Goal: Transaction & Acquisition: Book appointment/travel/reservation

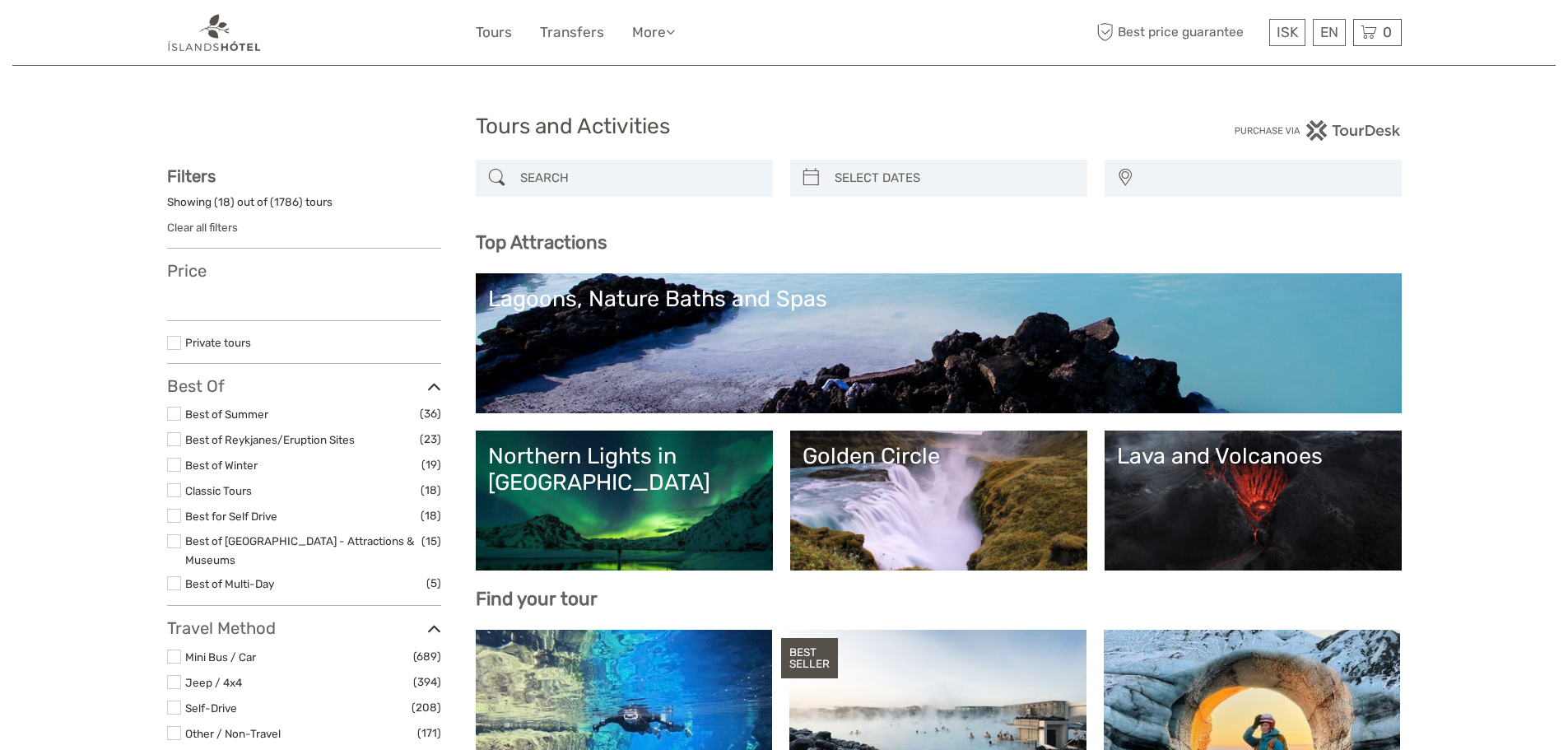
select select
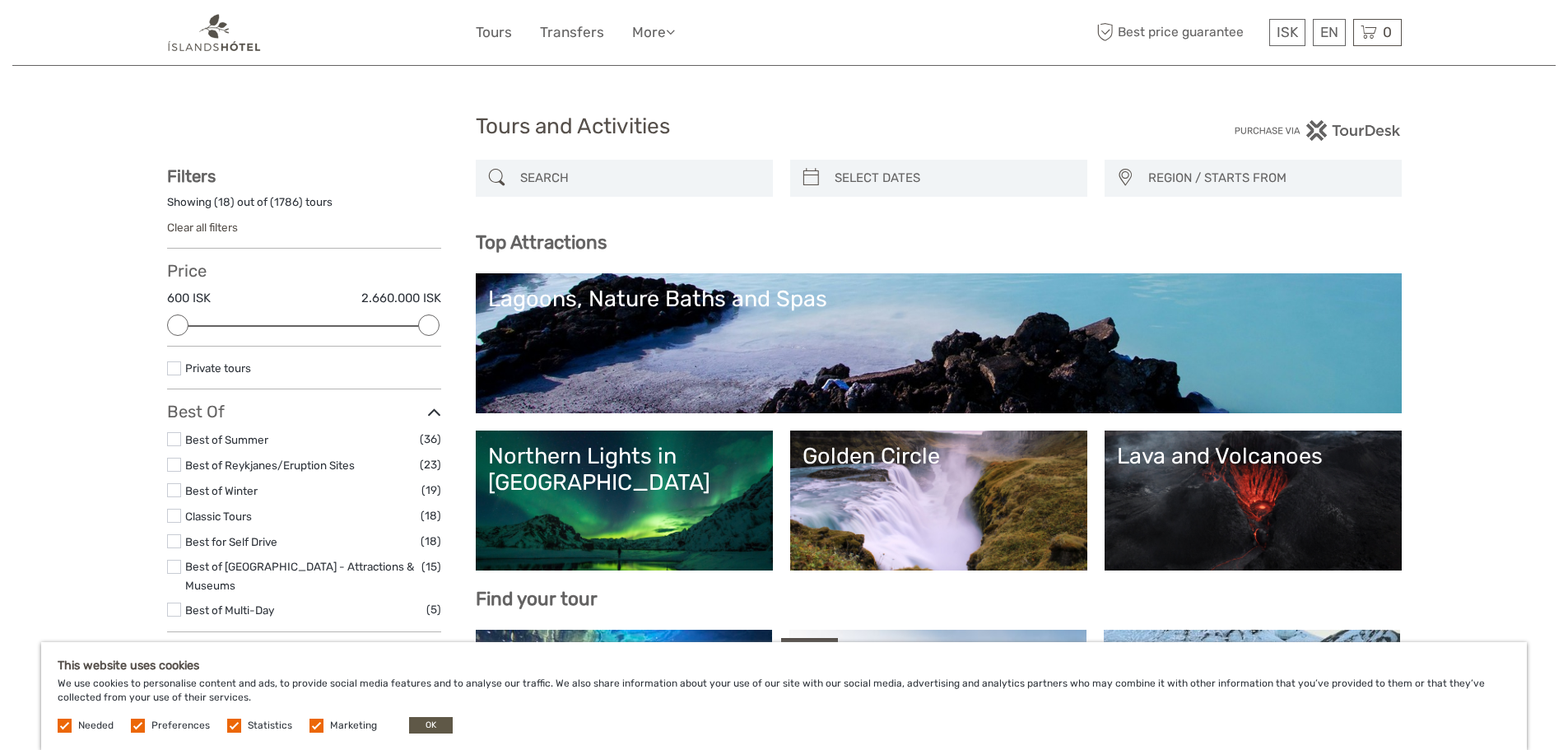
scroll to position [82, 0]
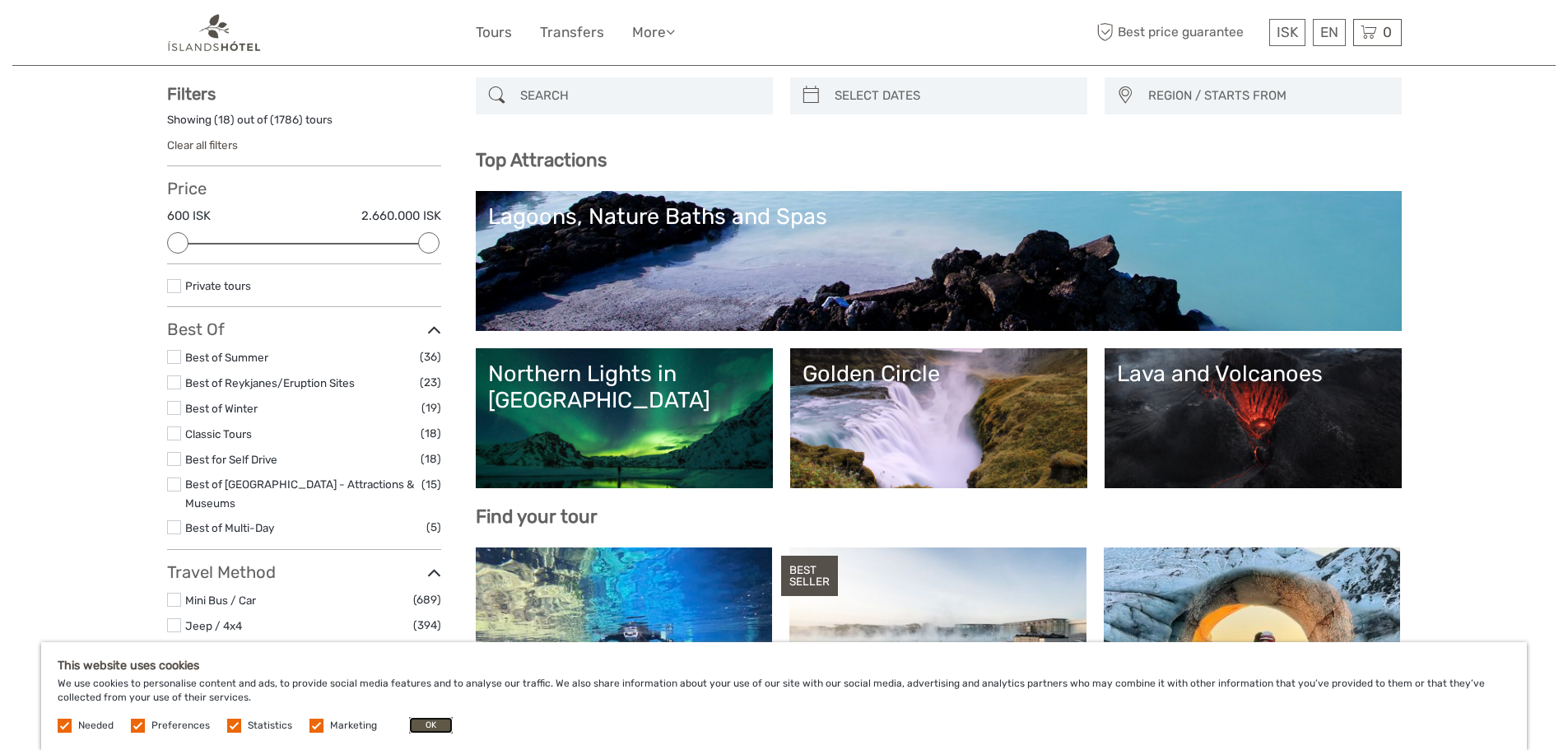
click at [423, 719] on button "OK" at bounding box center [430, 725] width 44 height 17
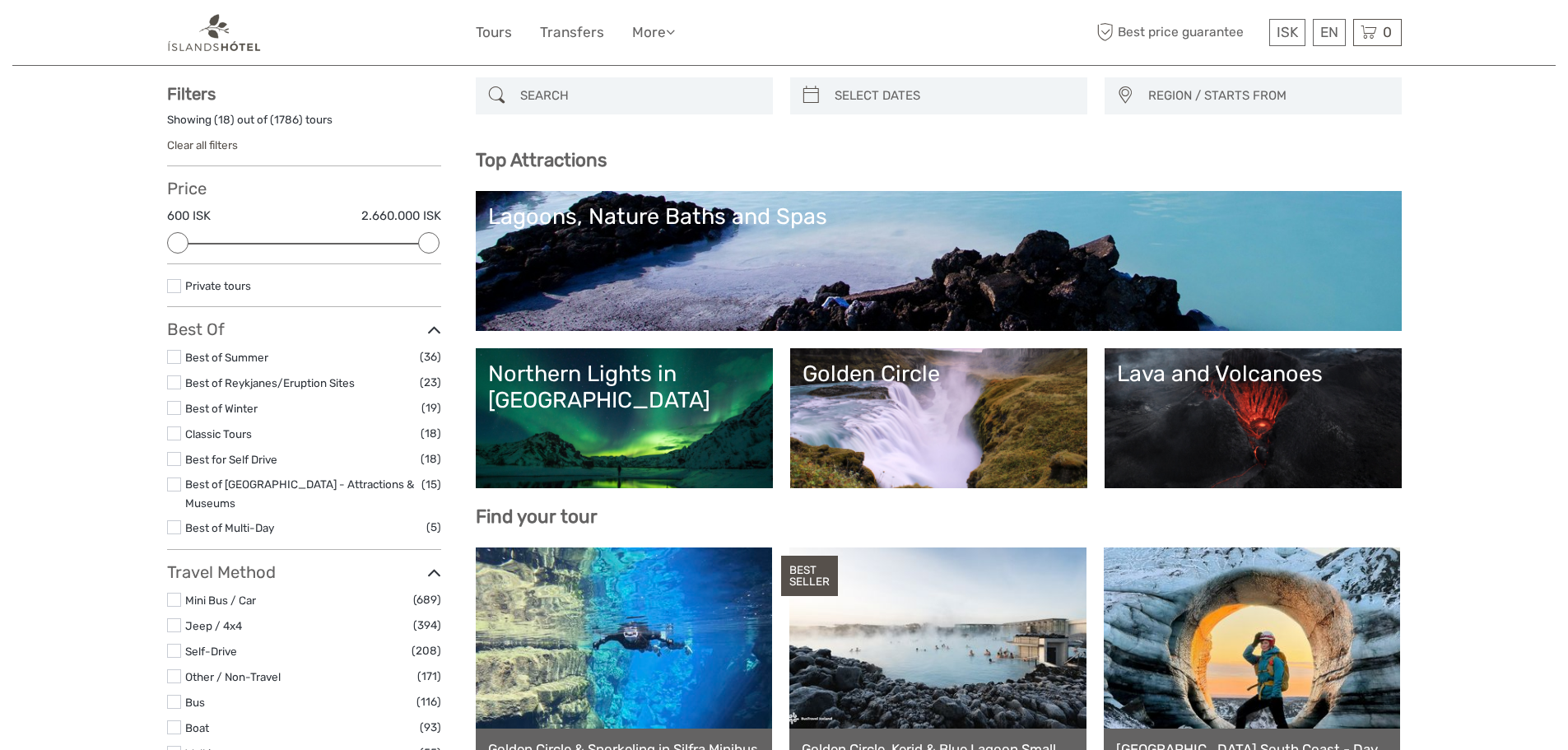
click at [906, 419] on link "Golden Circle" at bounding box center [938, 418] width 272 height 116
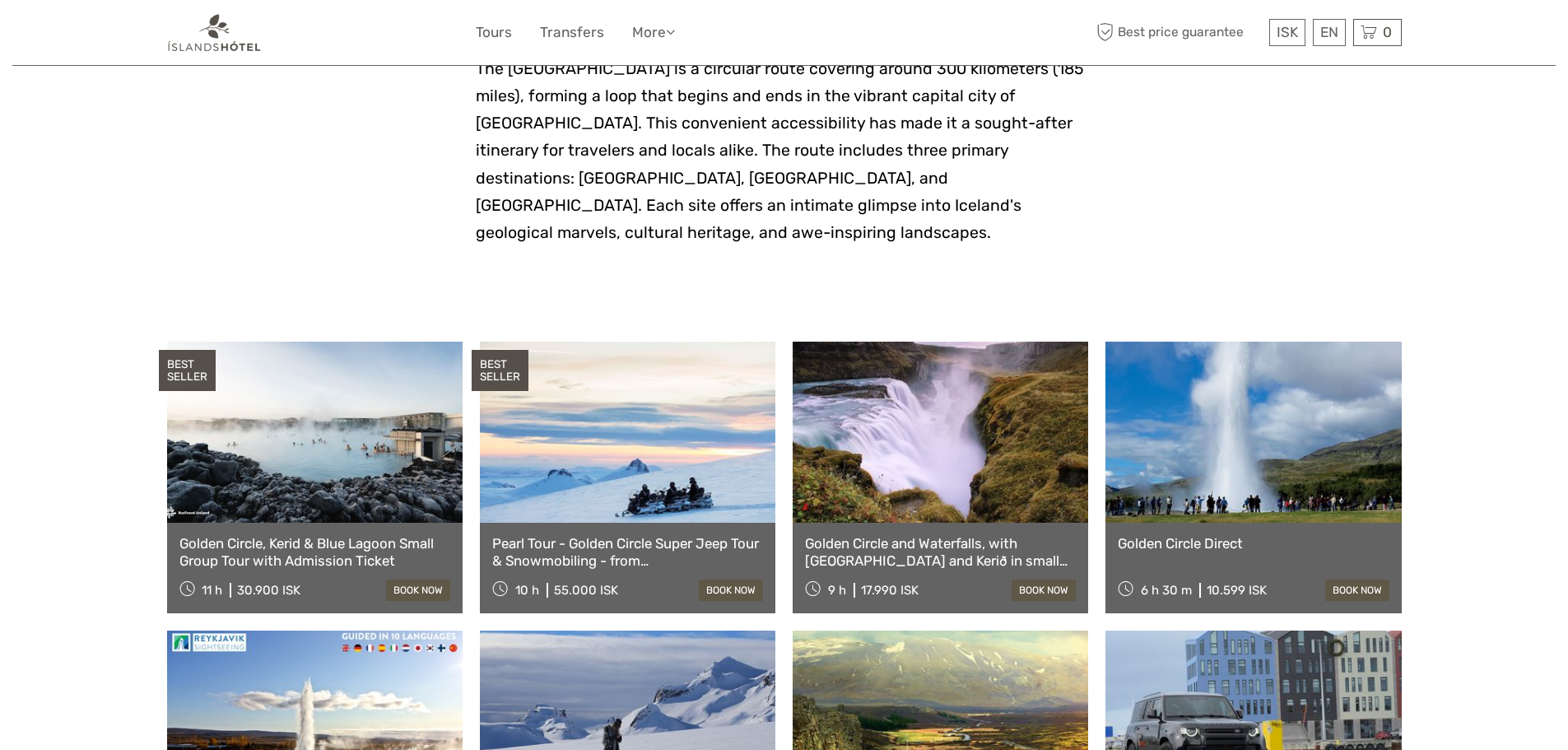
scroll to position [576, 0]
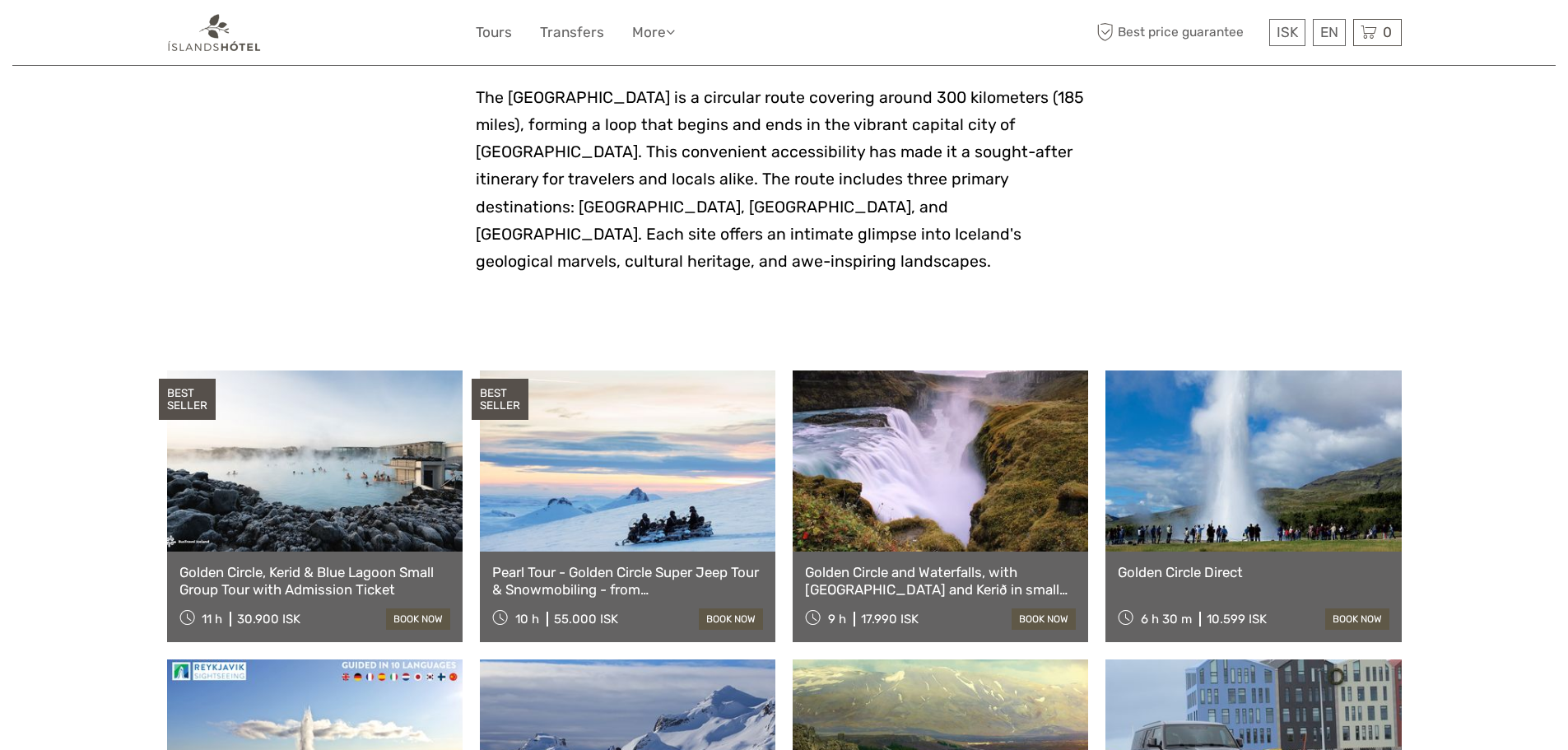
click at [281, 501] on link at bounding box center [314, 460] width 295 height 181
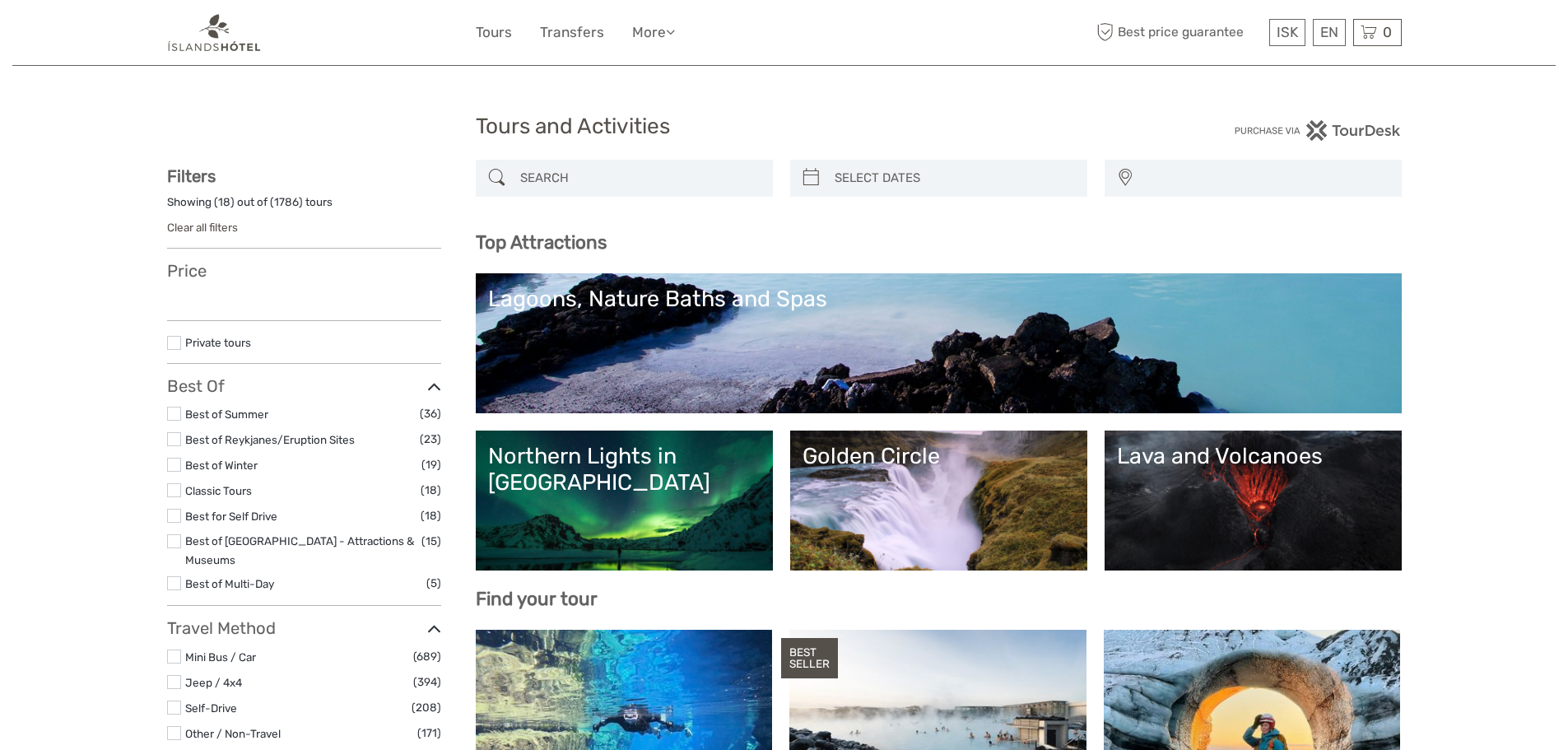
select select
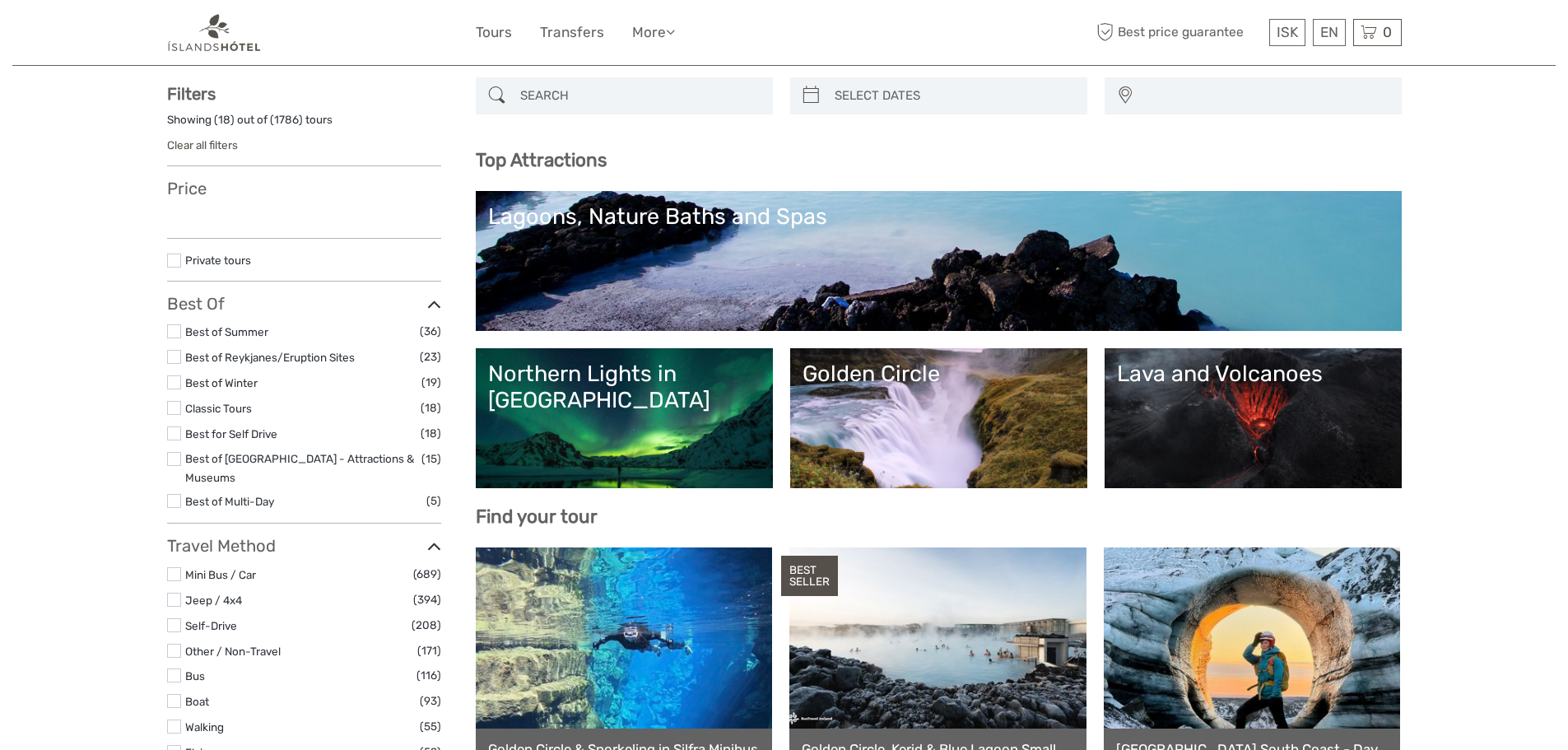
select select
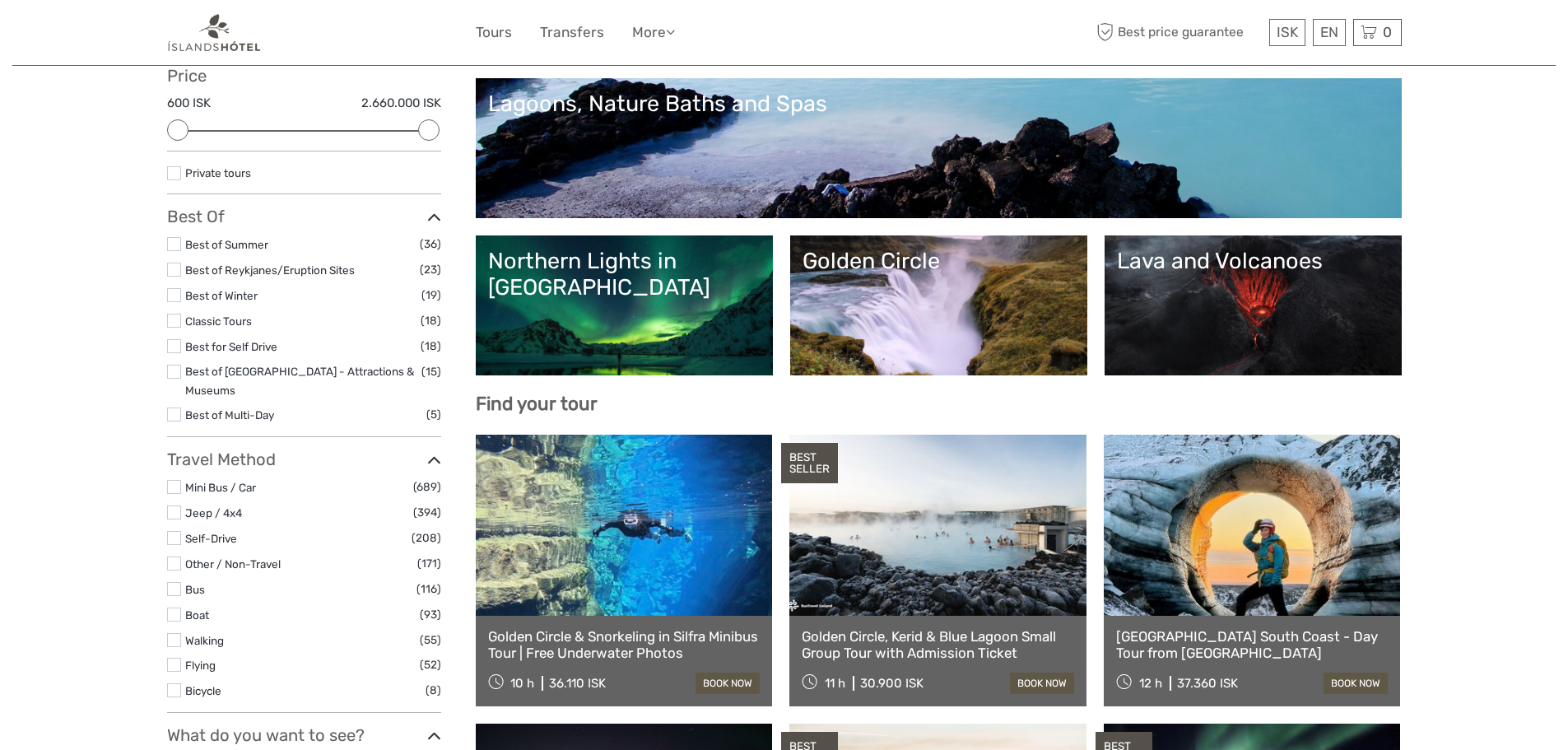
scroll to position [247, 0]
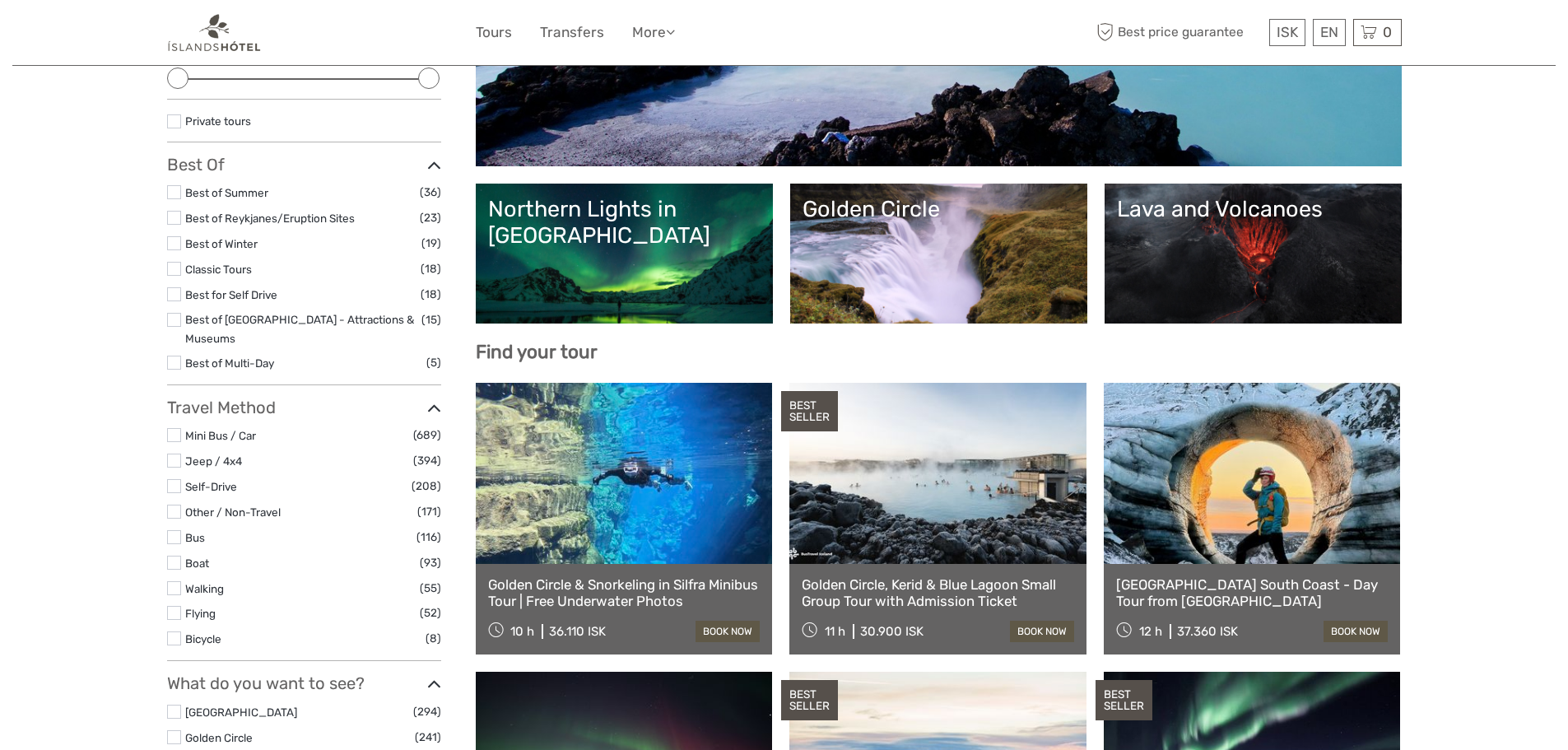
click at [1290, 526] on link at bounding box center [1252, 473] width 297 height 181
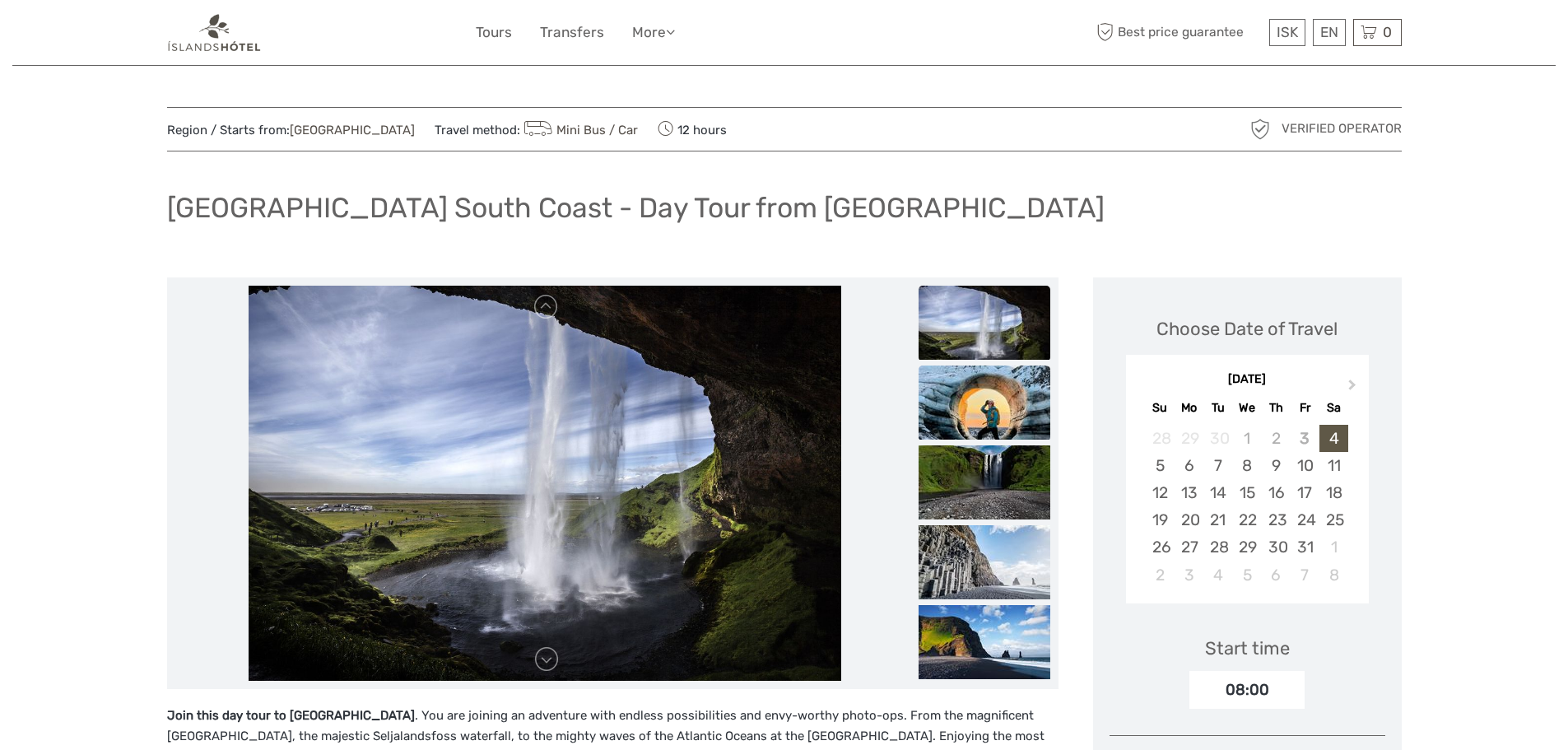
click at [991, 419] on img at bounding box center [984, 402] width 131 height 74
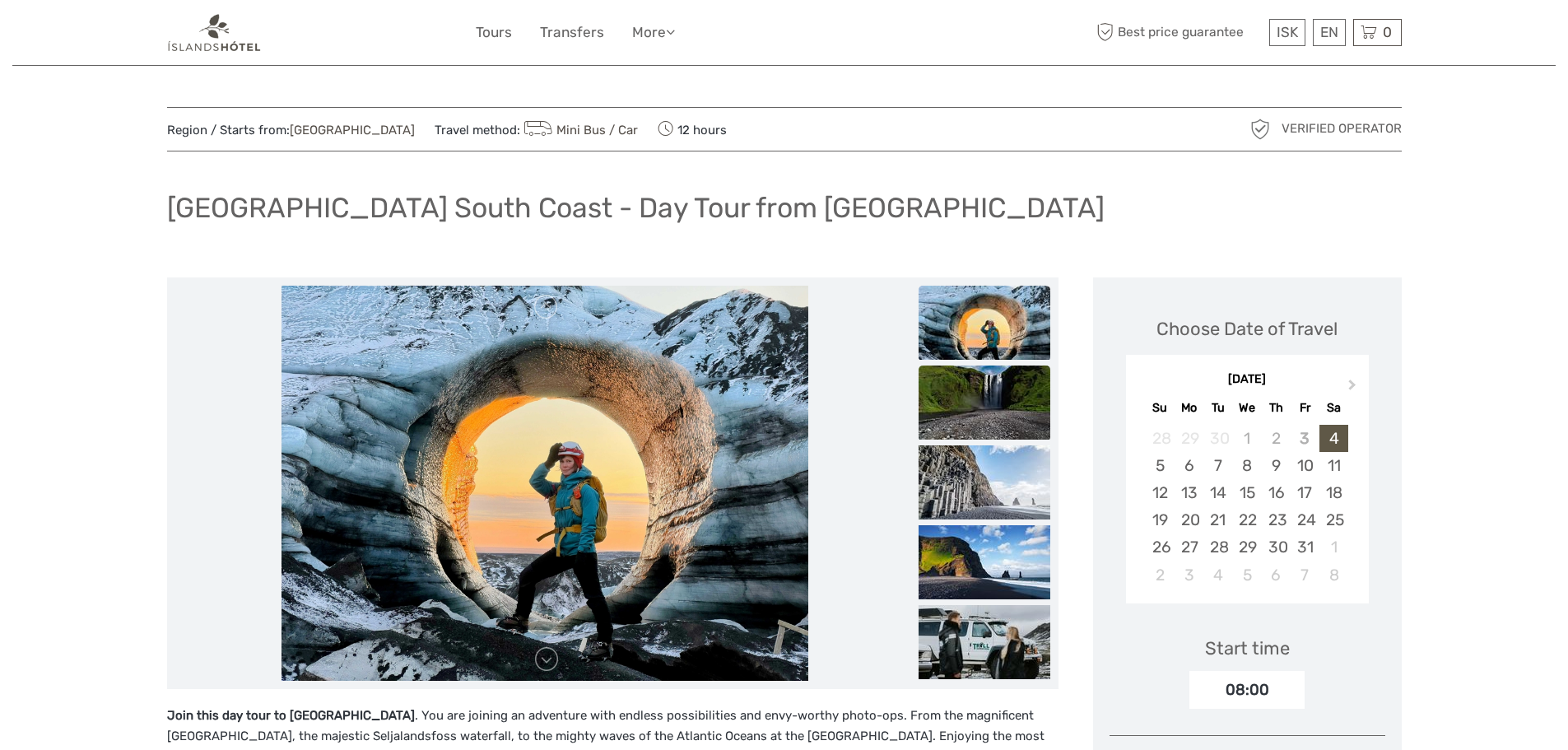
click at [989, 421] on img at bounding box center [984, 402] width 131 height 74
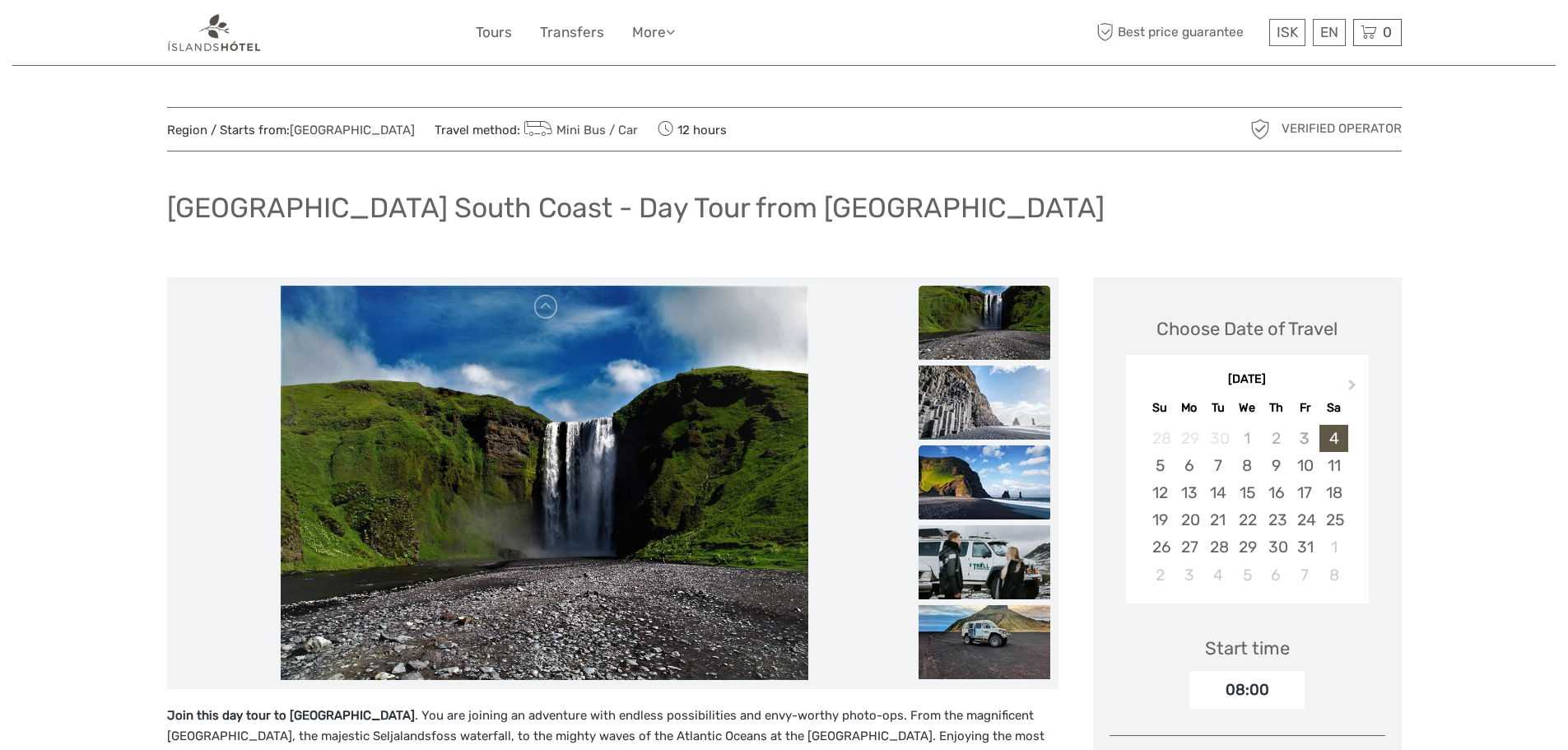
click at [983, 473] on img at bounding box center [984, 482] width 131 height 74
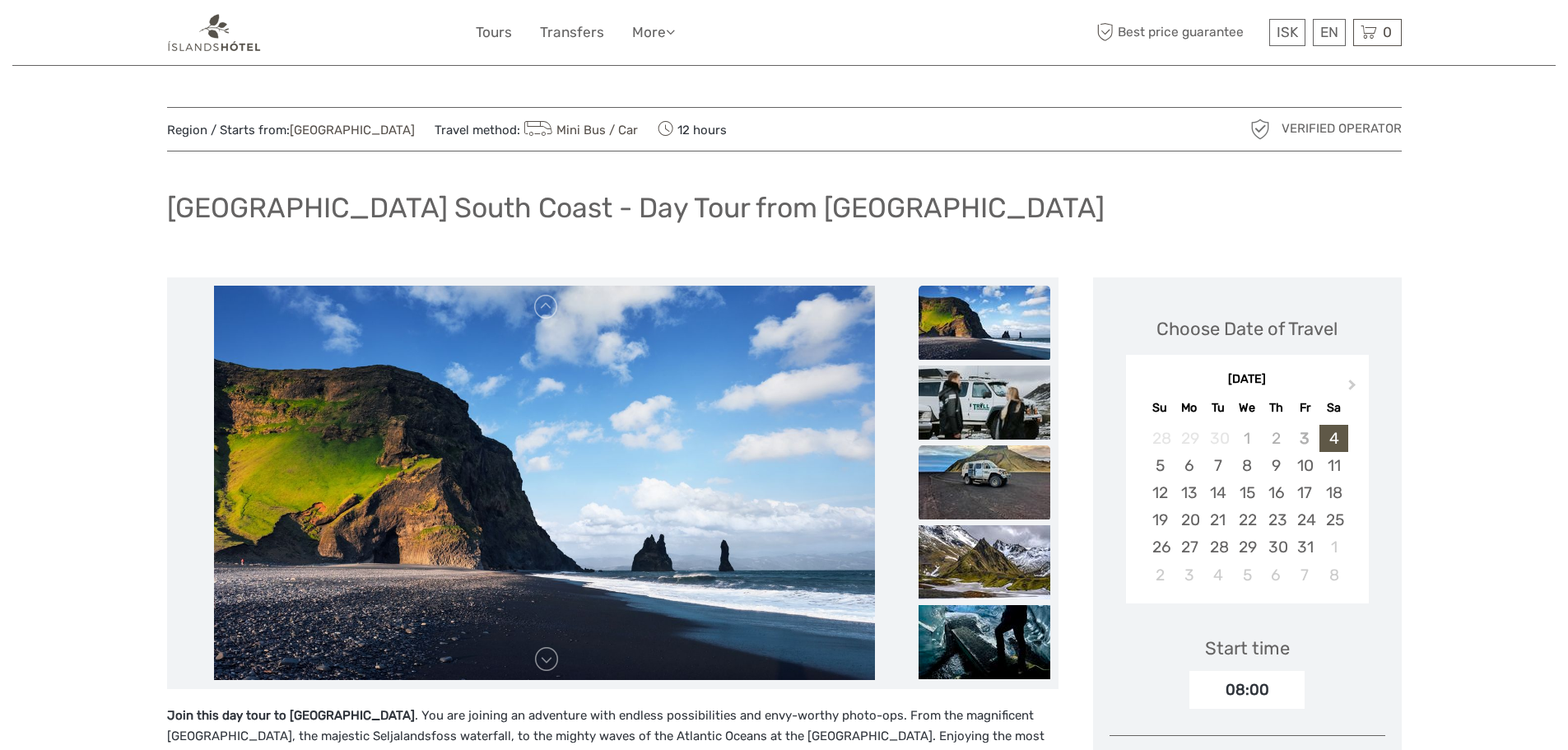
click at [977, 484] on img at bounding box center [984, 482] width 131 height 74
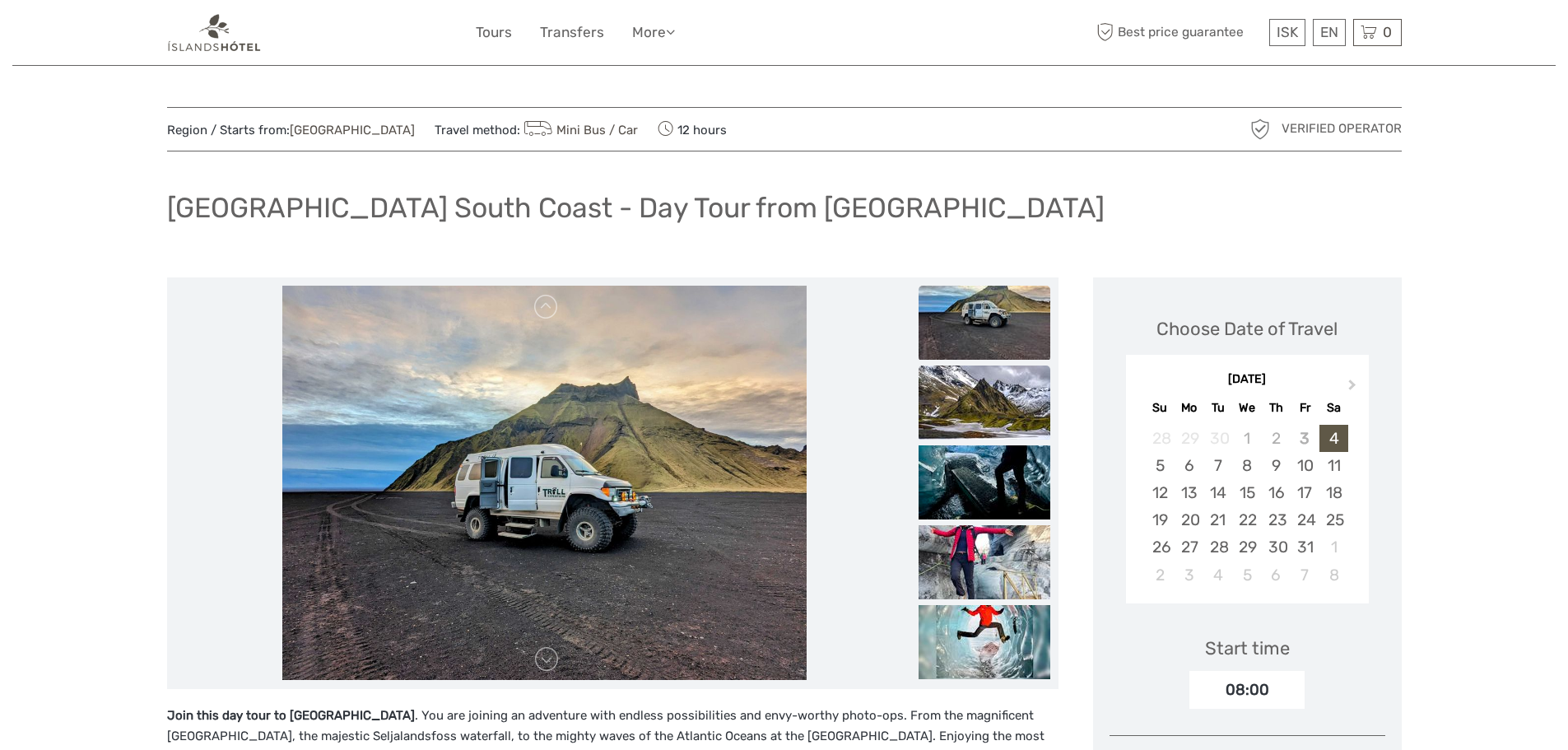
click at [985, 409] on img at bounding box center [984, 402] width 131 height 74
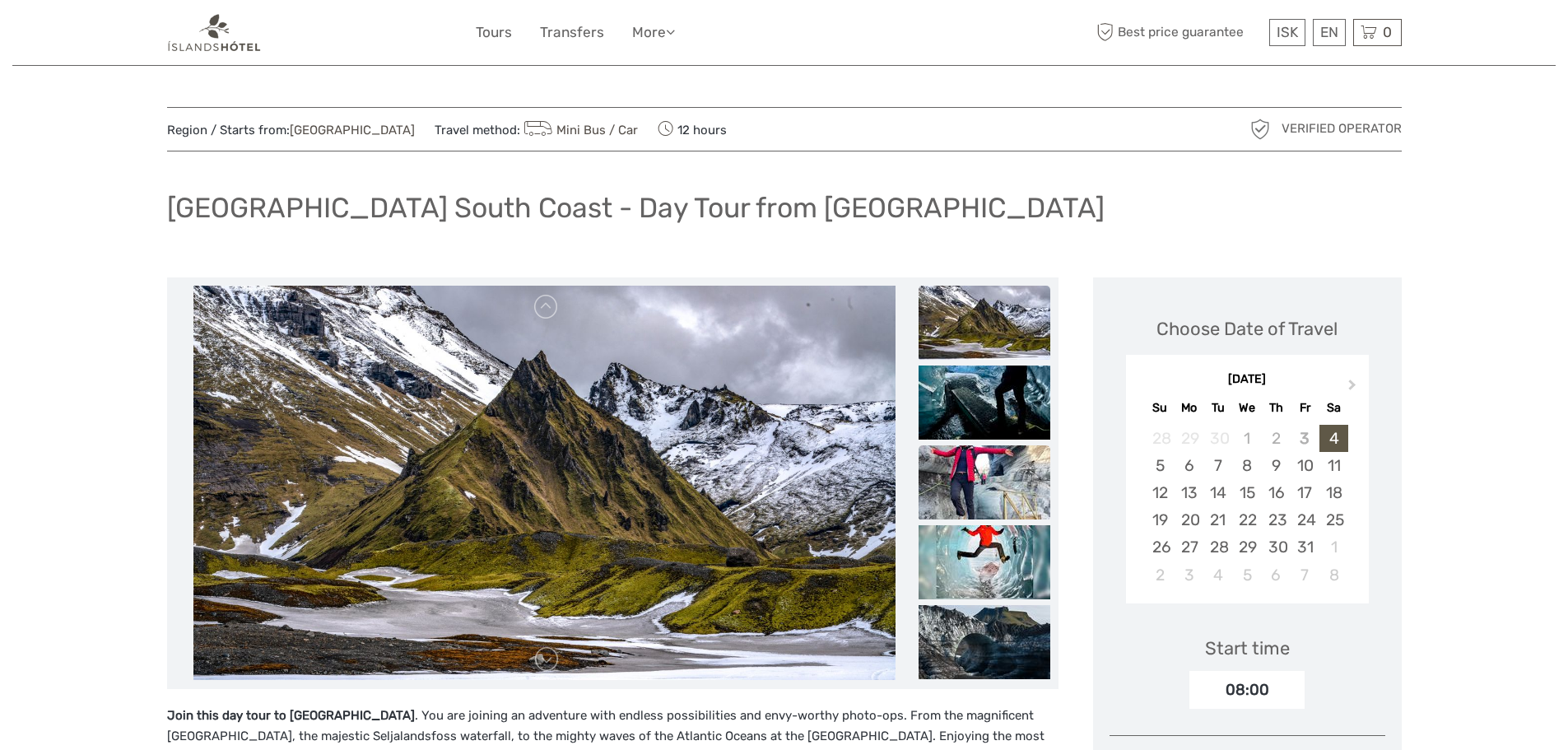
click at [988, 459] on img at bounding box center [984, 482] width 131 height 74
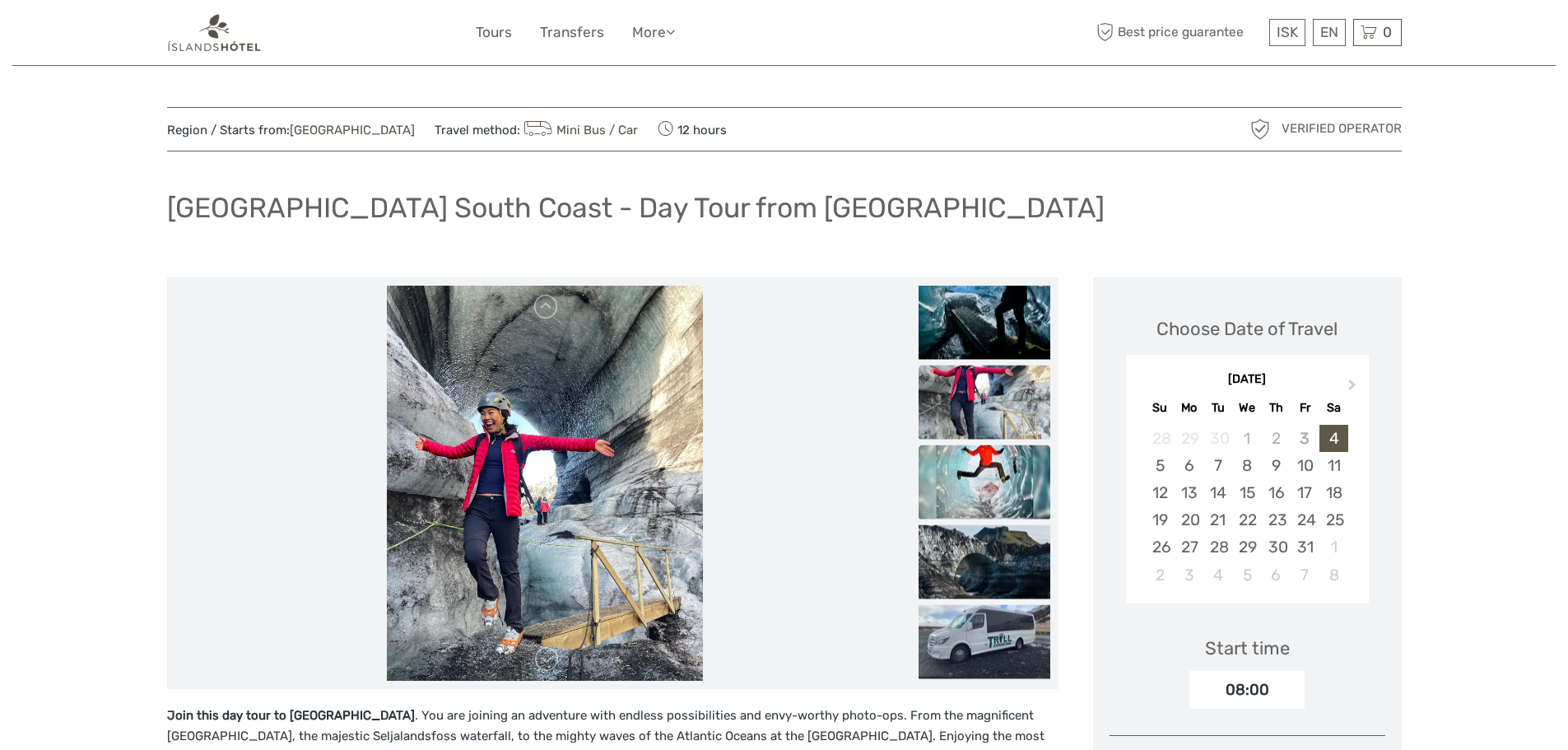
click at [984, 470] on img at bounding box center [984, 481] width 131 height 74
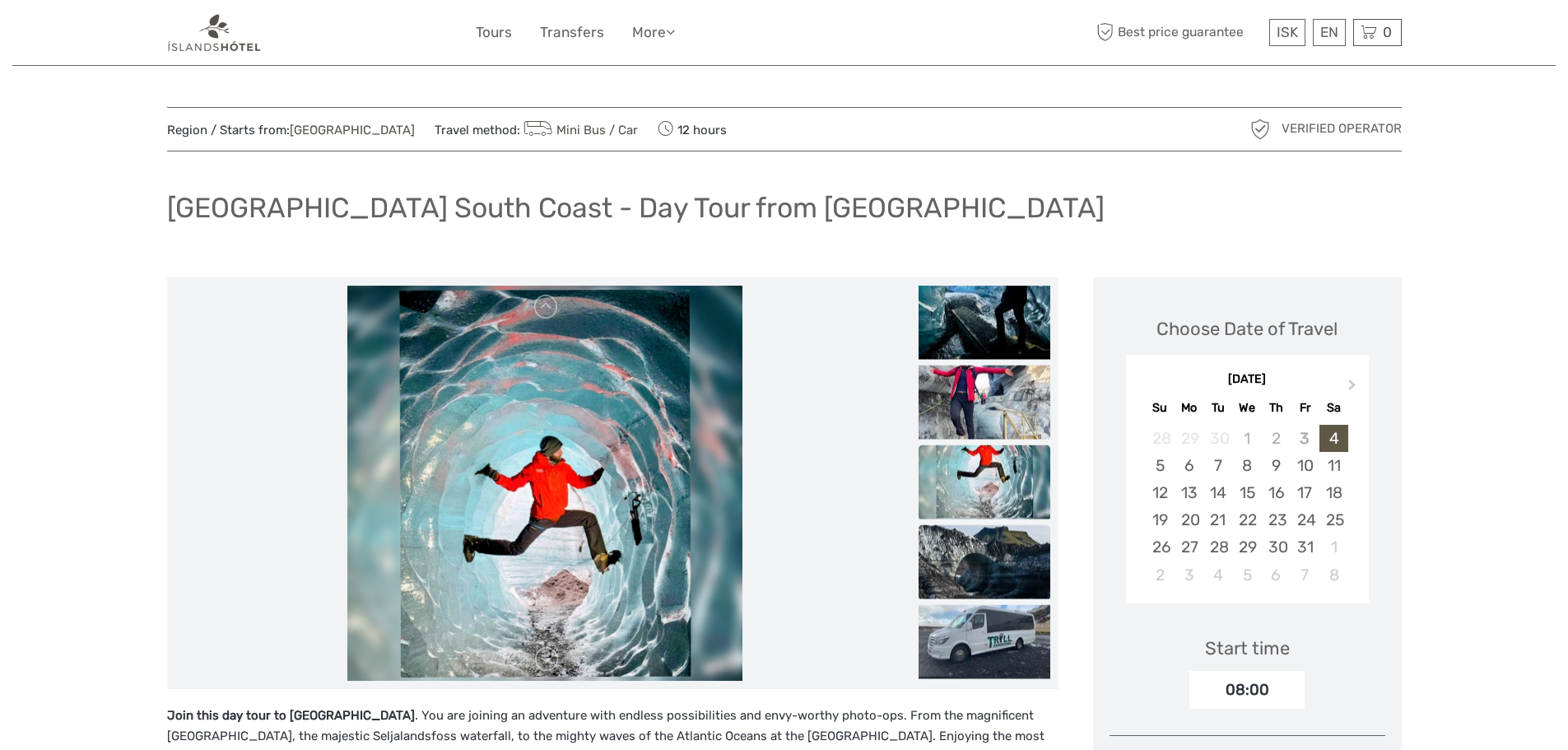
click at [988, 551] on img at bounding box center [984, 561] width 131 height 74
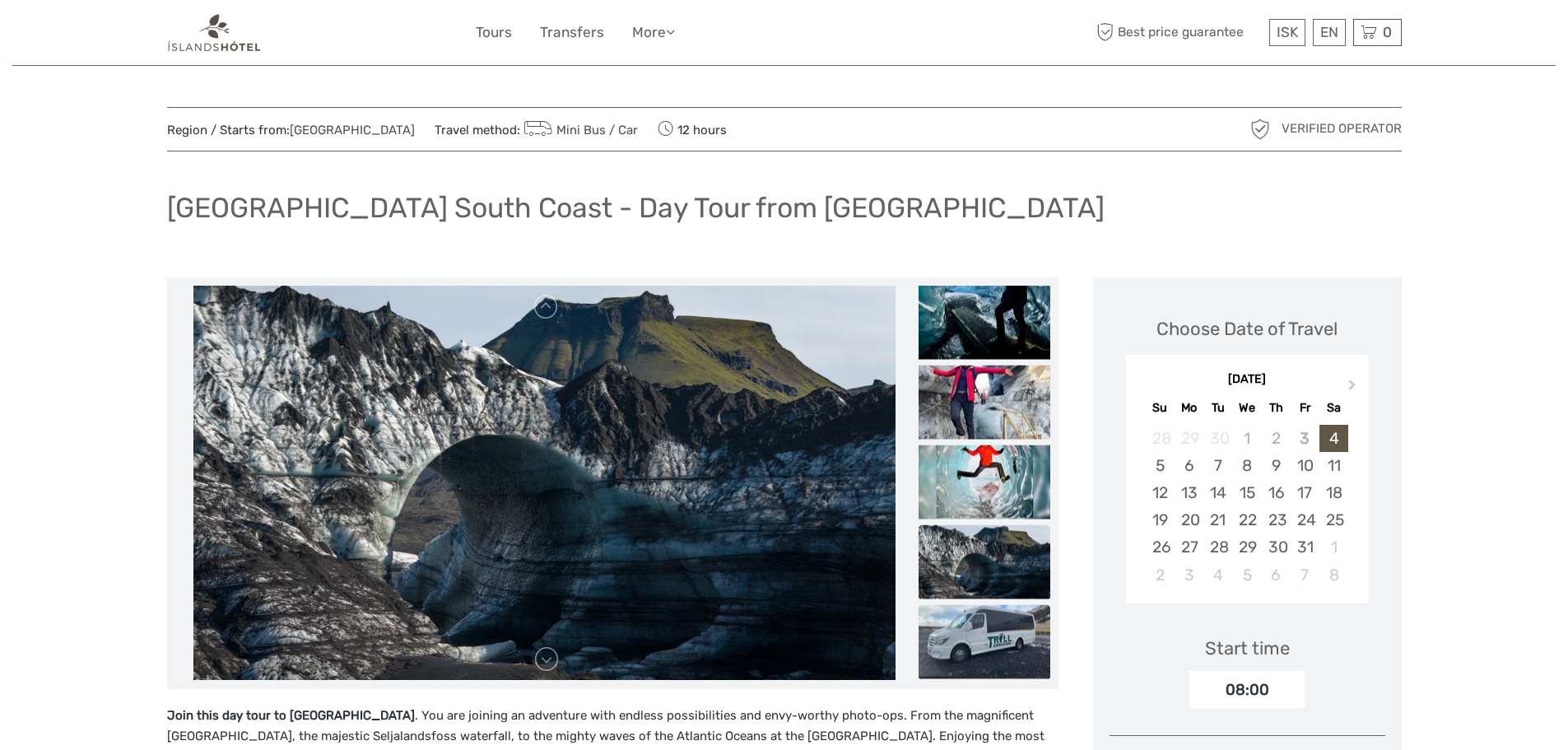
click at [980, 610] on img at bounding box center [984, 640] width 131 height 74
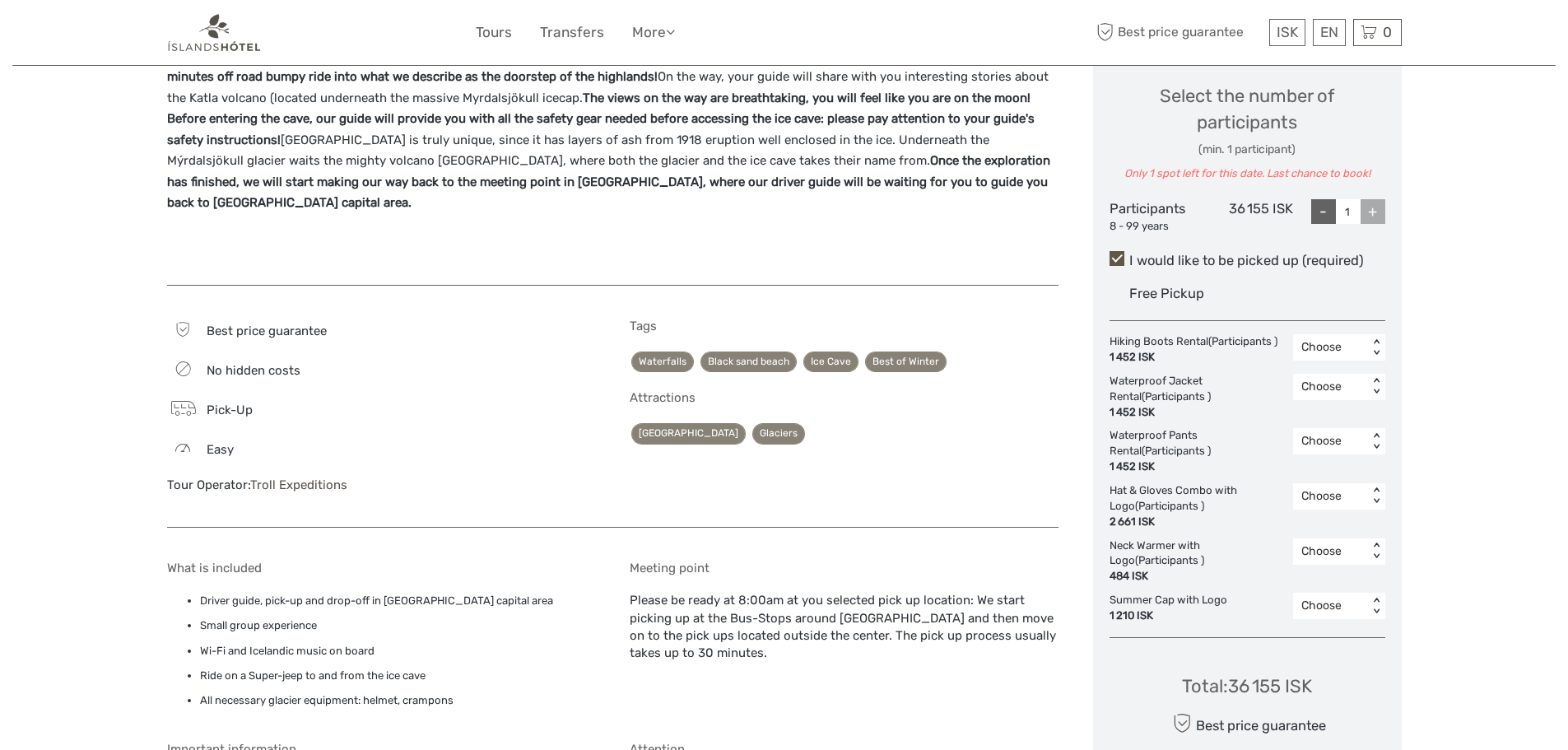
scroll to position [741, 0]
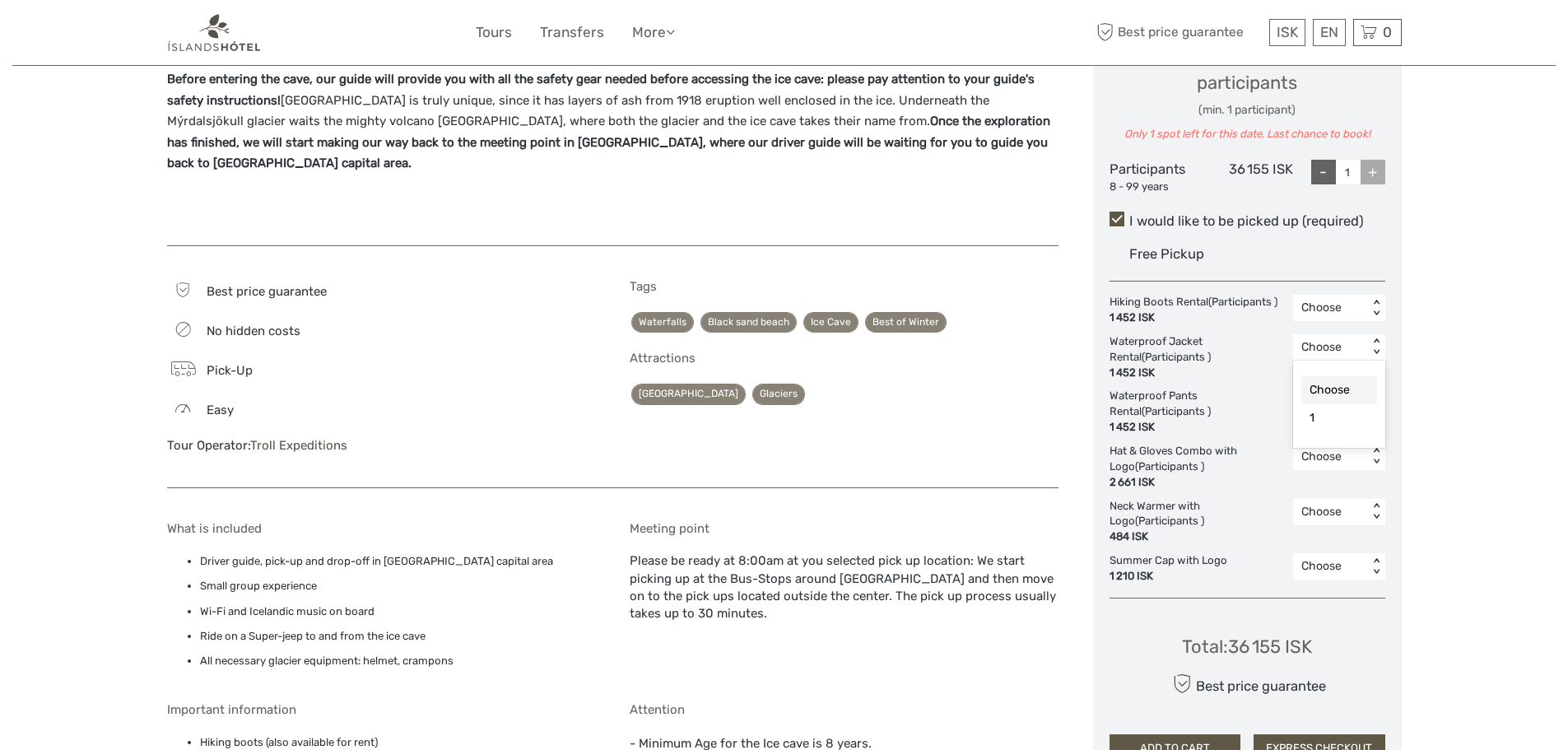
click at [1377, 342] on div "< >" at bounding box center [1375, 347] width 14 height 18
click at [1320, 418] on div "1" at bounding box center [1339, 418] width 75 height 28
click at [1379, 394] on div "< >" at bounding box center [1375, 402] width 14 height 18
click at [1314, 469] on div "1" at bounding box center [1339, 472] width 75 height 28
click at [1378, 301] on div "< >" at bounding box center [1375, 308] width 14 height 18
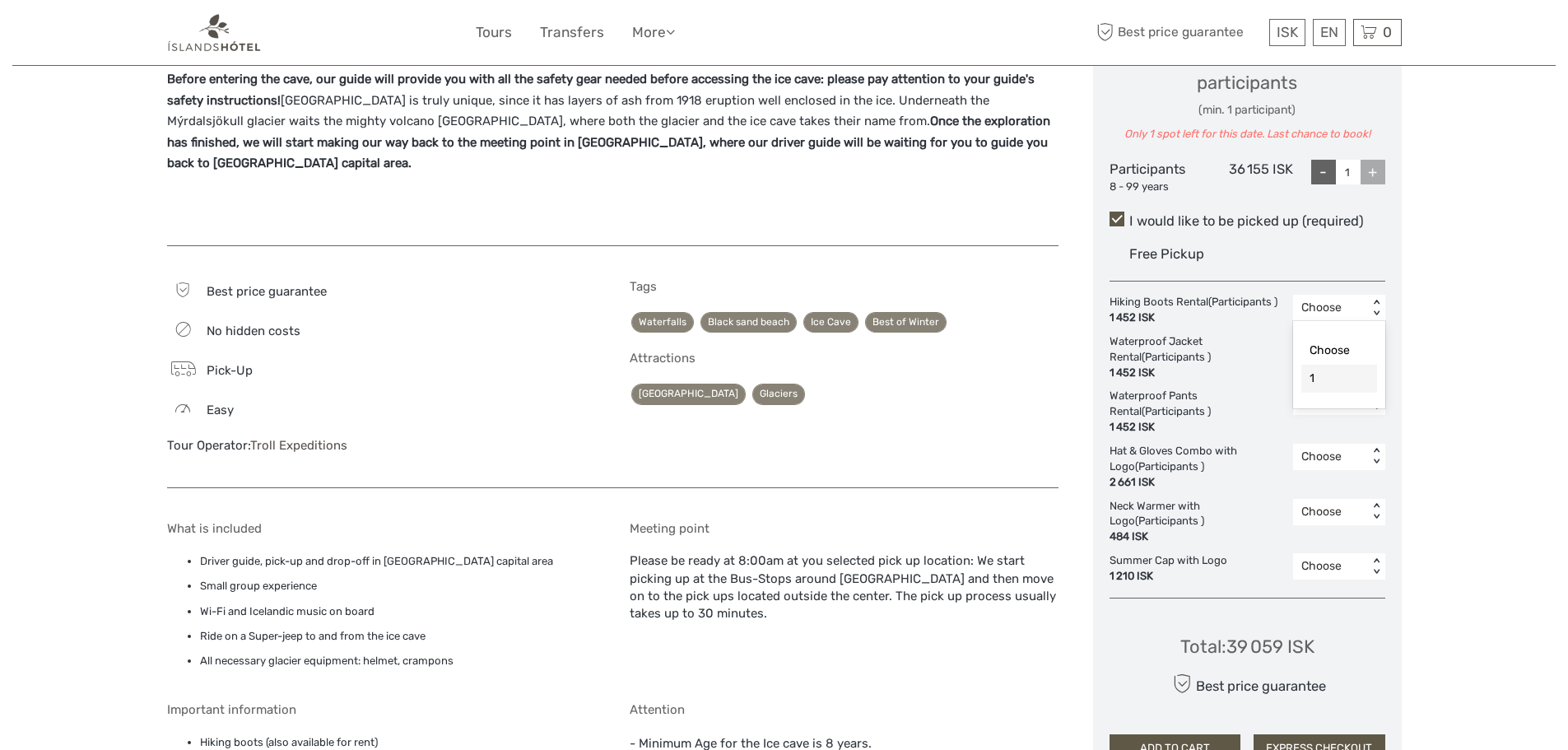
click at [1310, 377] on div "1" at bounding box center [1339, 378] width 75 height 28
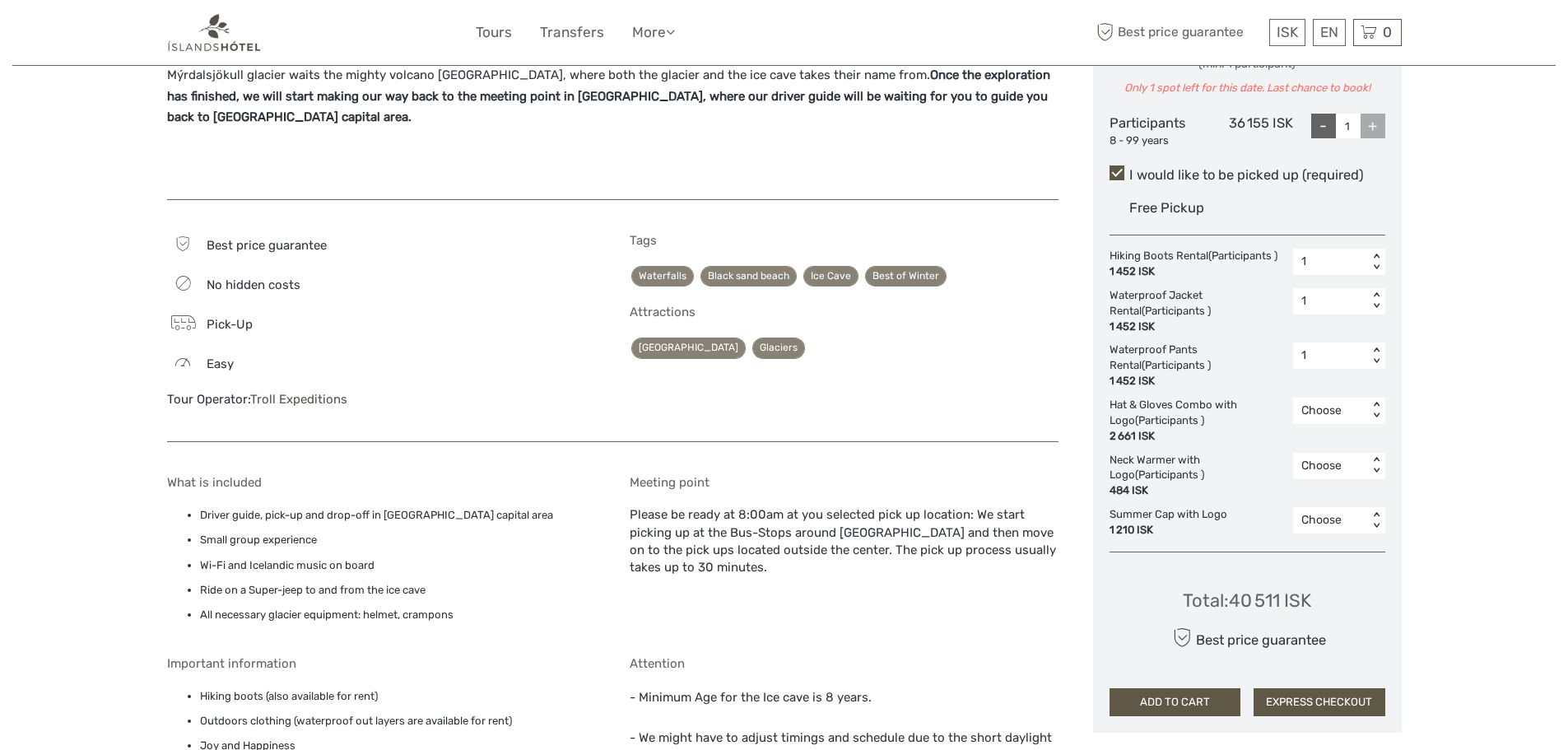
scroll to position [823, 0]
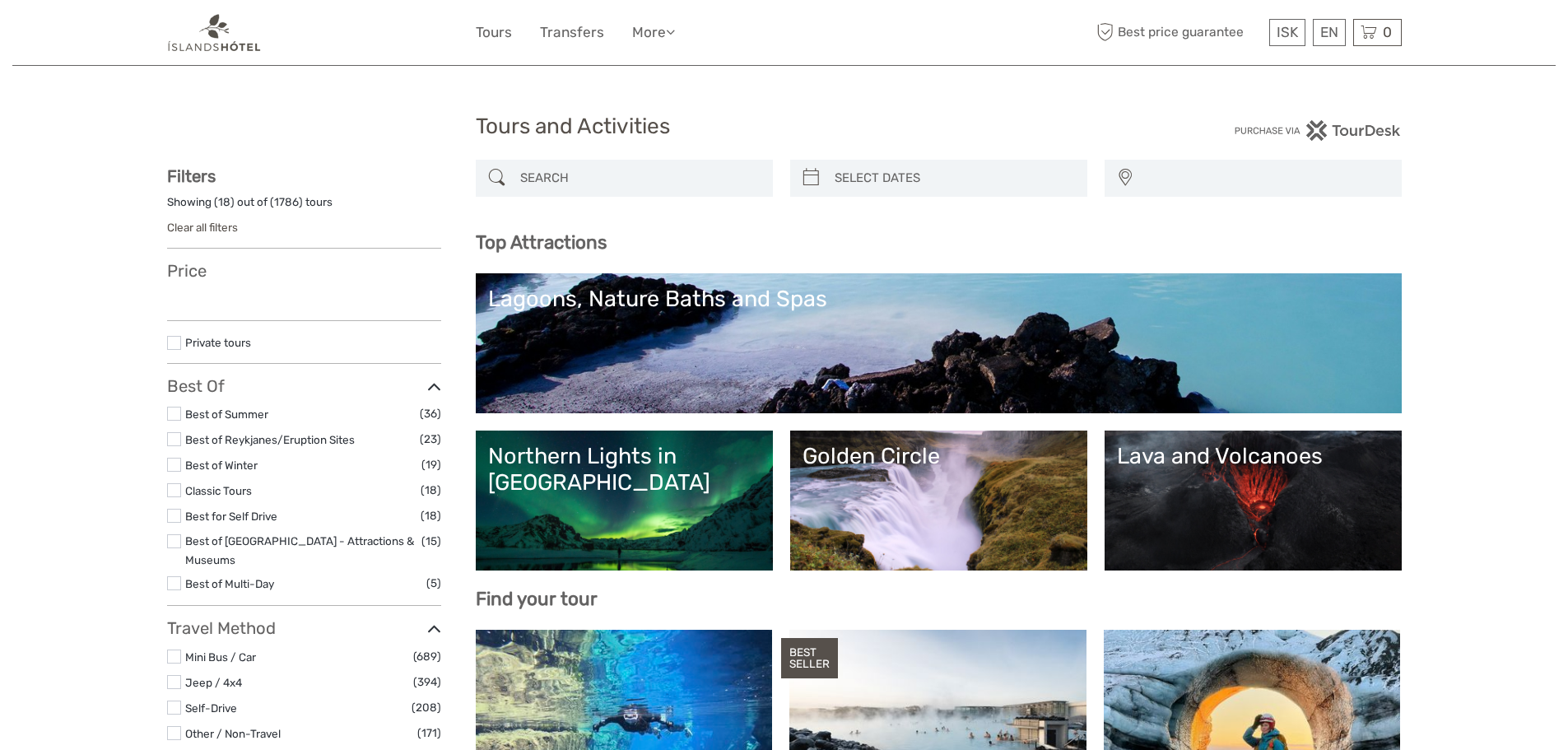
select select
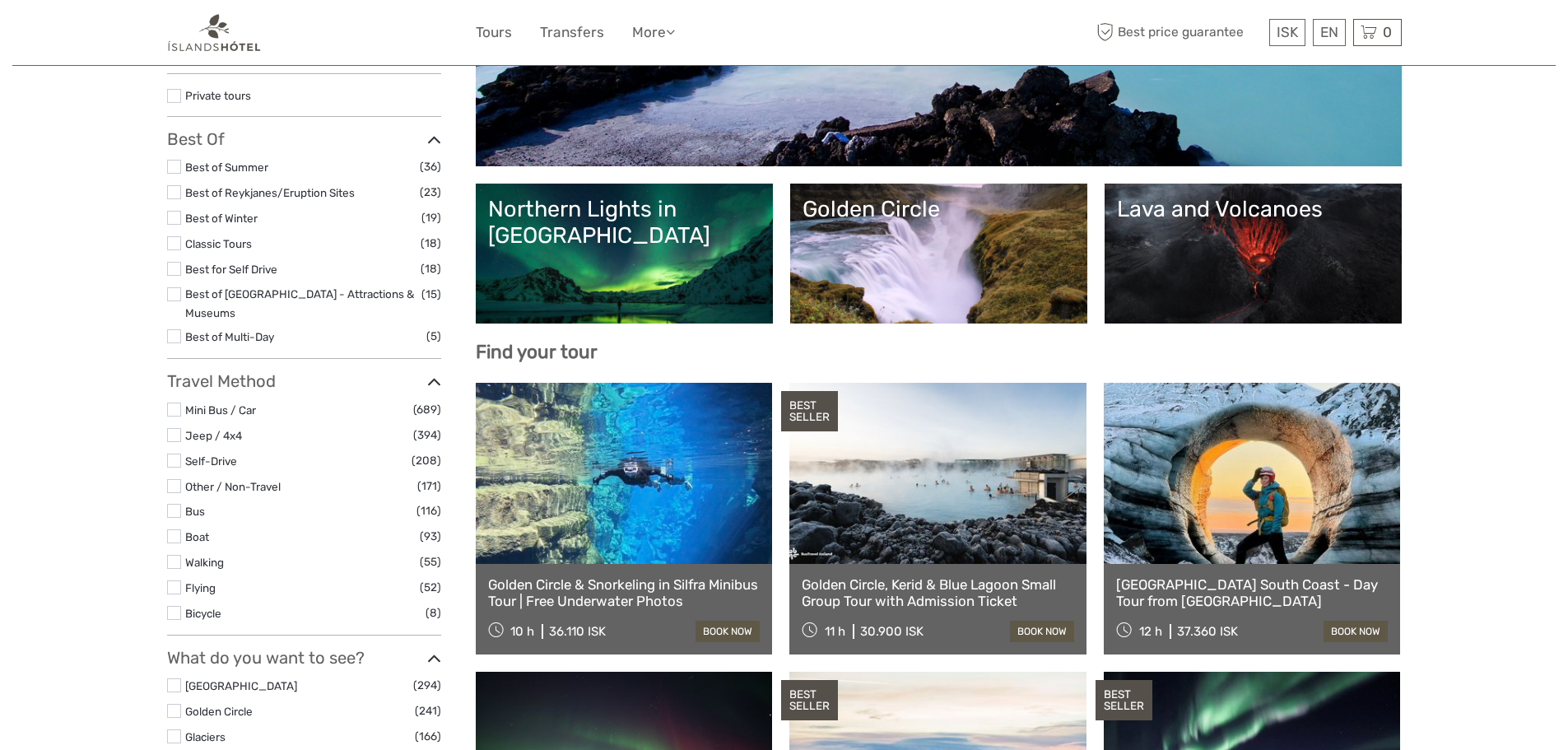
select select
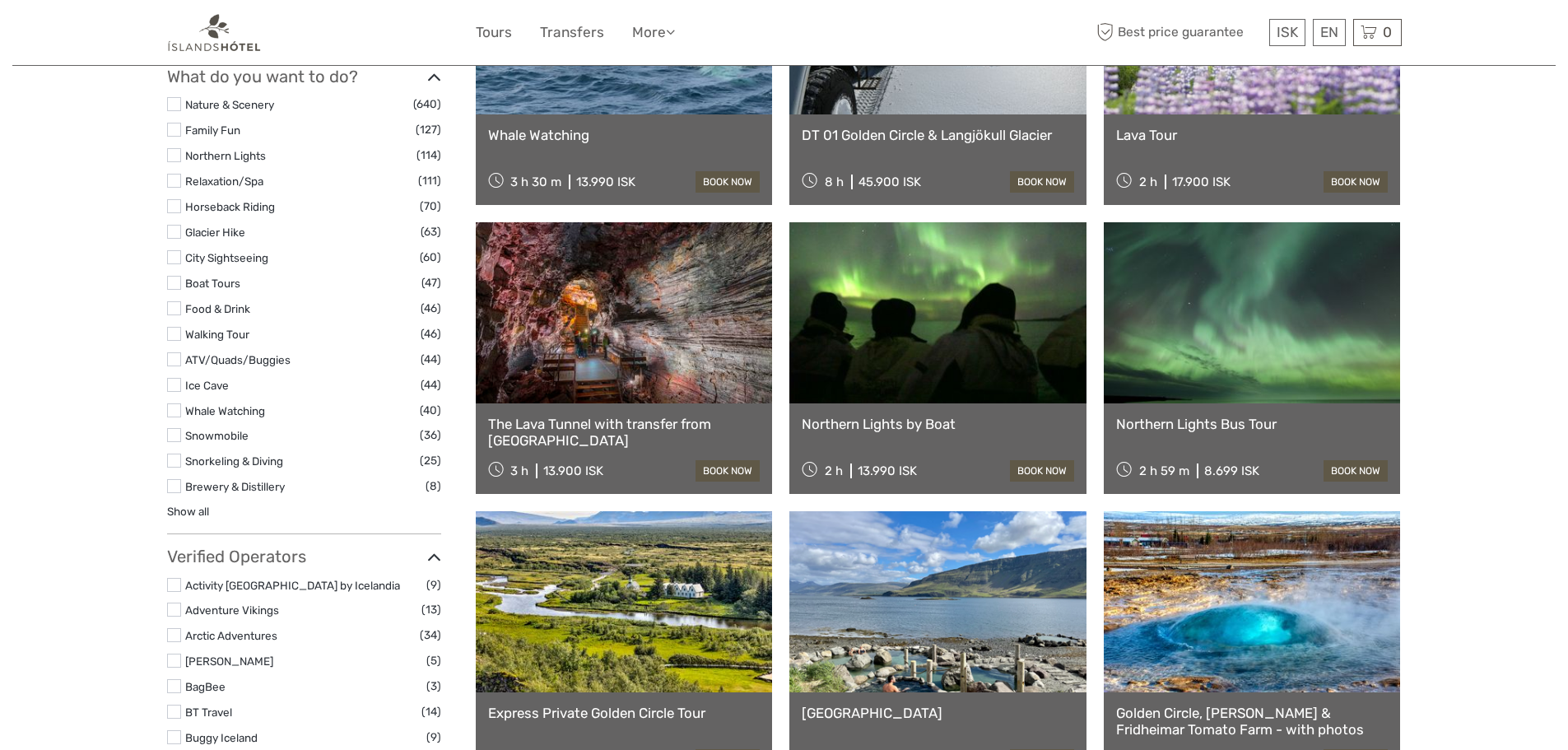
scroll to position [1563, 0]
click at [658, 345] on link at bounding box center [624, 312] width 297 height 181
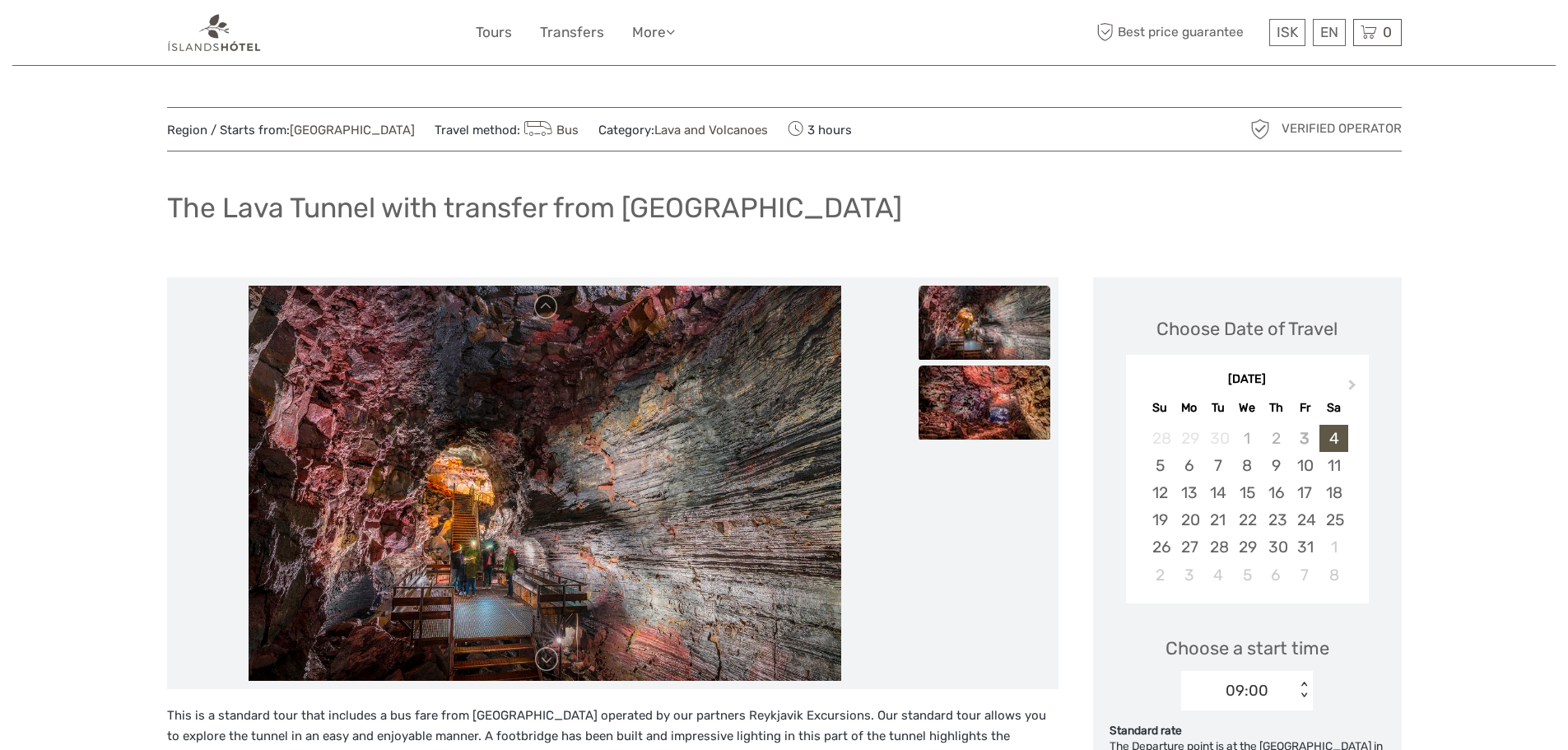
click at [992, 416] on img at bounding box center [984, 402] width 131 height 74
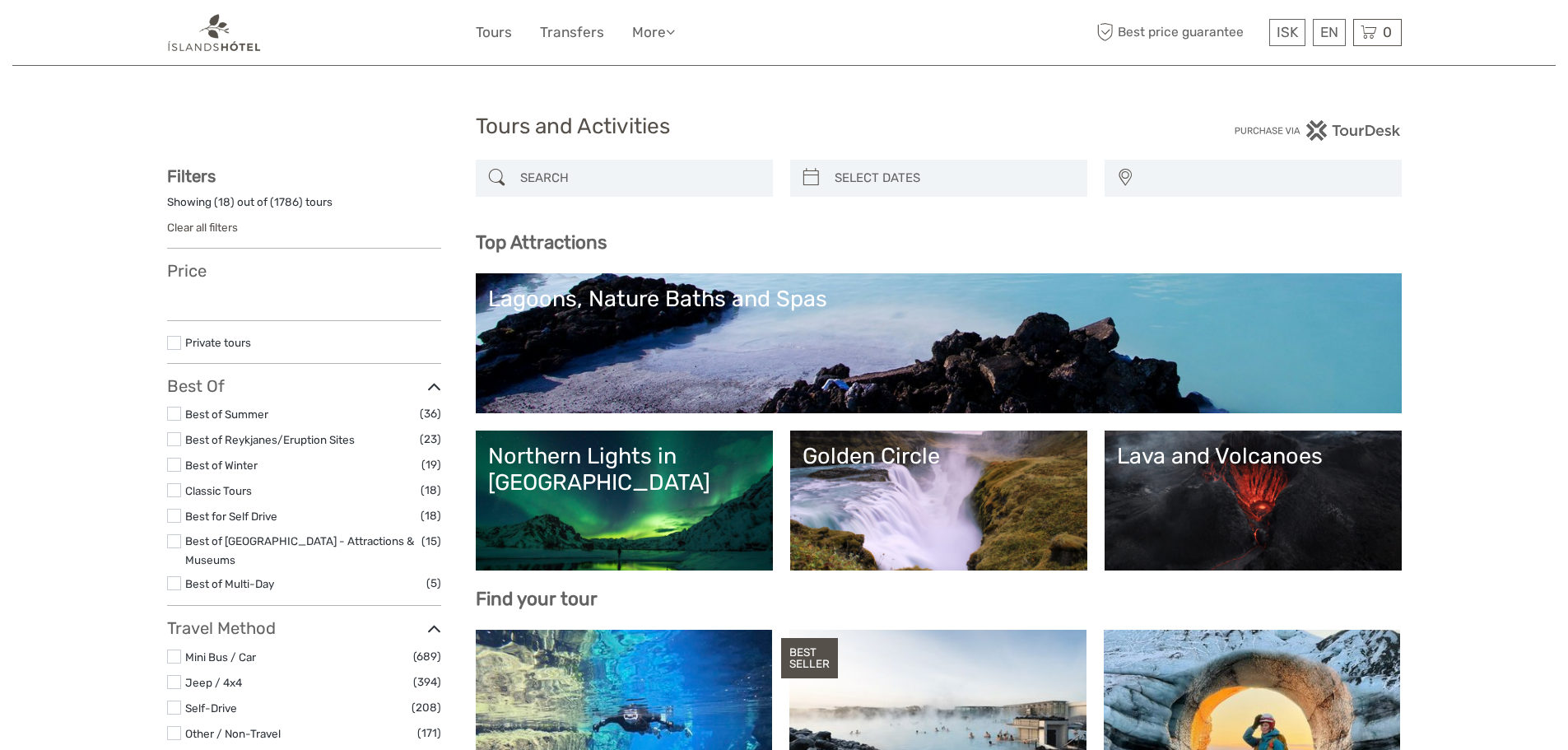
select select
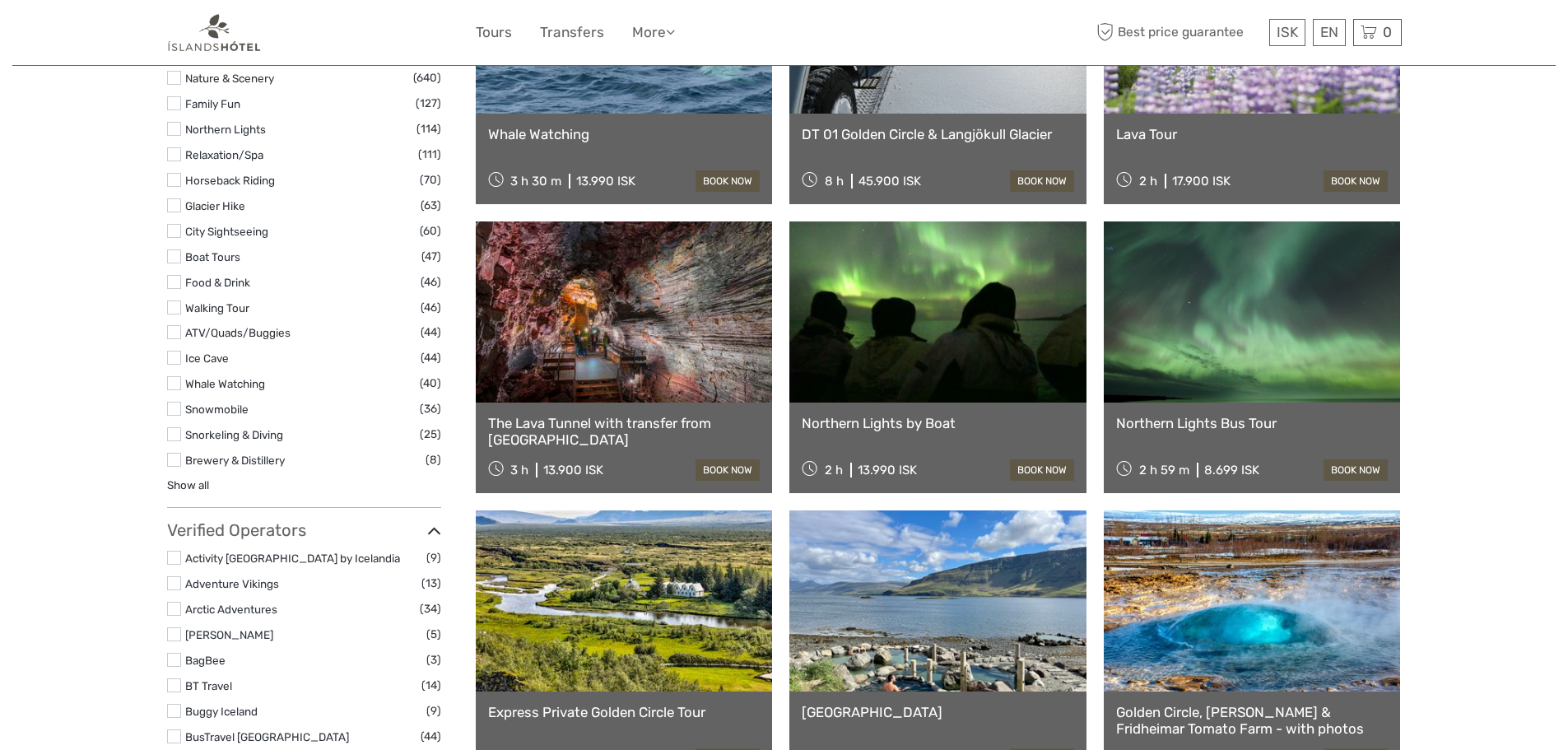
select select
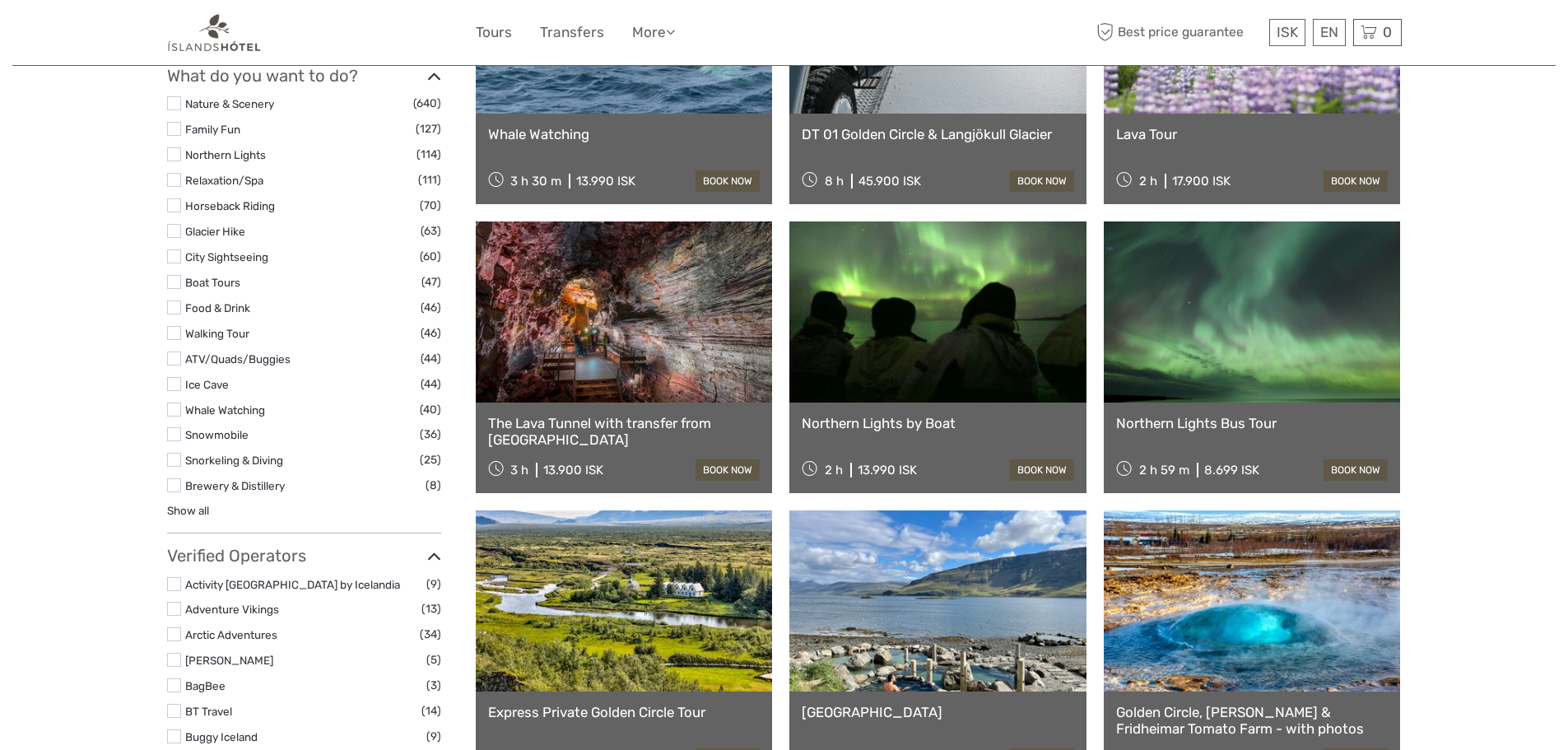
scroll to position [0, 0]
click at [1213, 371] on link at bounding box center [1252, 312] width 297 height 181
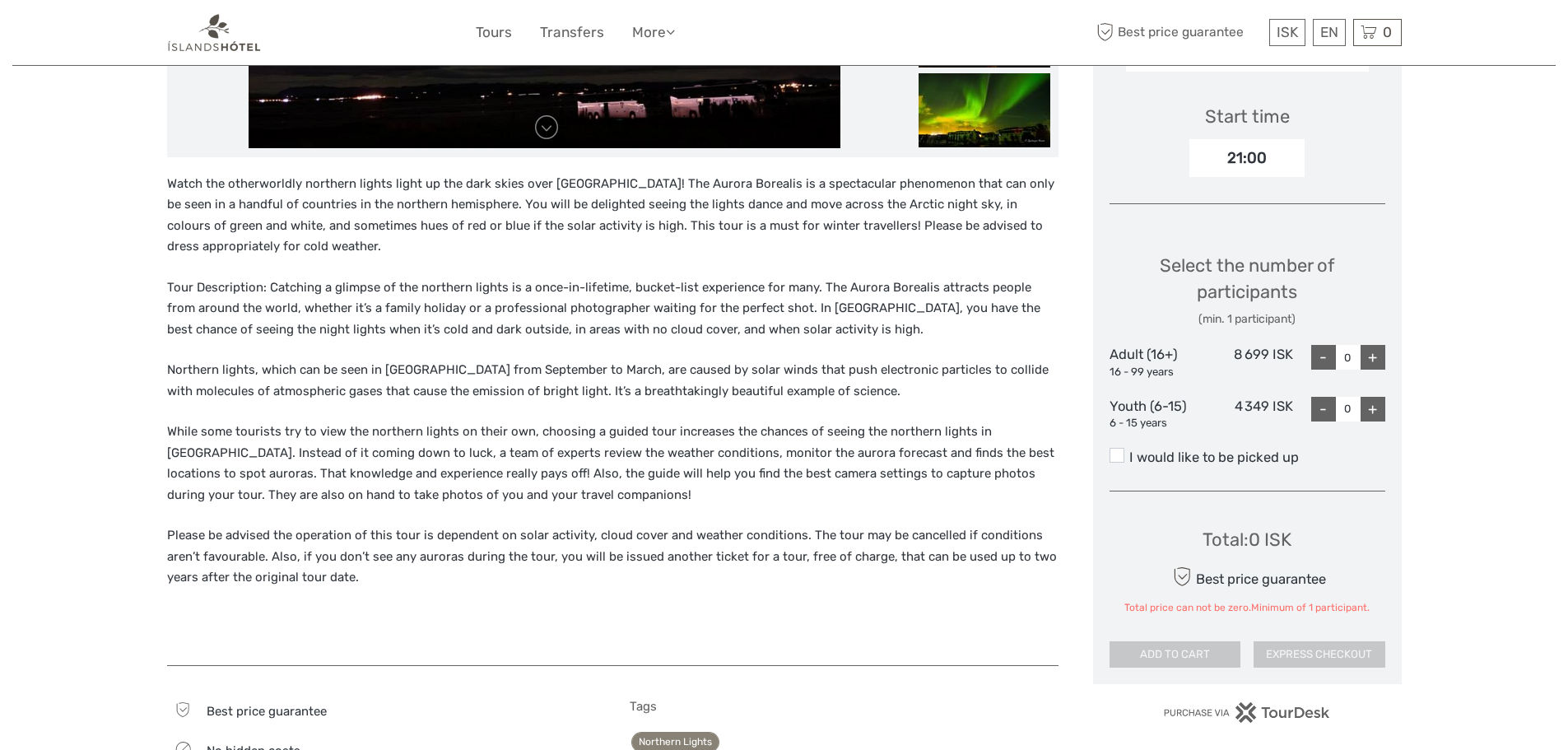
scroll to position [494, 0]
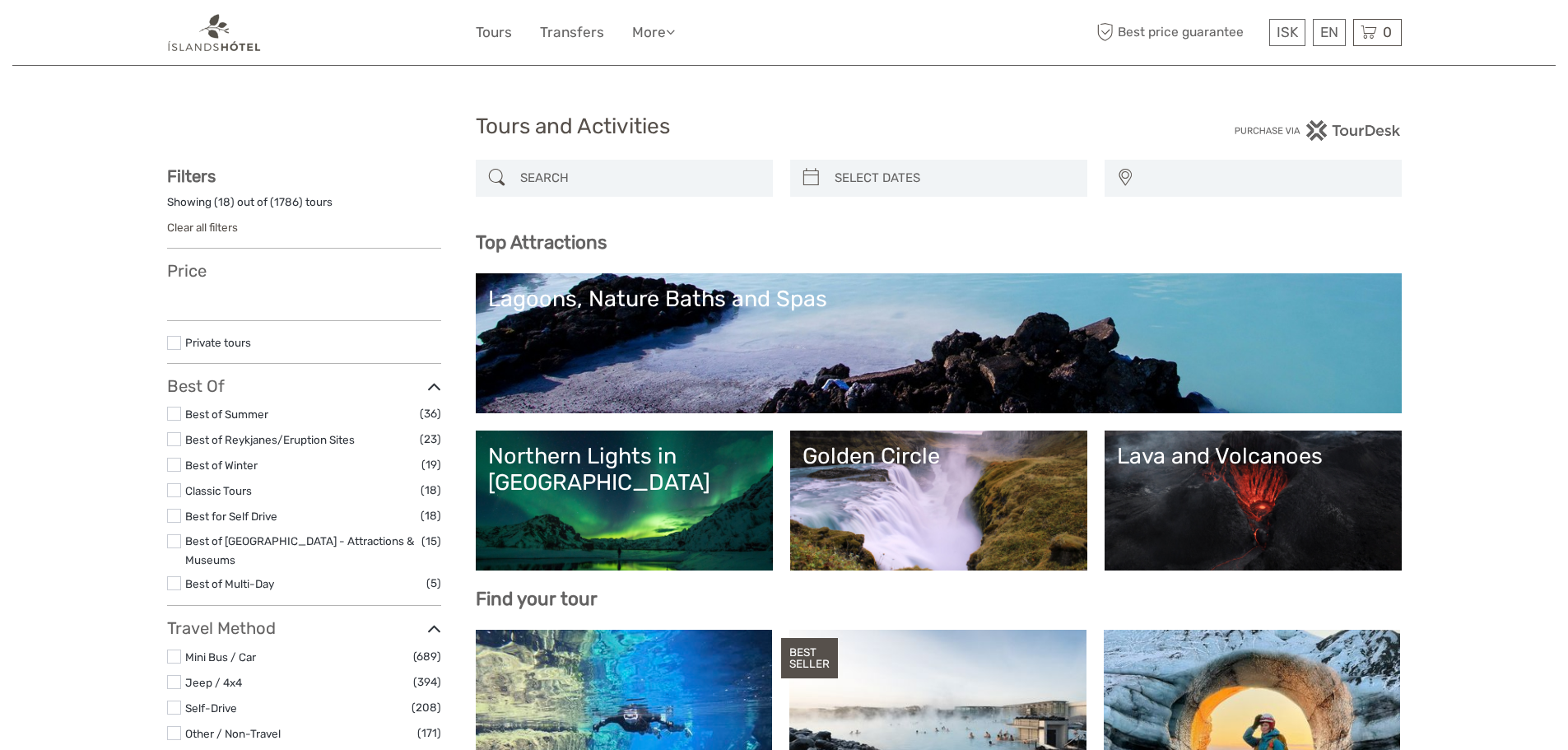
select select
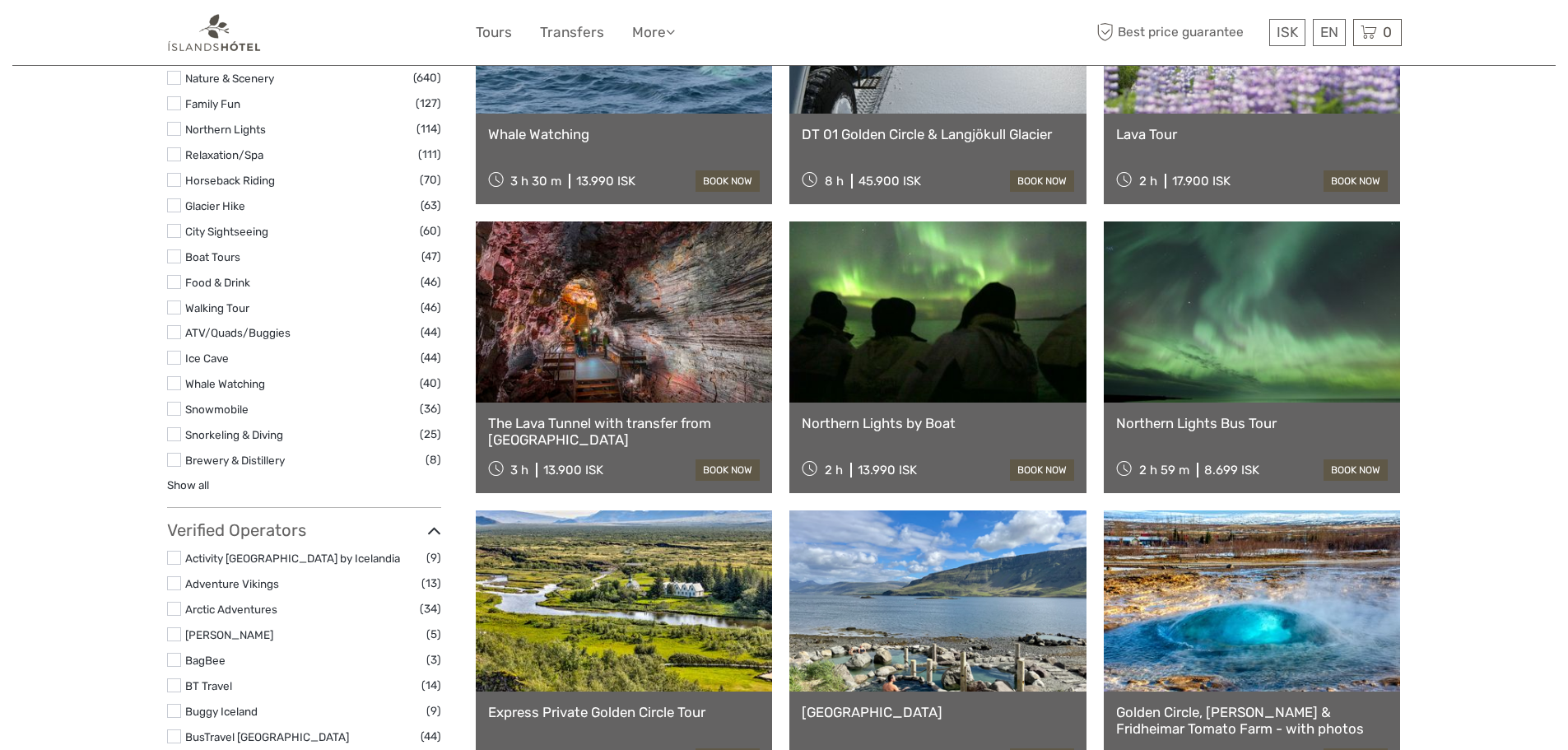
scroll to position [1563, 0]
select select
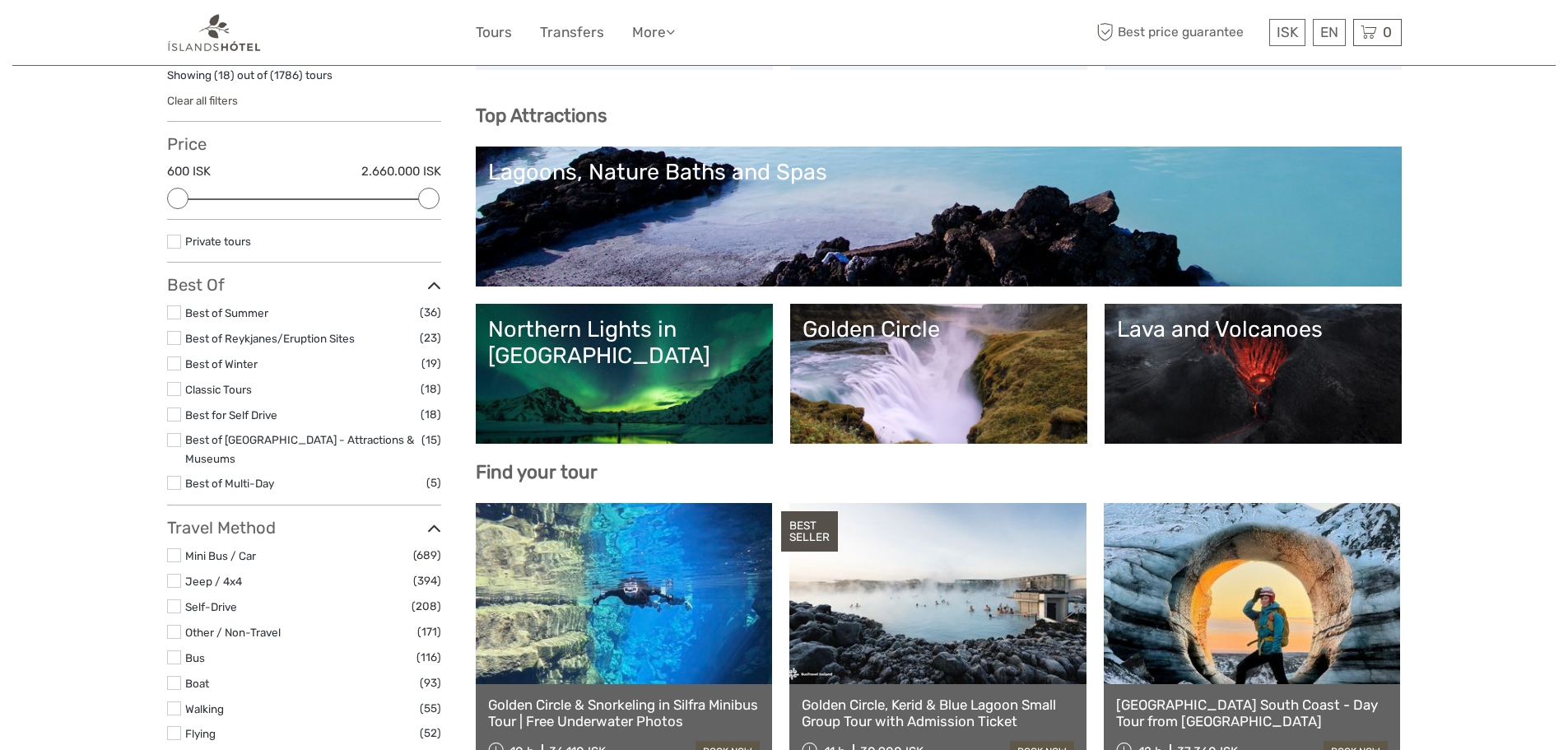
scroll to position [0, 0]
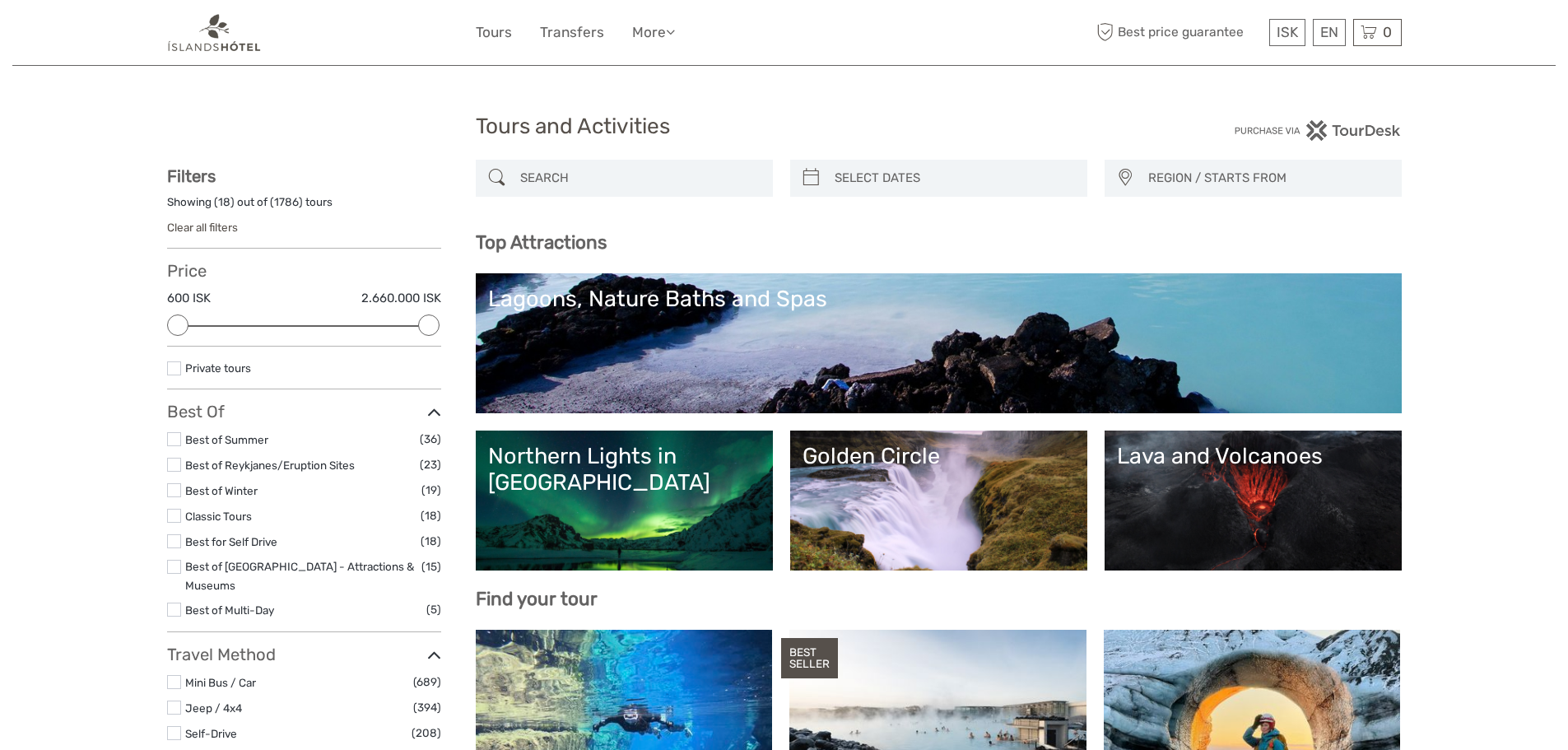
click at [1175, 529] on link "Lava and Volcanoes" at bounding box center [1253, 500] width 272 height 116
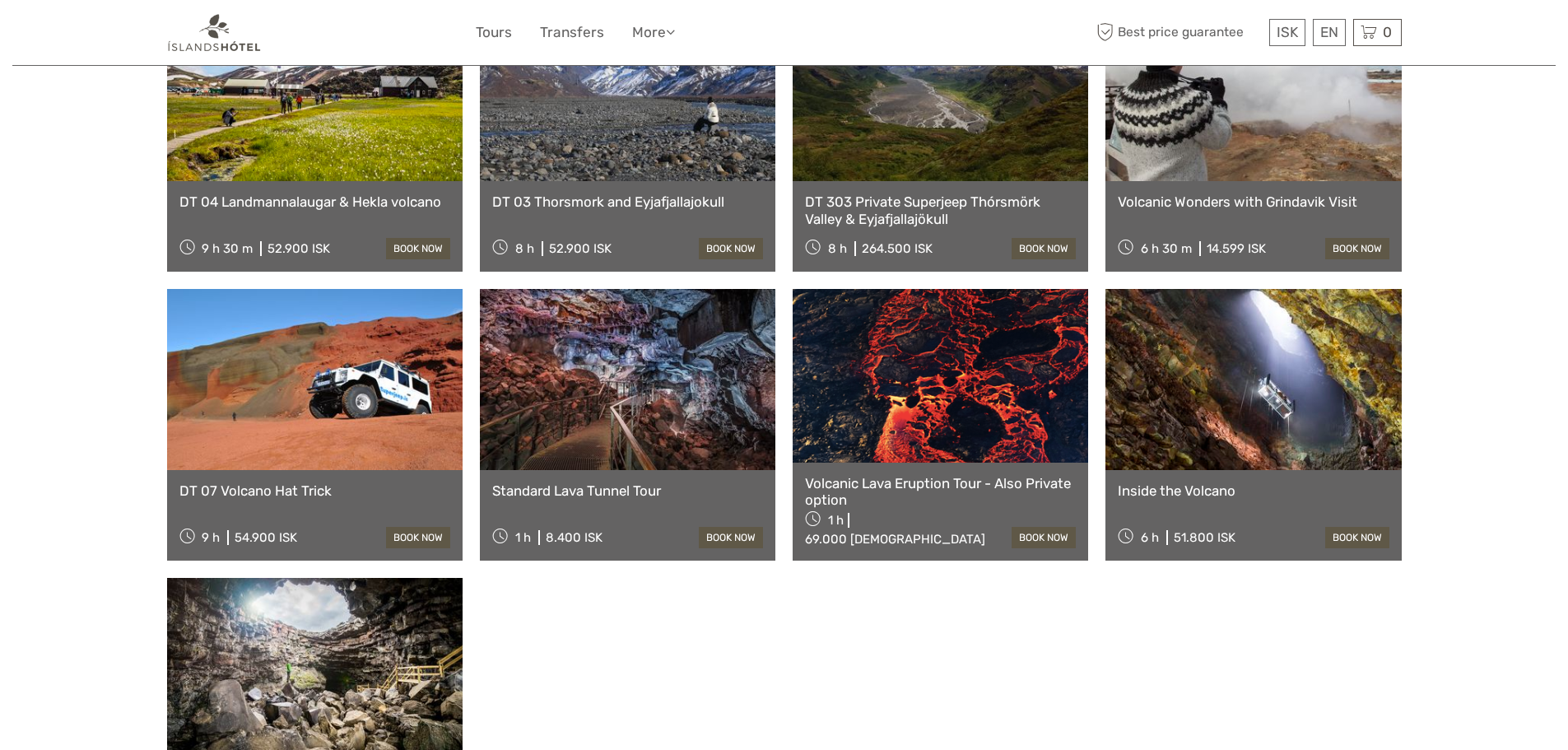
scroll to position [1070, 0]
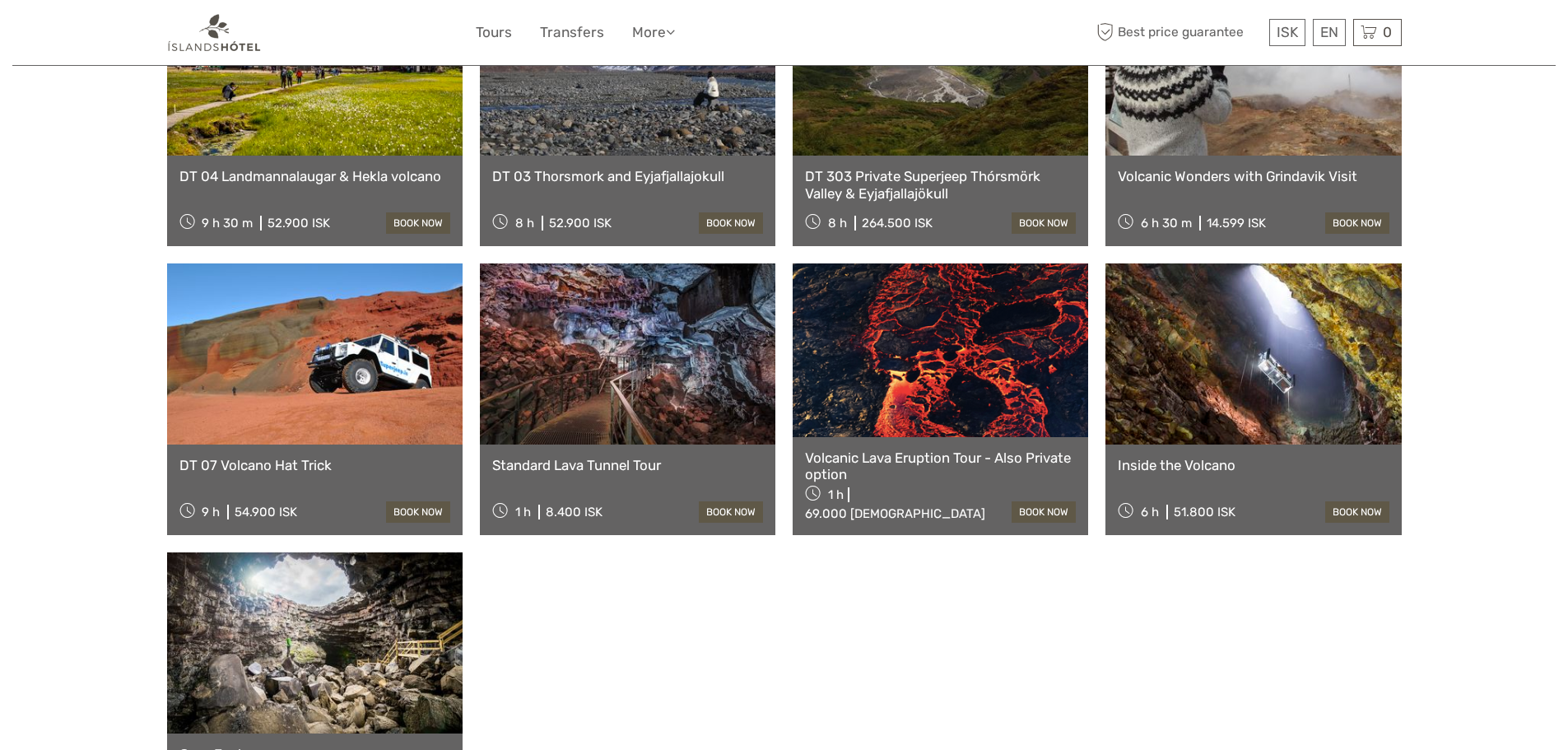
click at [648, 351] on link at bounding box center [627, 354] width 295 height 181
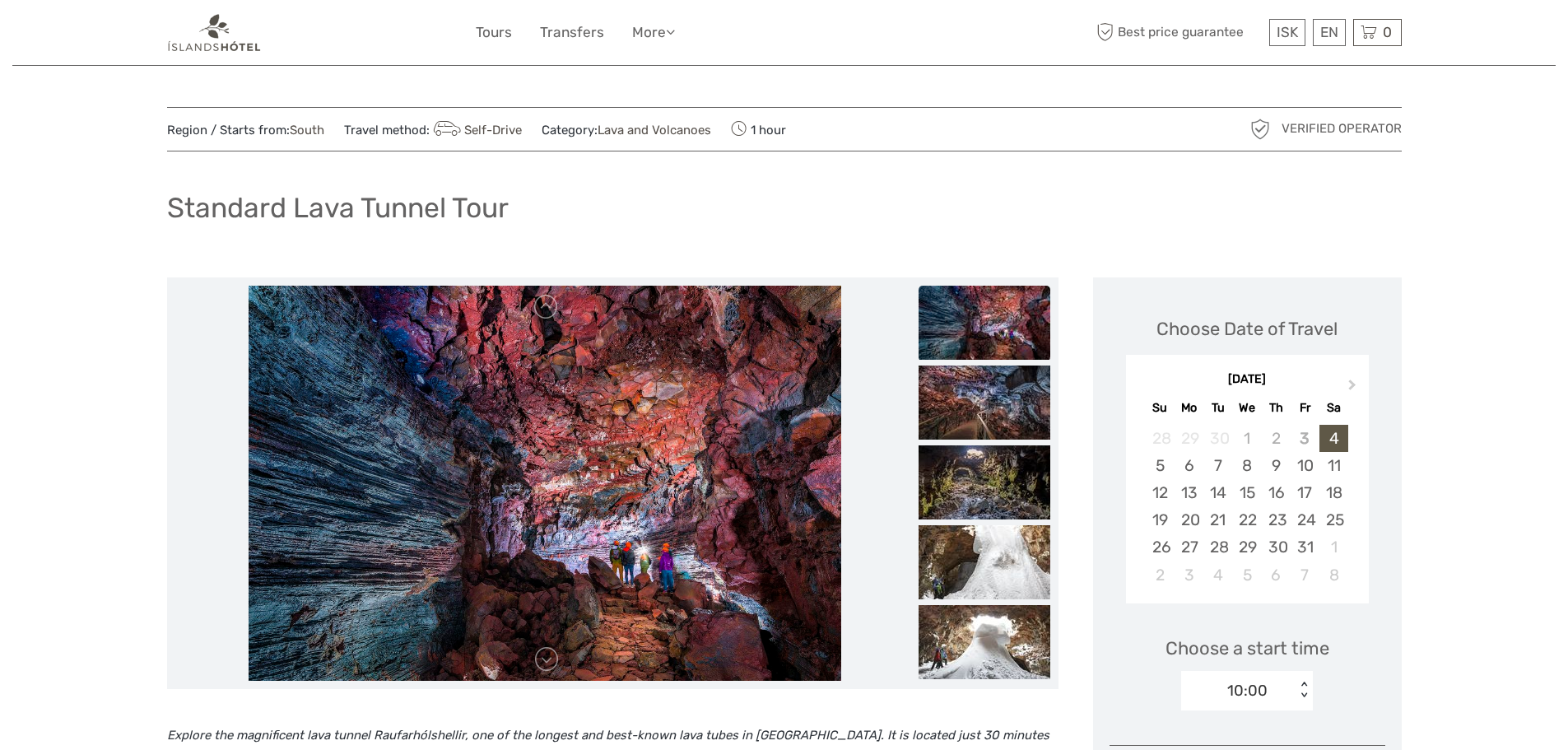
click at [1012, 333] on img at bounding box center [984, 322] width 131 height 74
click at [972, 408] on img at bounding box center [984, 402] width 131 height 74
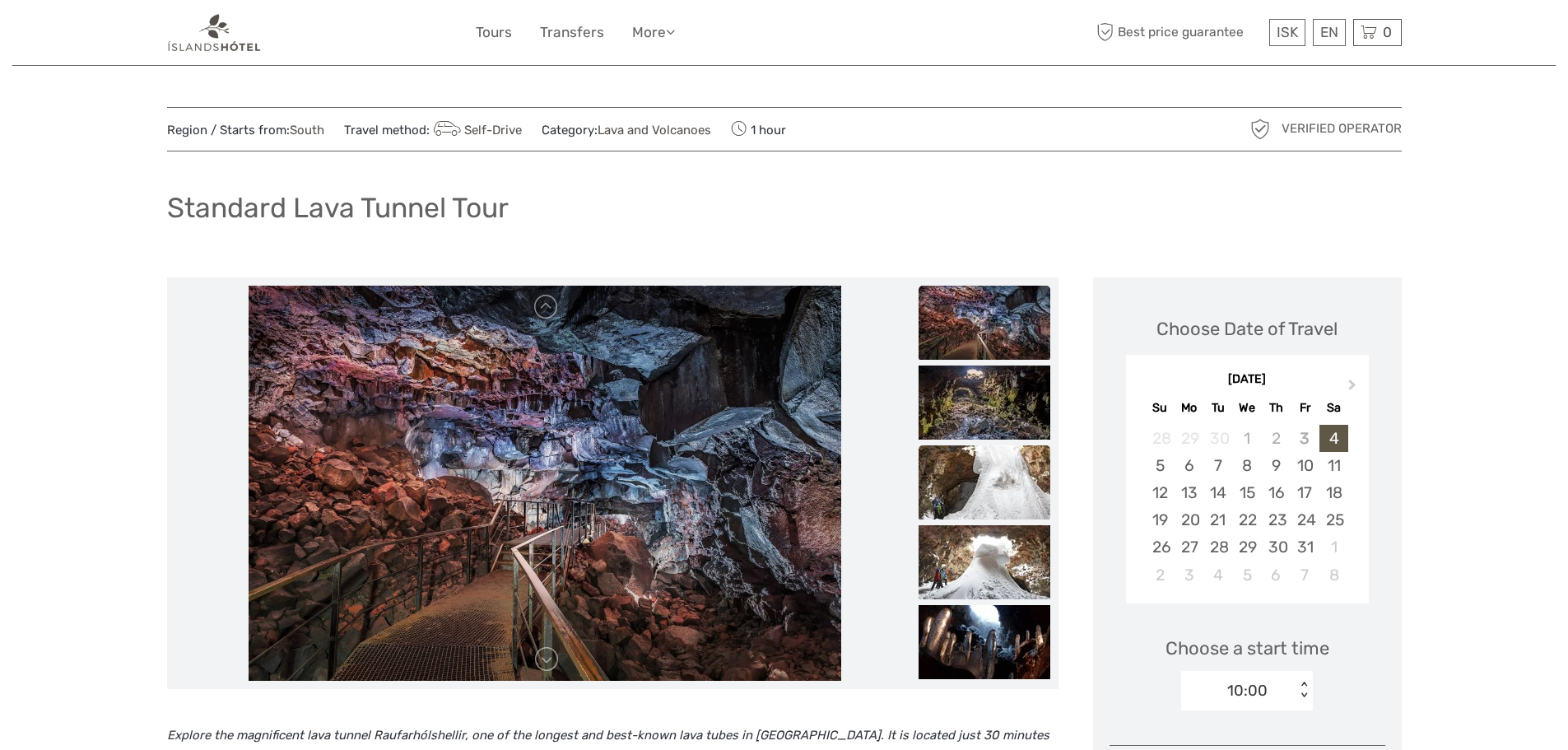
click at [982, 474] on img at bounding box center [984, 482] width 131 height 74
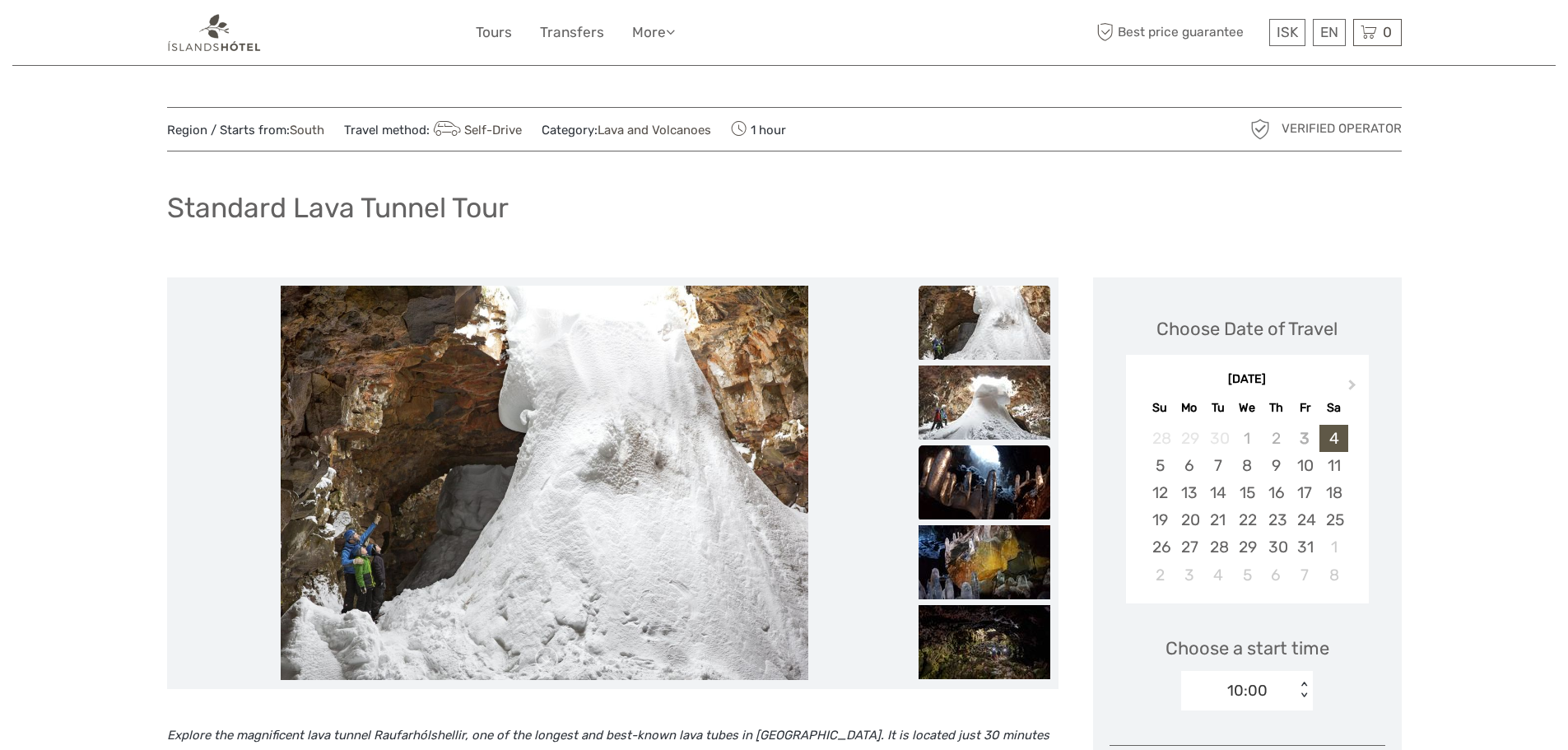
click at [983, 490] on img at bounding box center [984, 482] width 131 height 74
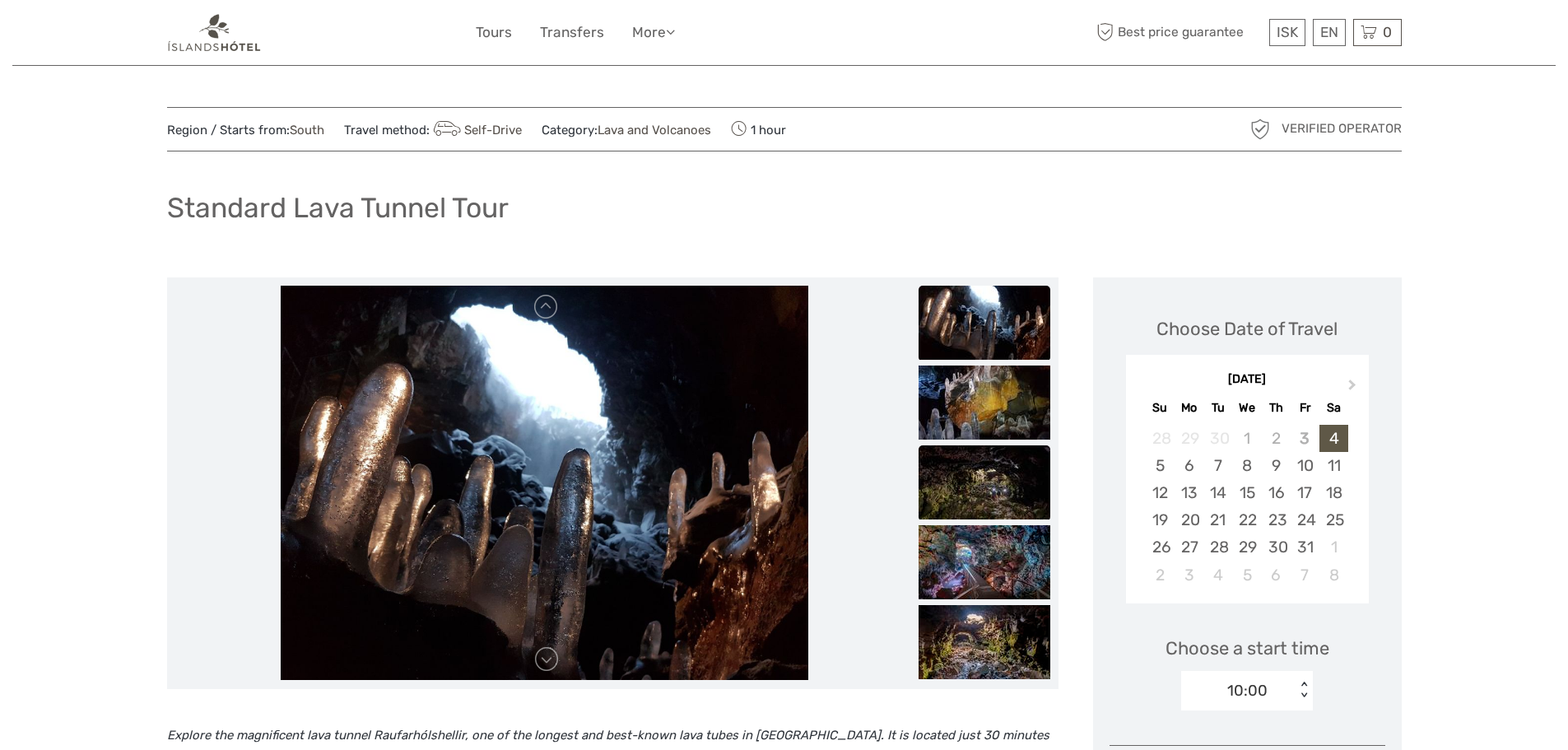
click at [991, 484] on img at bounding box center [984, 482] width 131 height 74
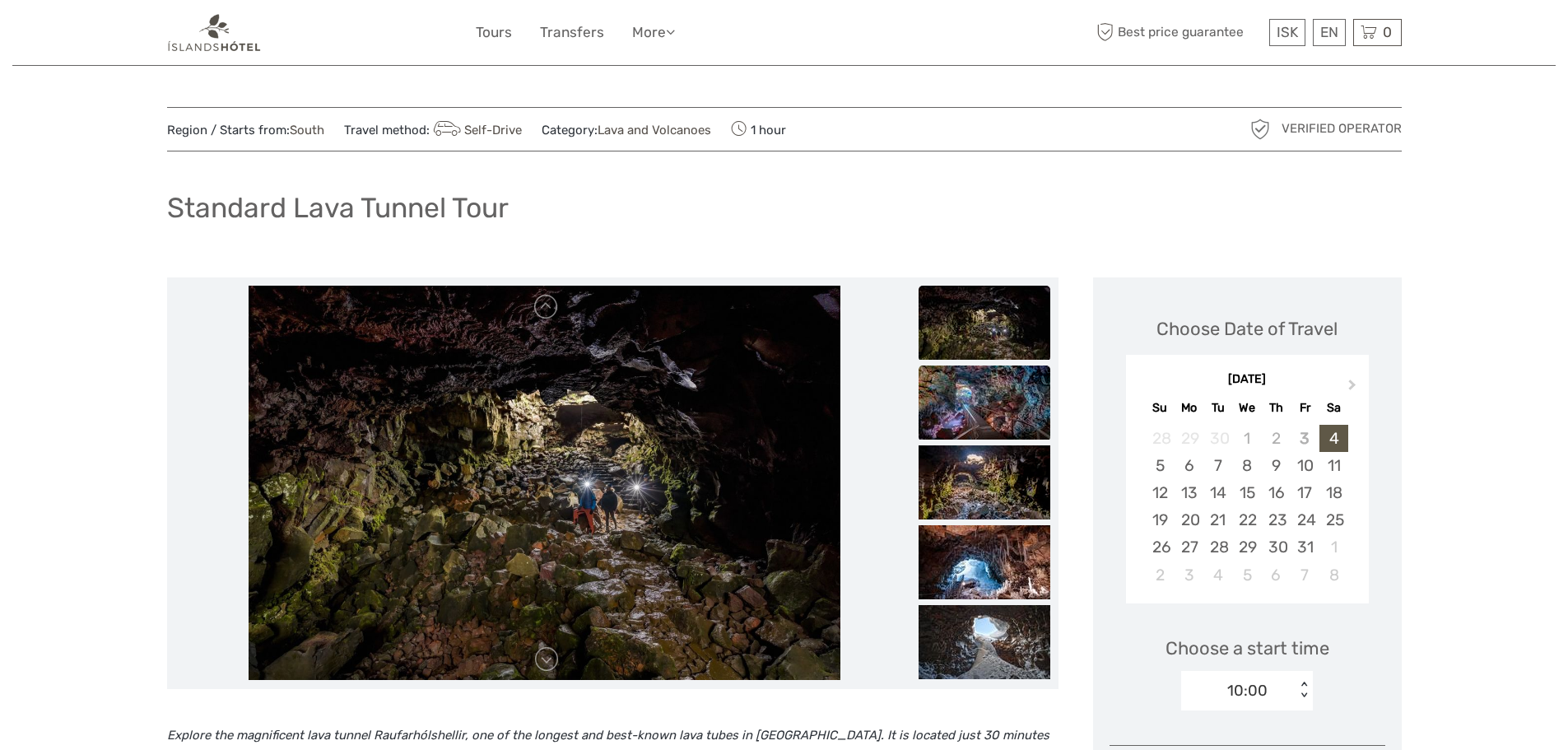
click at [995, 416] on img at bounding box center [984, 402] width 131 height 74
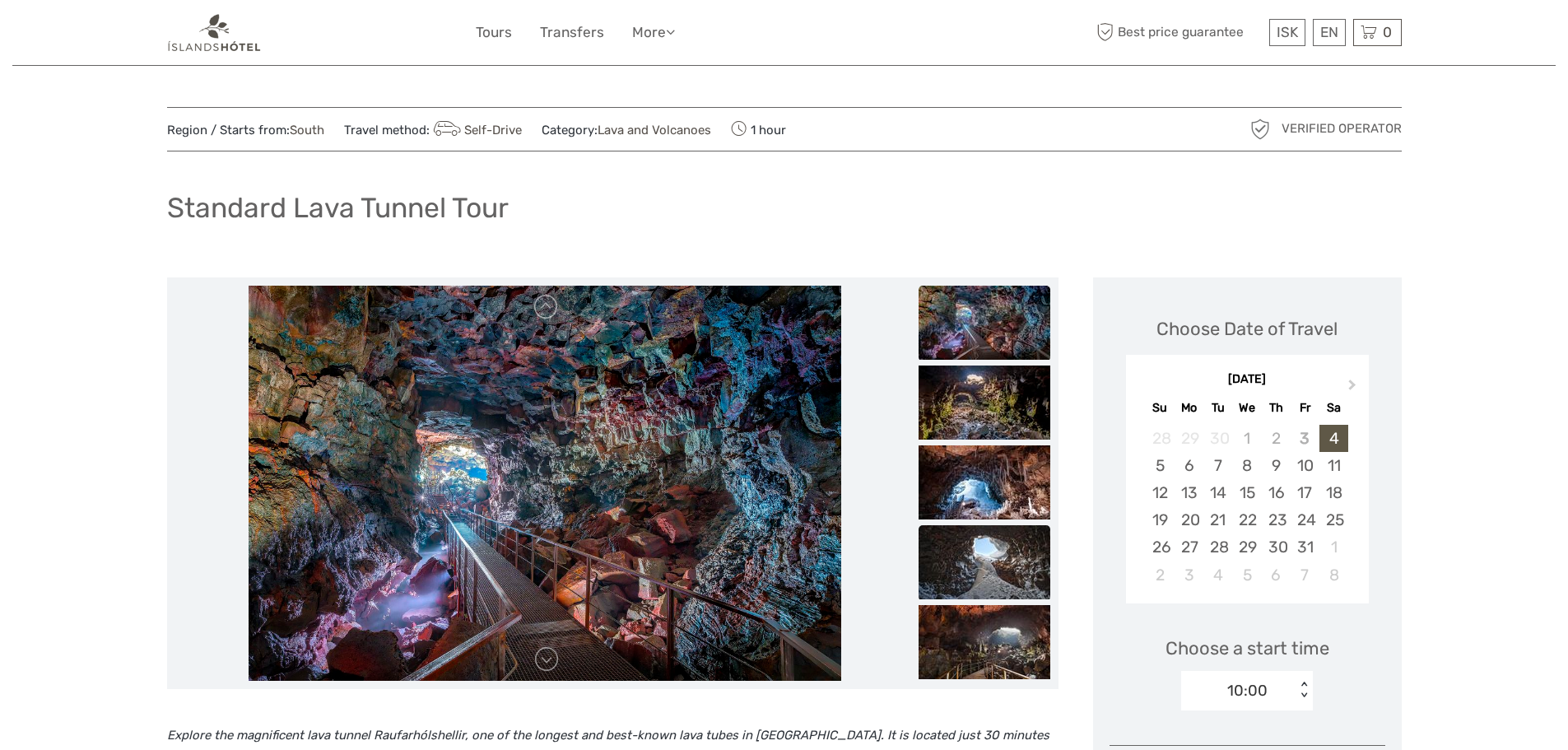
click at [976, 561] on img at bounding box center [984, 562] width 131 height 74
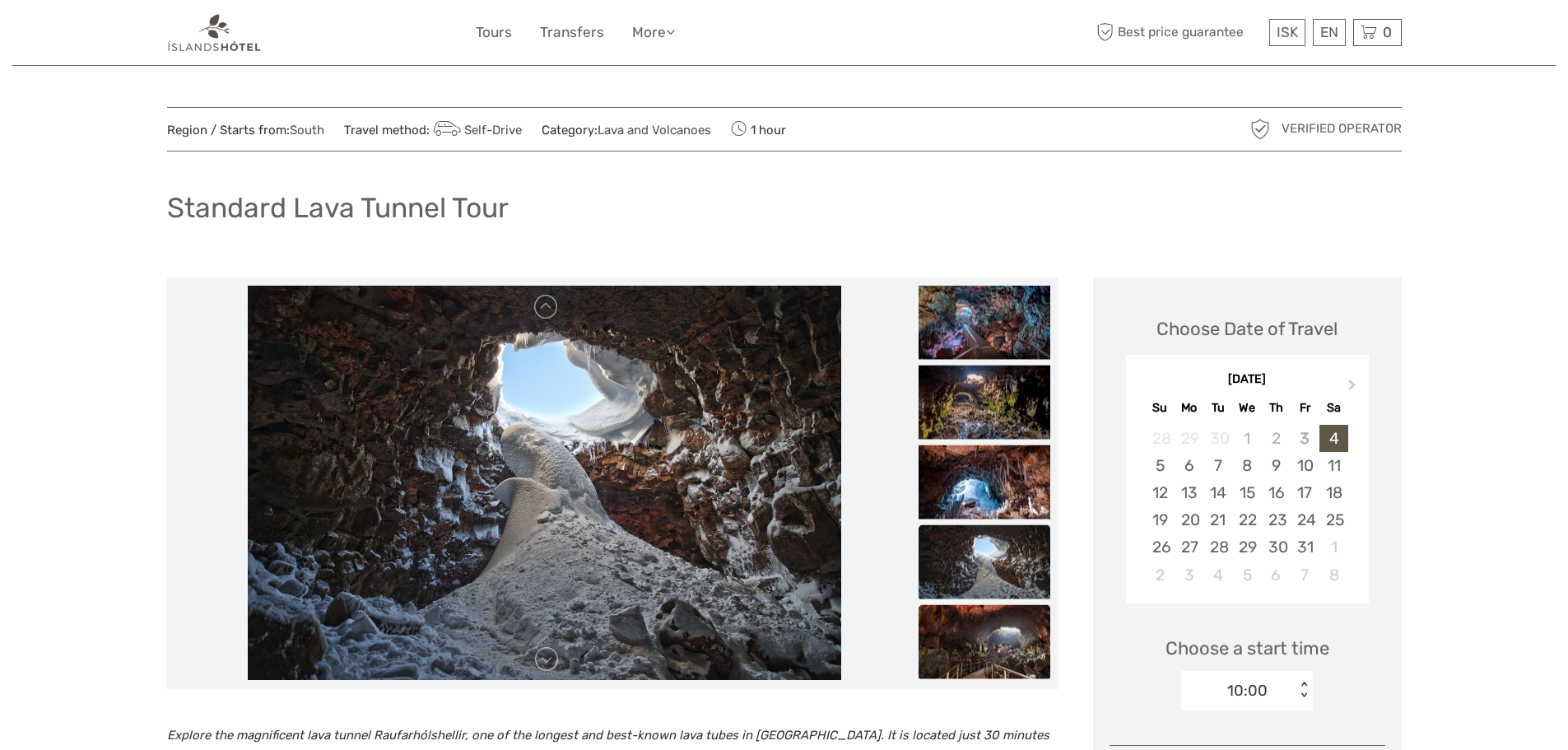
click at [984, 634] on img at bounding box center [984, 640] width 131 height 74
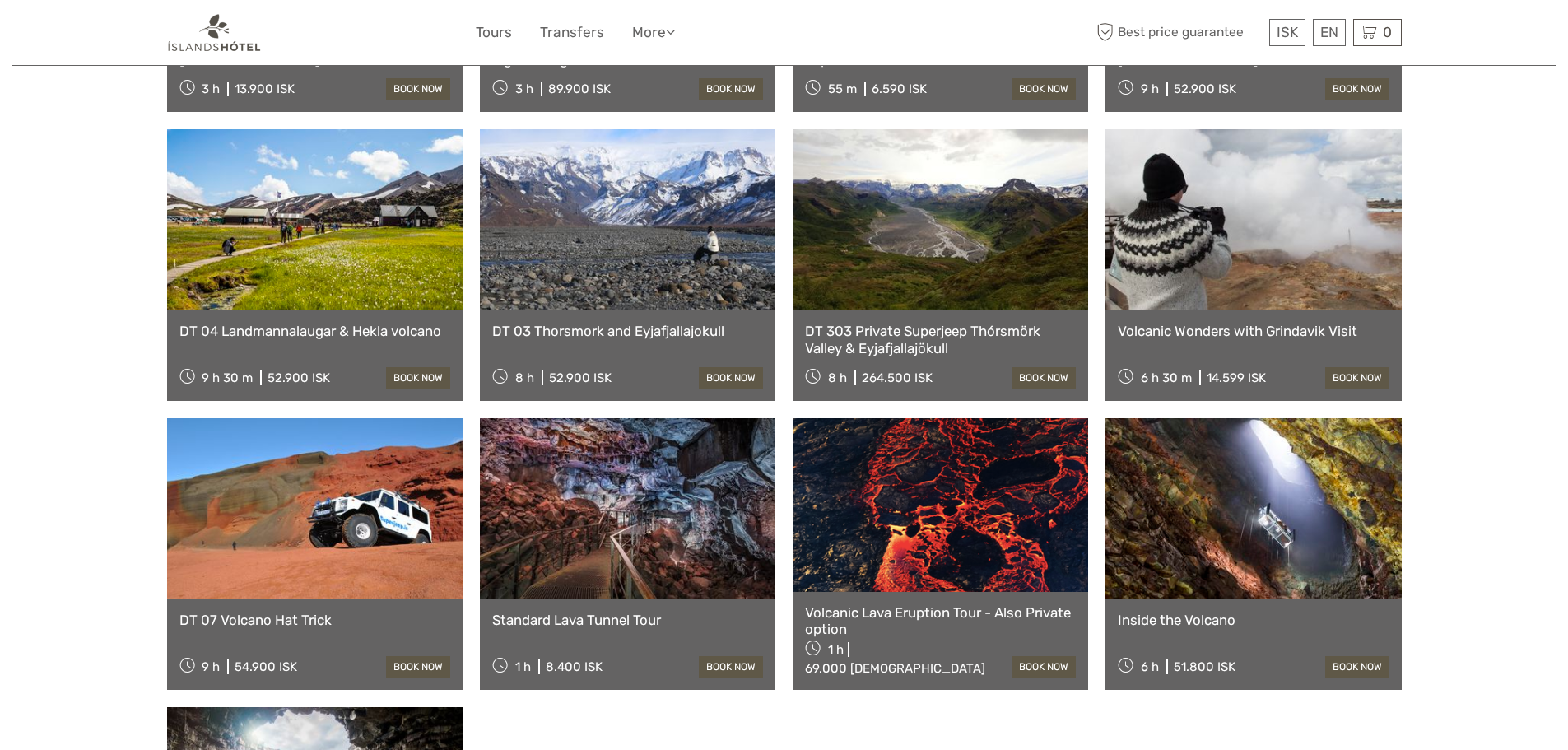
scroll to position [906, 0]
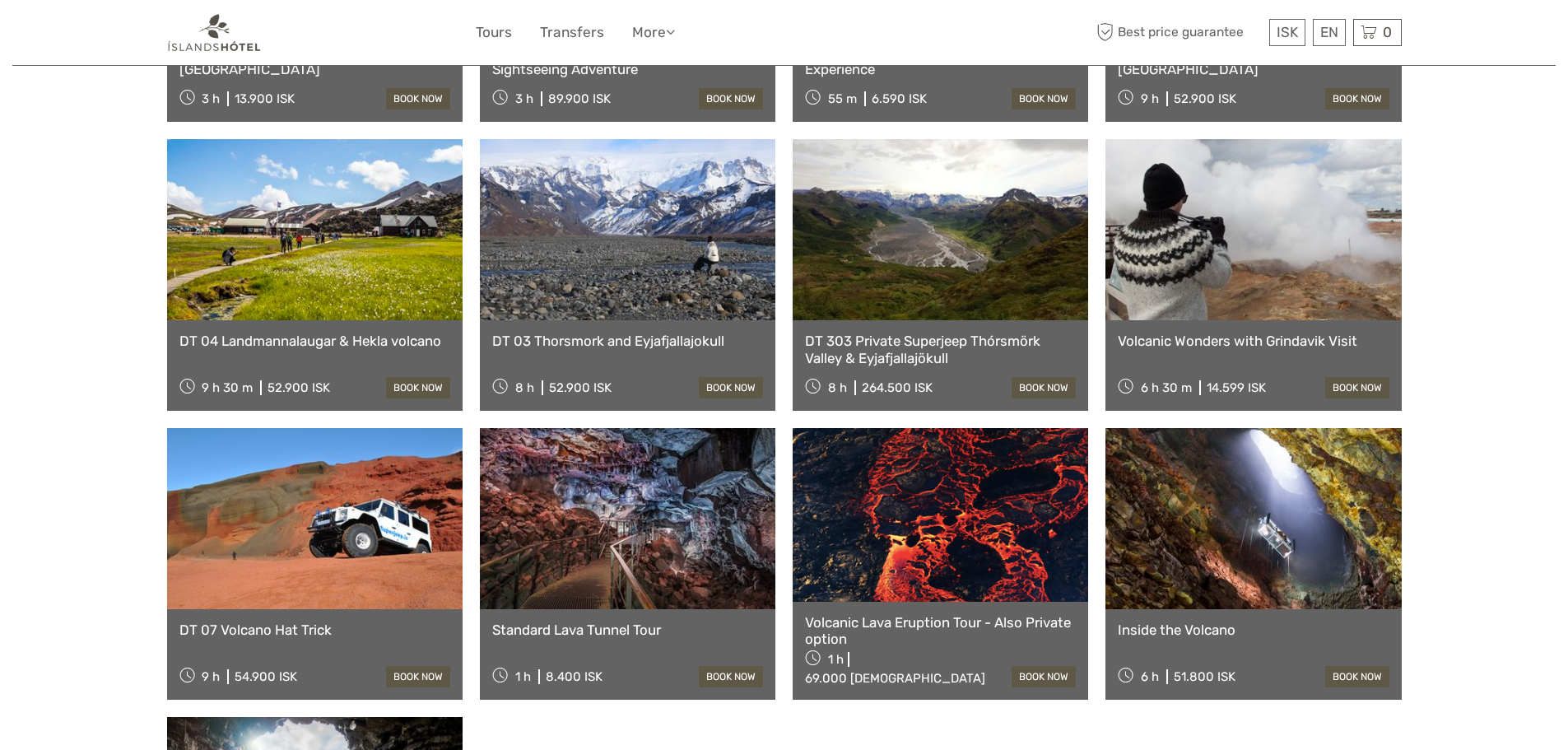
click at [1252, 333] on link "Volcanic Wonders with Grindavik Visit" at bounding box center [1253, 341] width 271 height 17
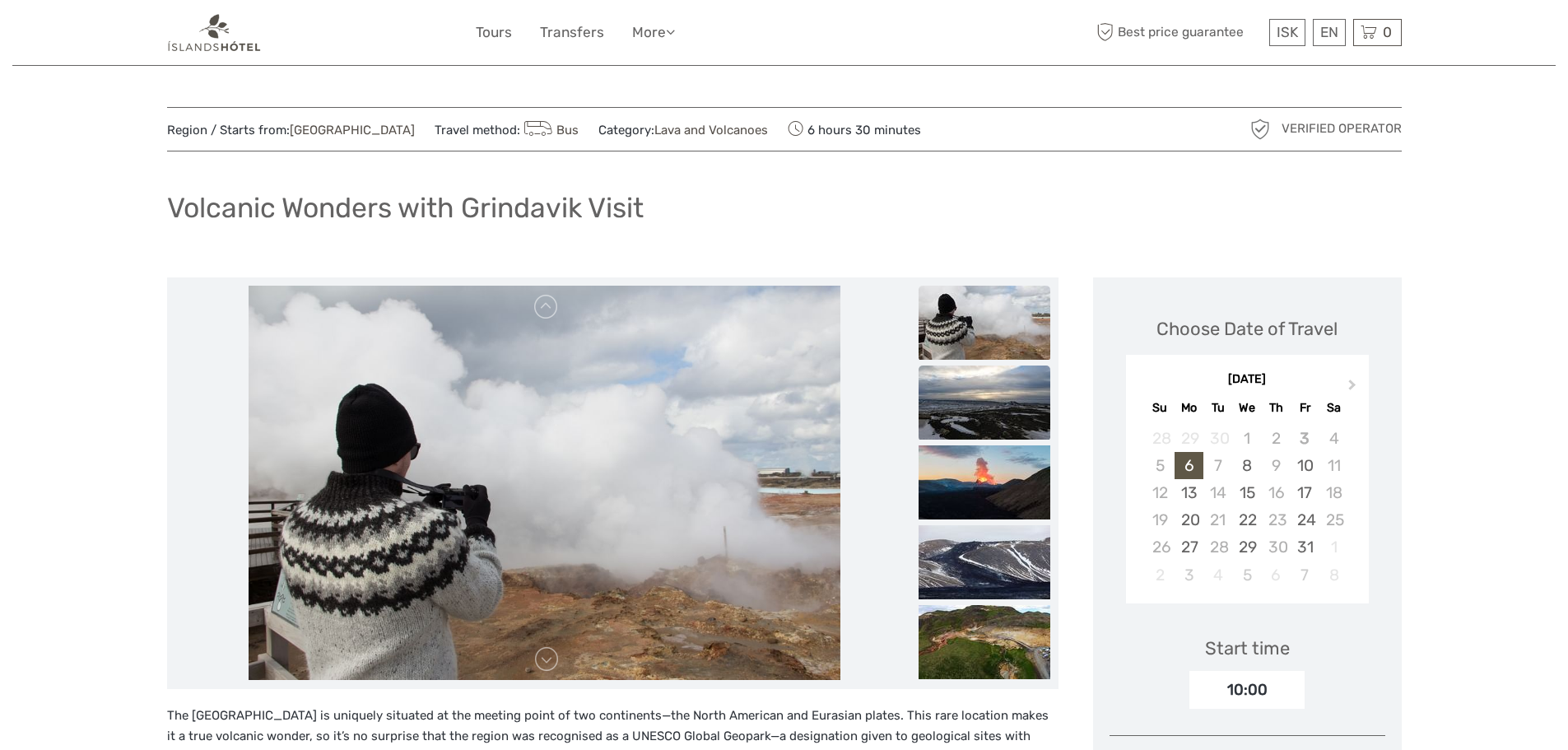
click at [968, 413] on img at bounding box center [984, 402] width 131 height 74
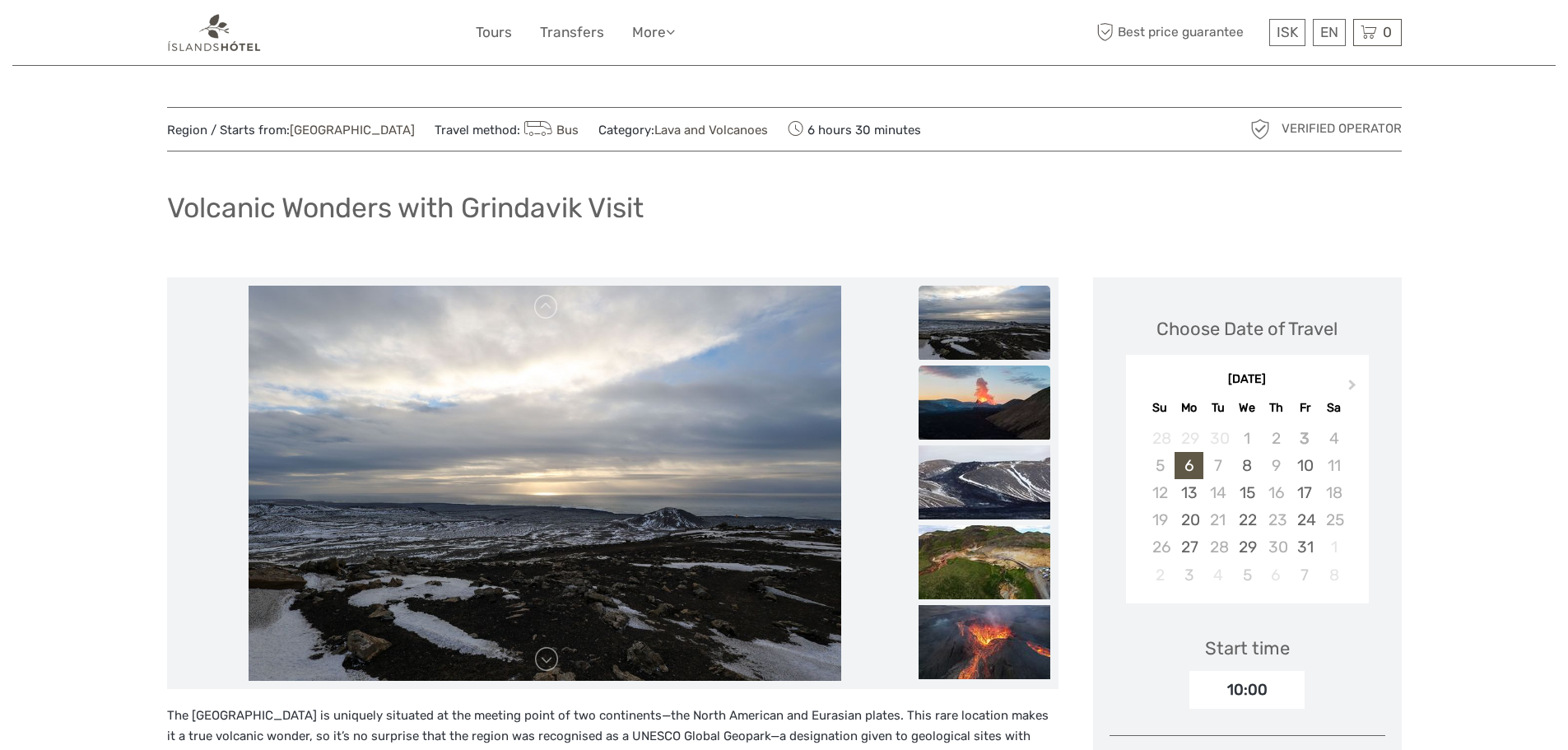
click at [977, 428] on img at bounding box center [984, 402] width 131 height 74
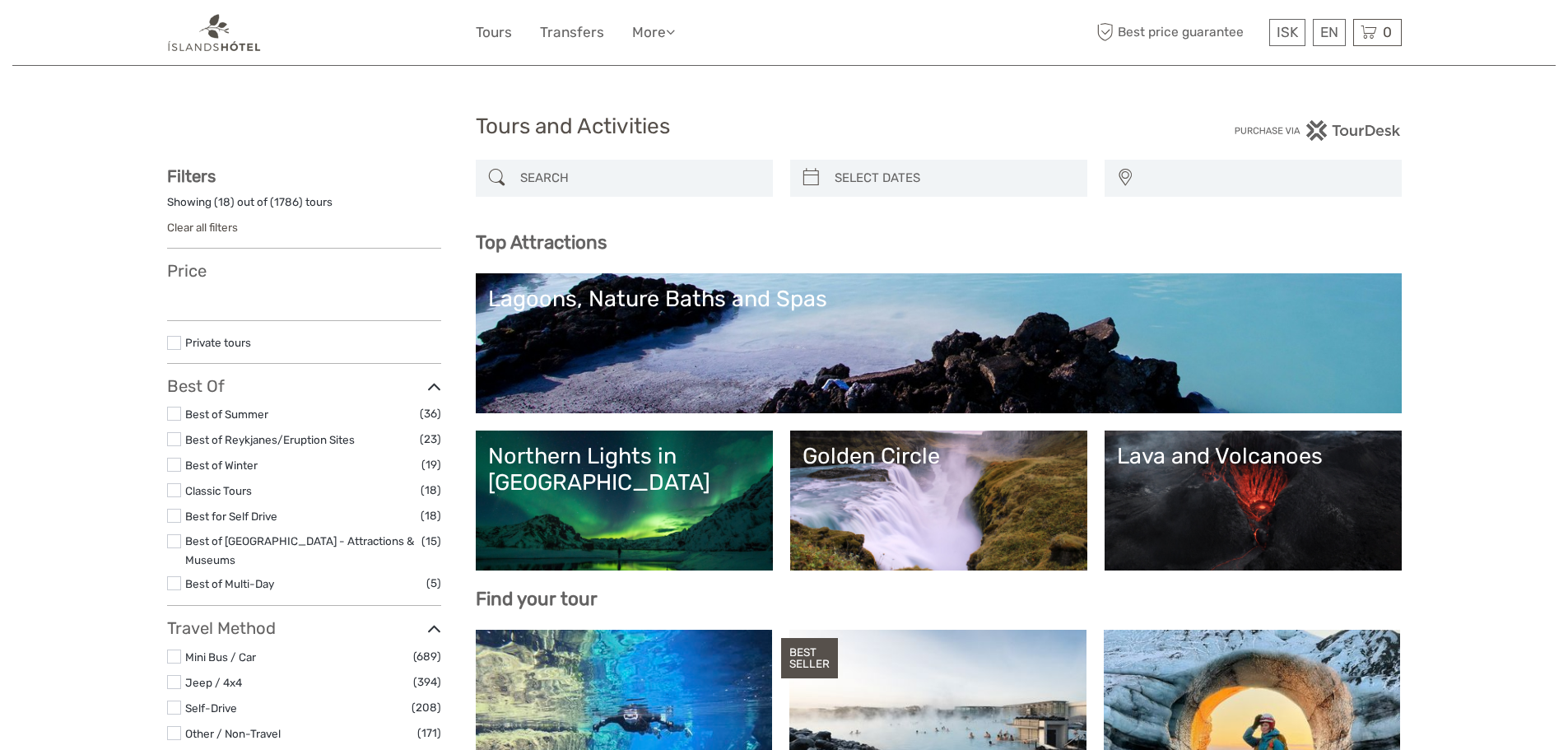
select select
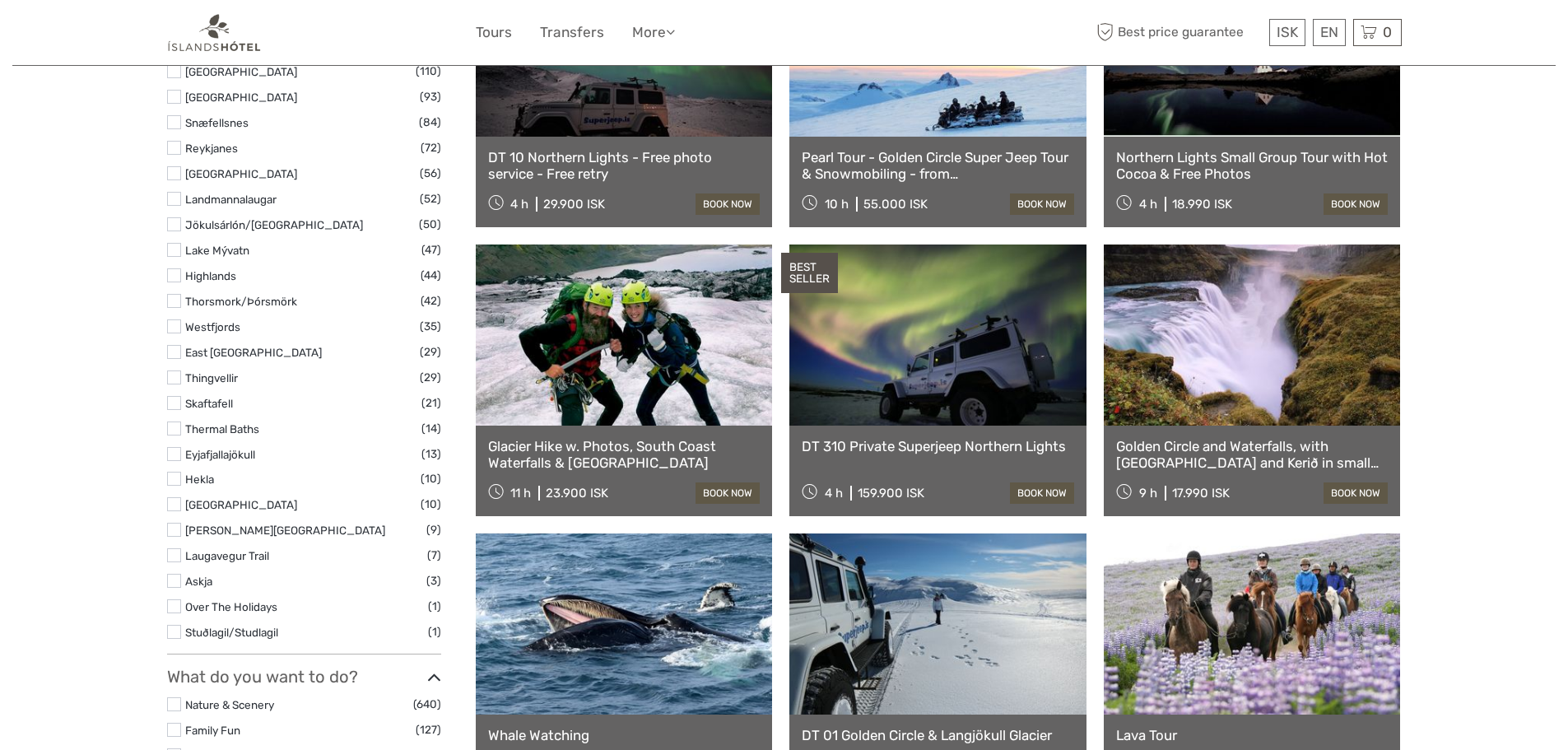
scroll to position [988, 0]
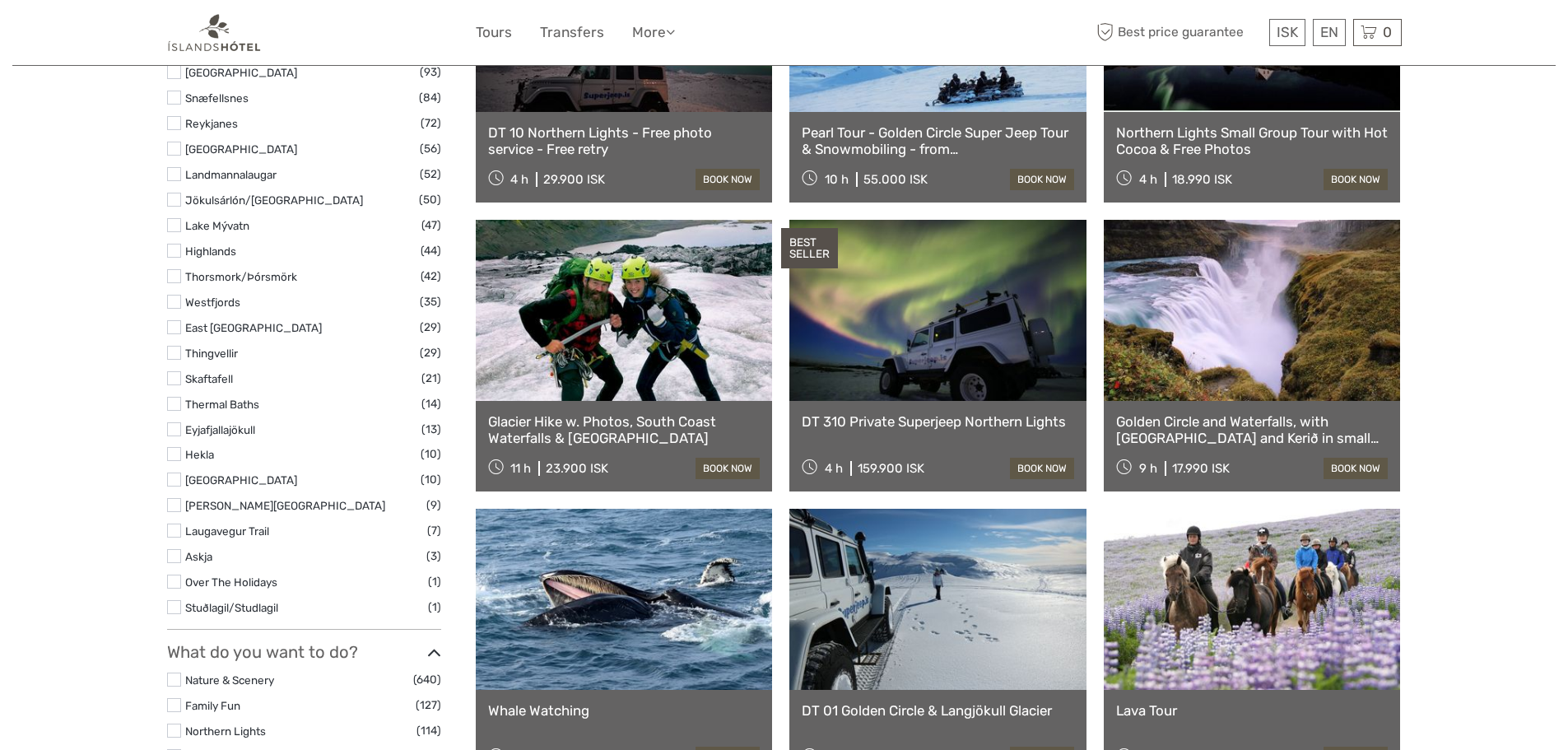
click at [1280, 346] on link at bounding box center [1252, 310] width 297 height 181
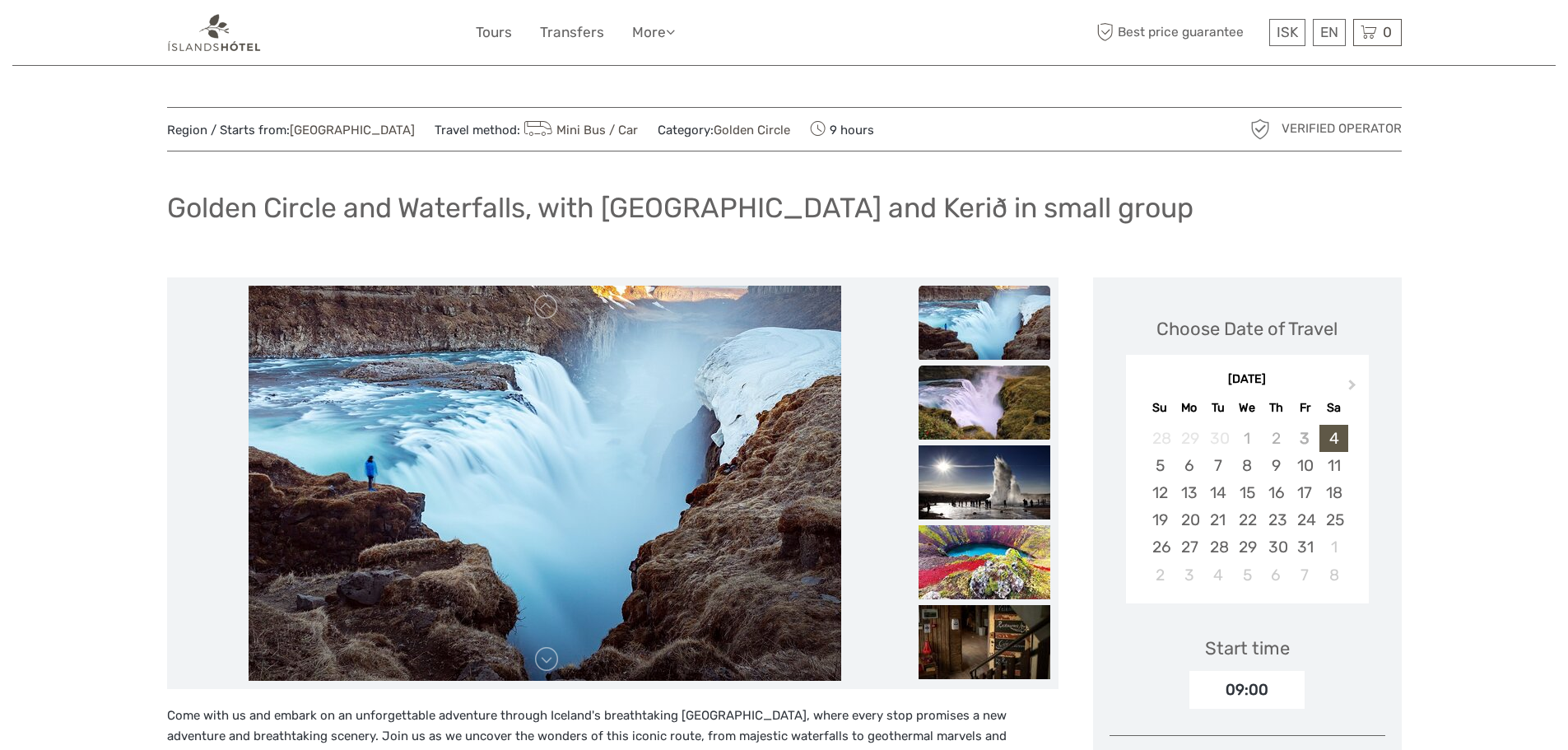
click at [975, 393] on img at bounding box center [984, 402] width 131 height 74
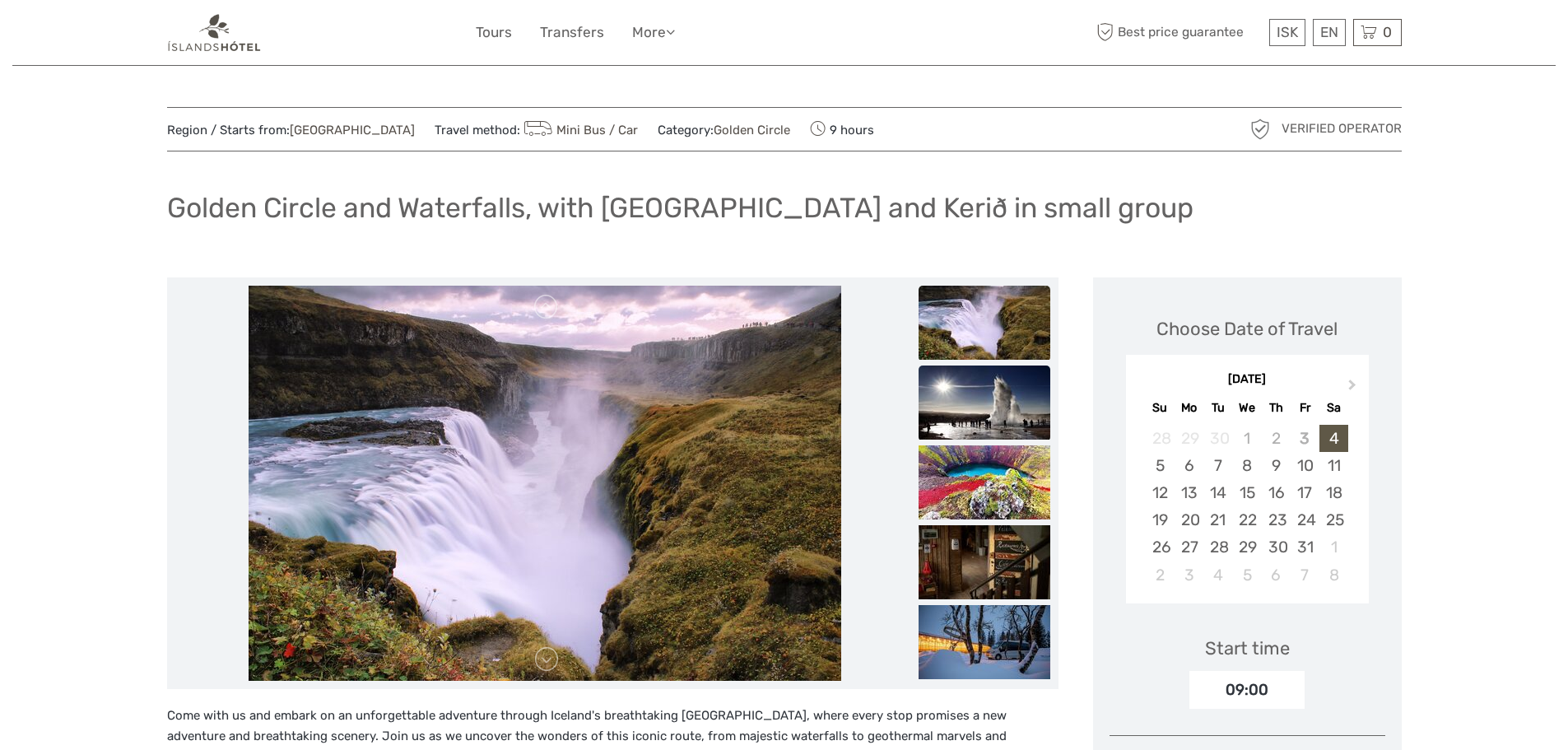
click at [981, 417] on img at bounding box center [984, 402] width 131 height 74
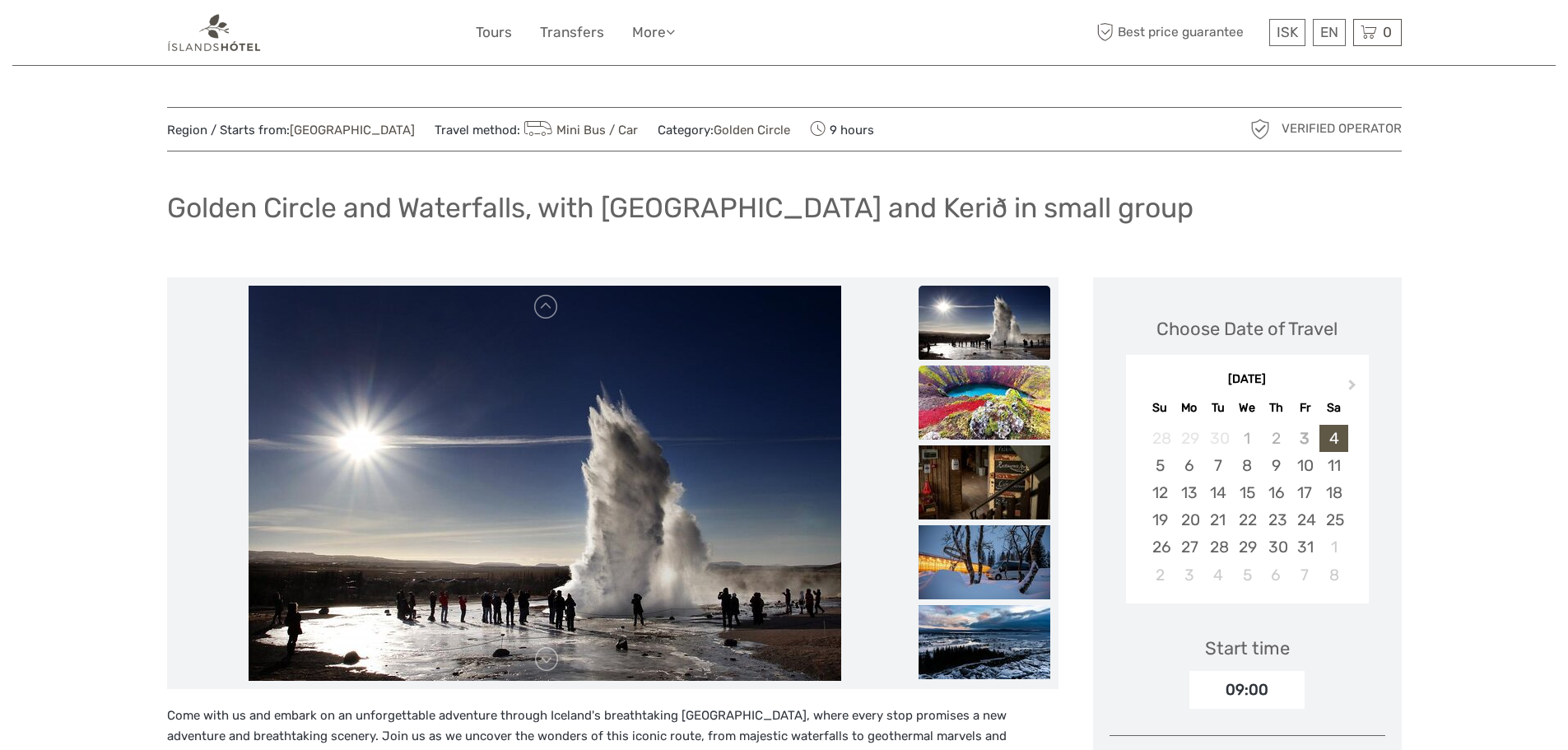
click at [983, 413] on img at bounding box center [984, 402] width 131 height 74
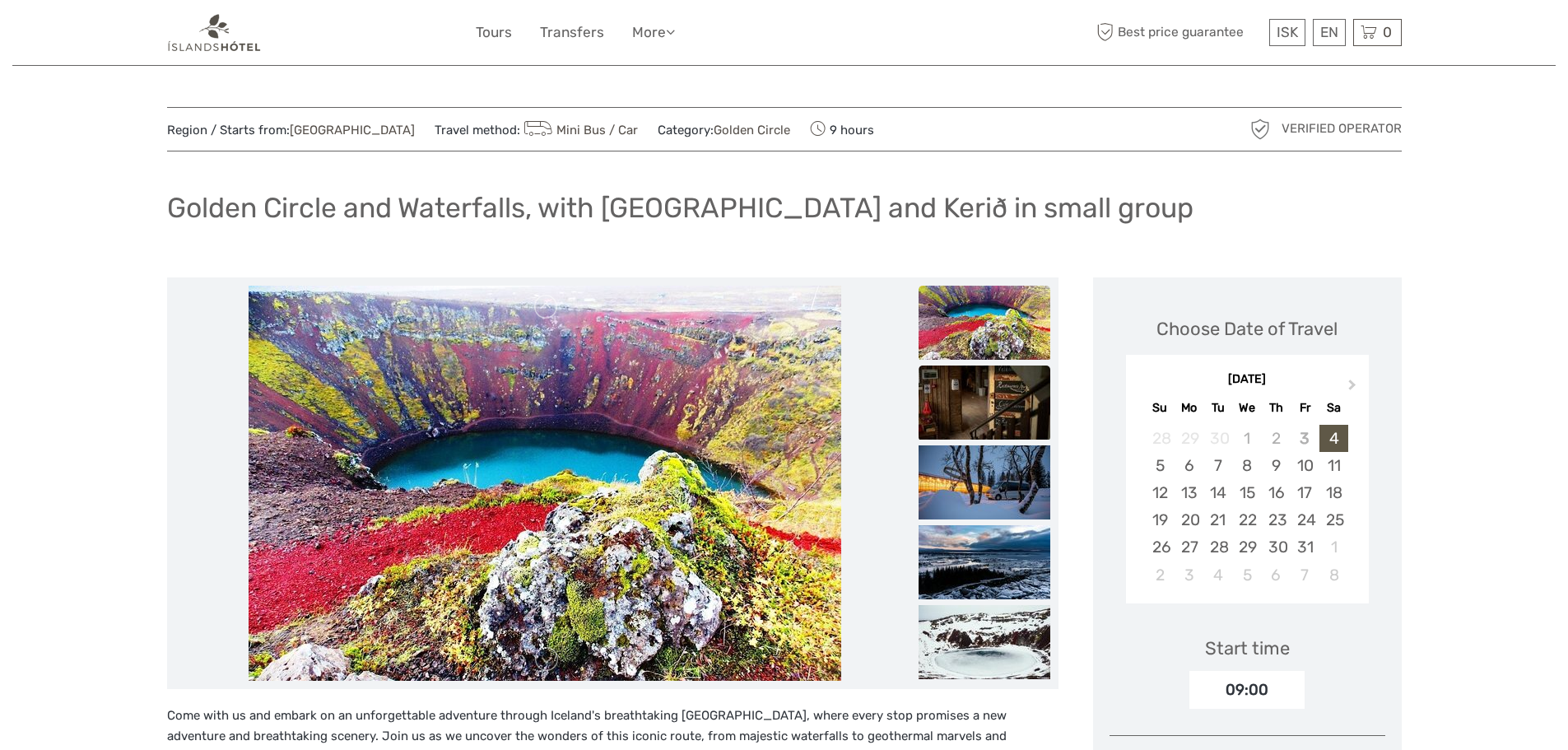
click at [983, 415] on img at bounding box center [984, 402] width 131 height 74
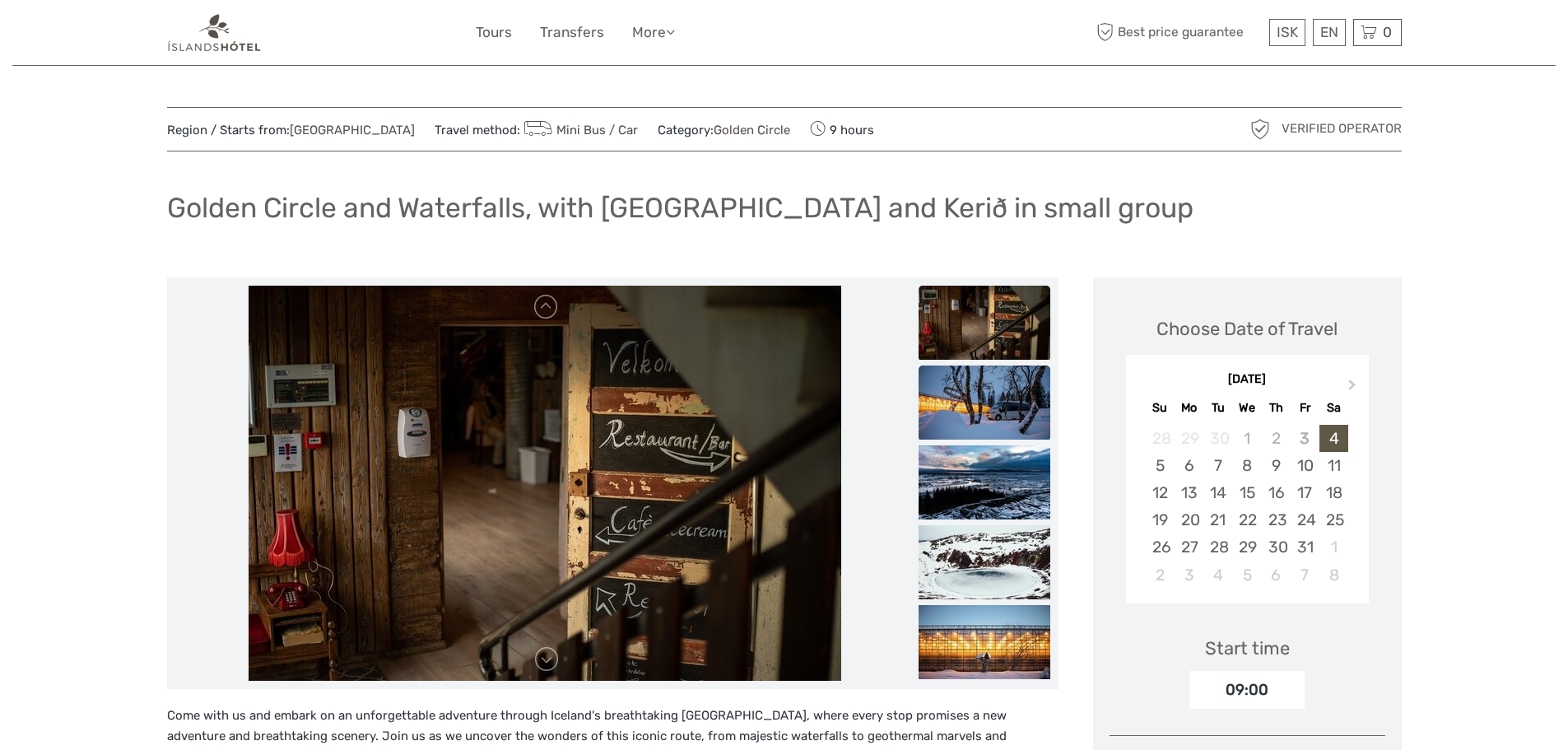
click at [986, 410] on img at bounding box center [984, 402] width 131 height 74
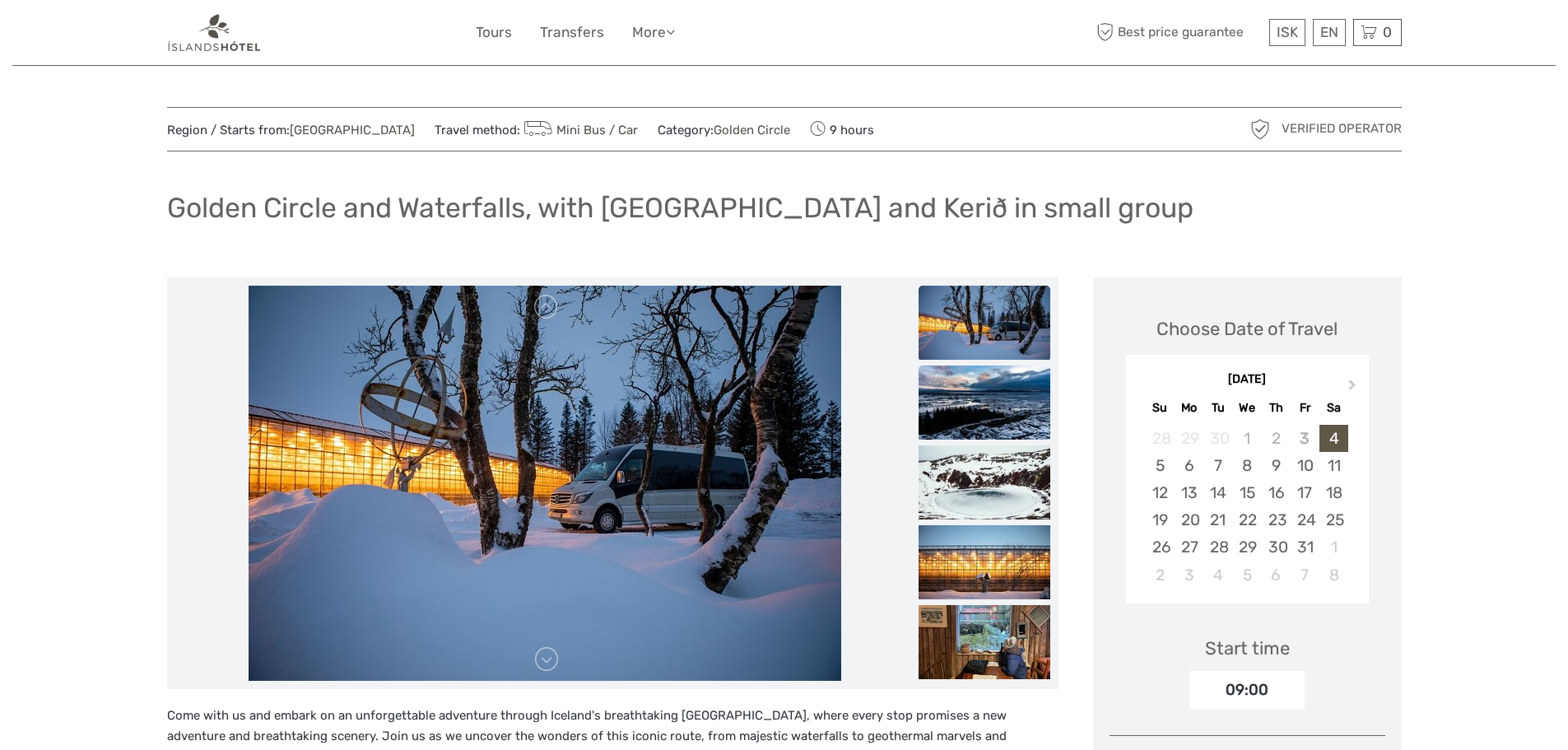
click at [979, 416] on img at bounding box center [984, 402] width 131 height 74
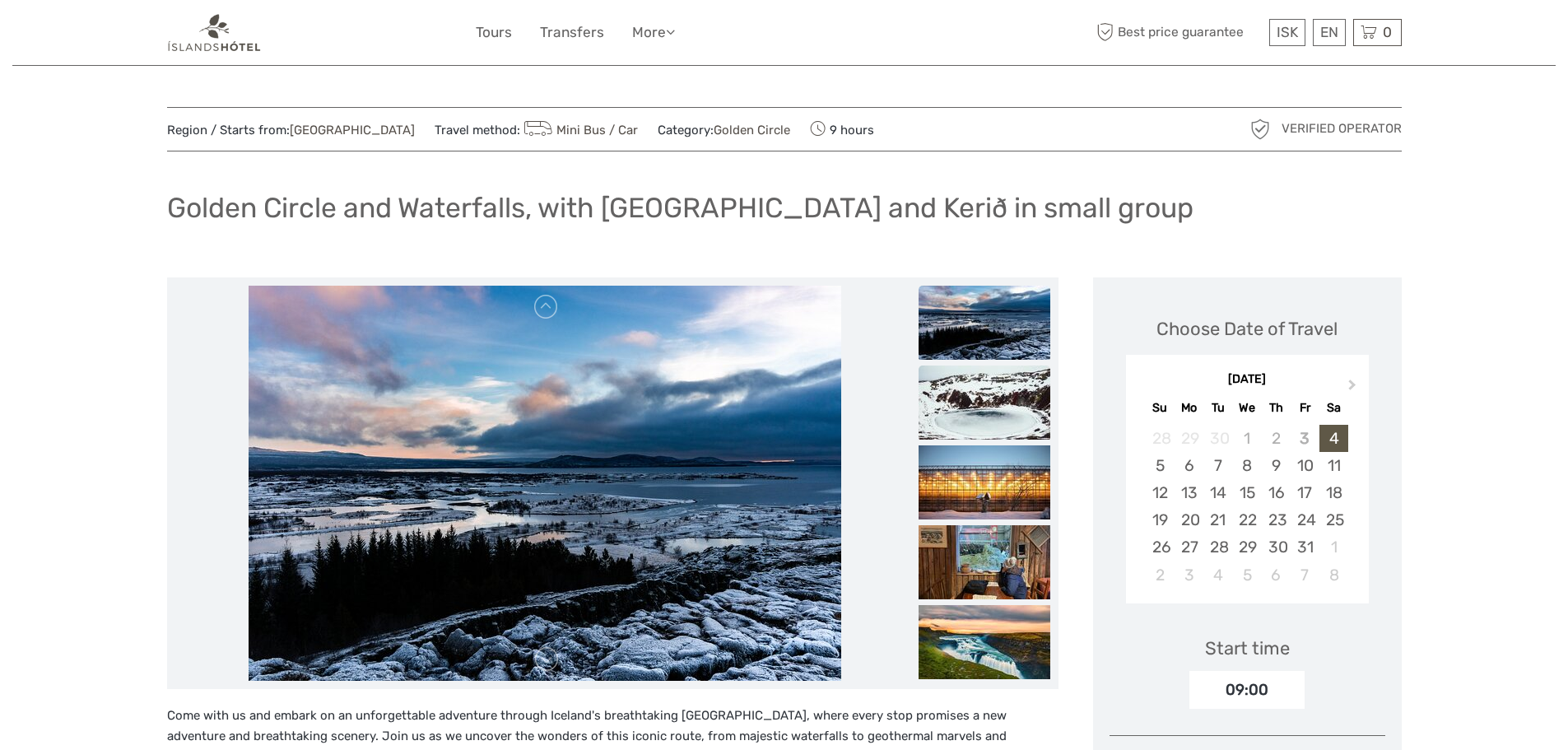
click at [979, 416] on img at bounding box center [984, 402] width 131 height 74
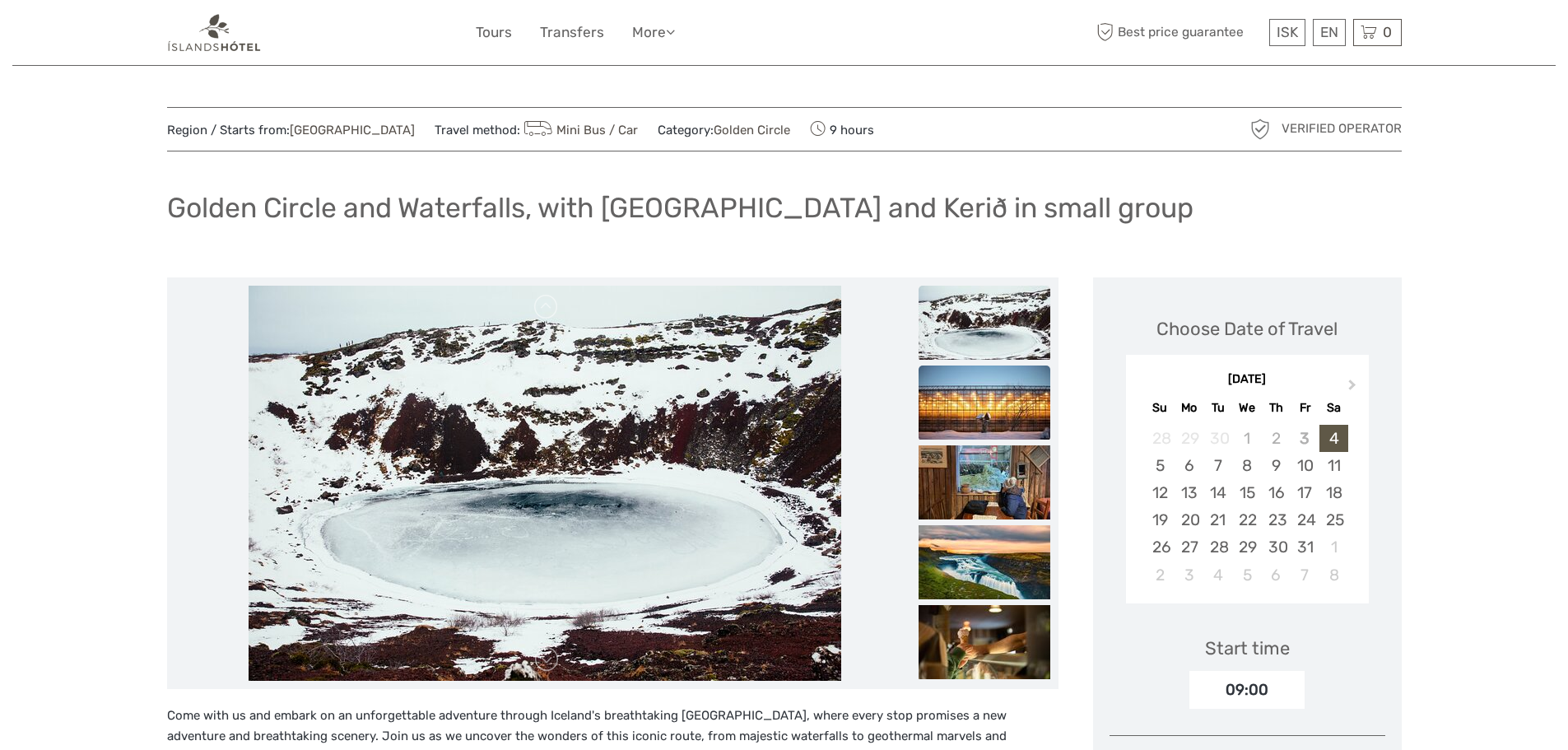
click at [981, 419] on img at bounding box center [984, 402] width 131 height 74
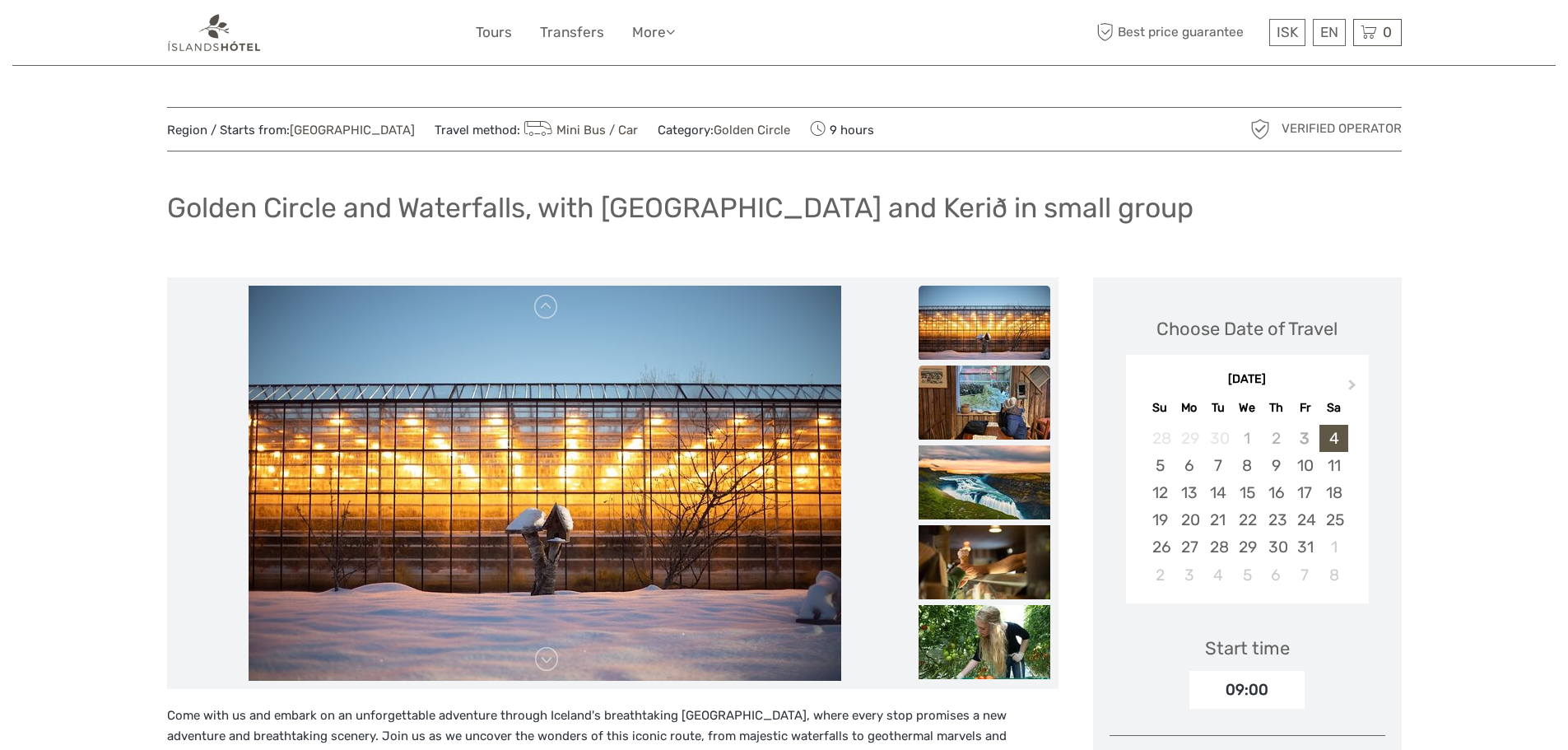
click at [984, 419] on img at bounding box center [984, 402] width 131 height 74
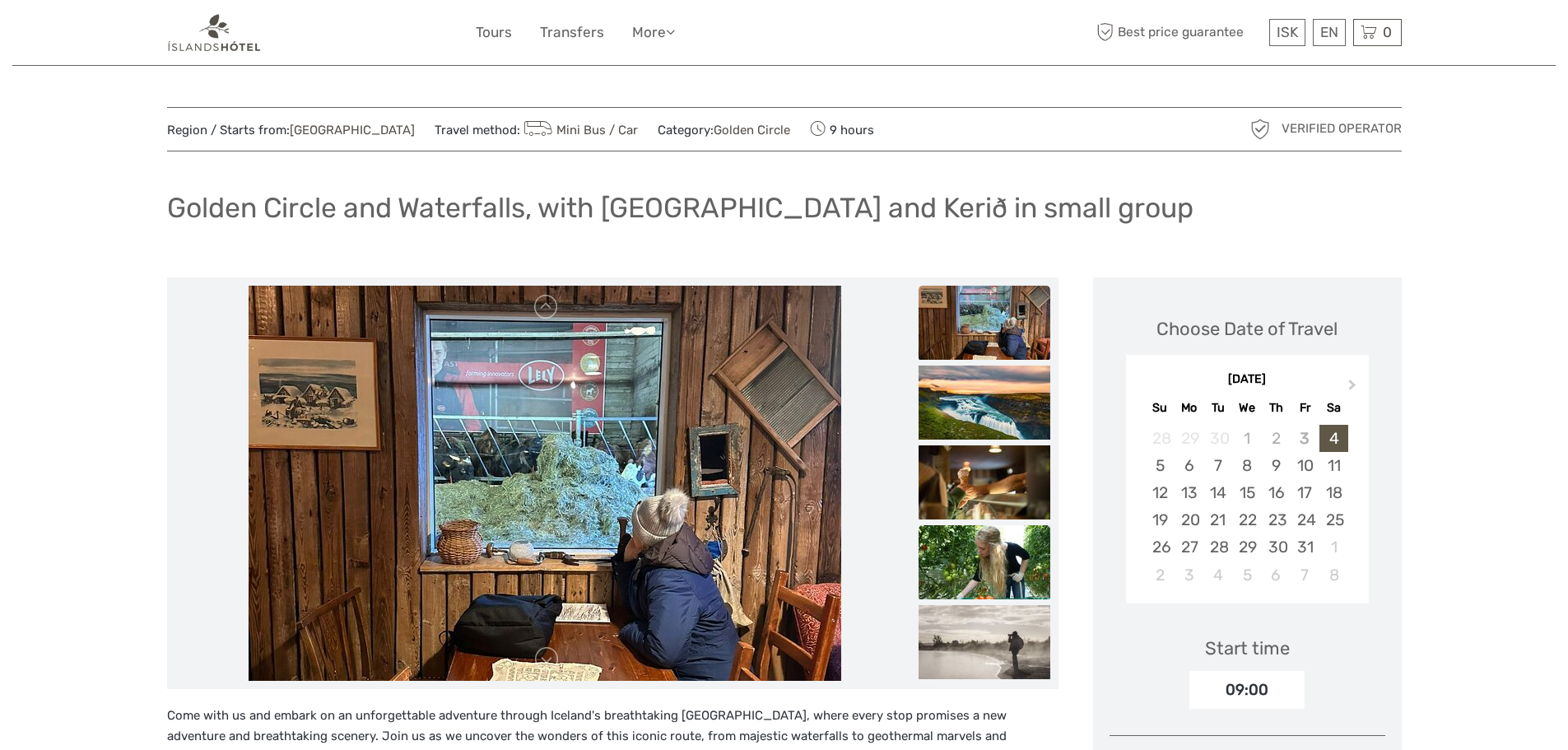
click at [992, 562] on img at bounding box center [984, 562] width 131 height 74
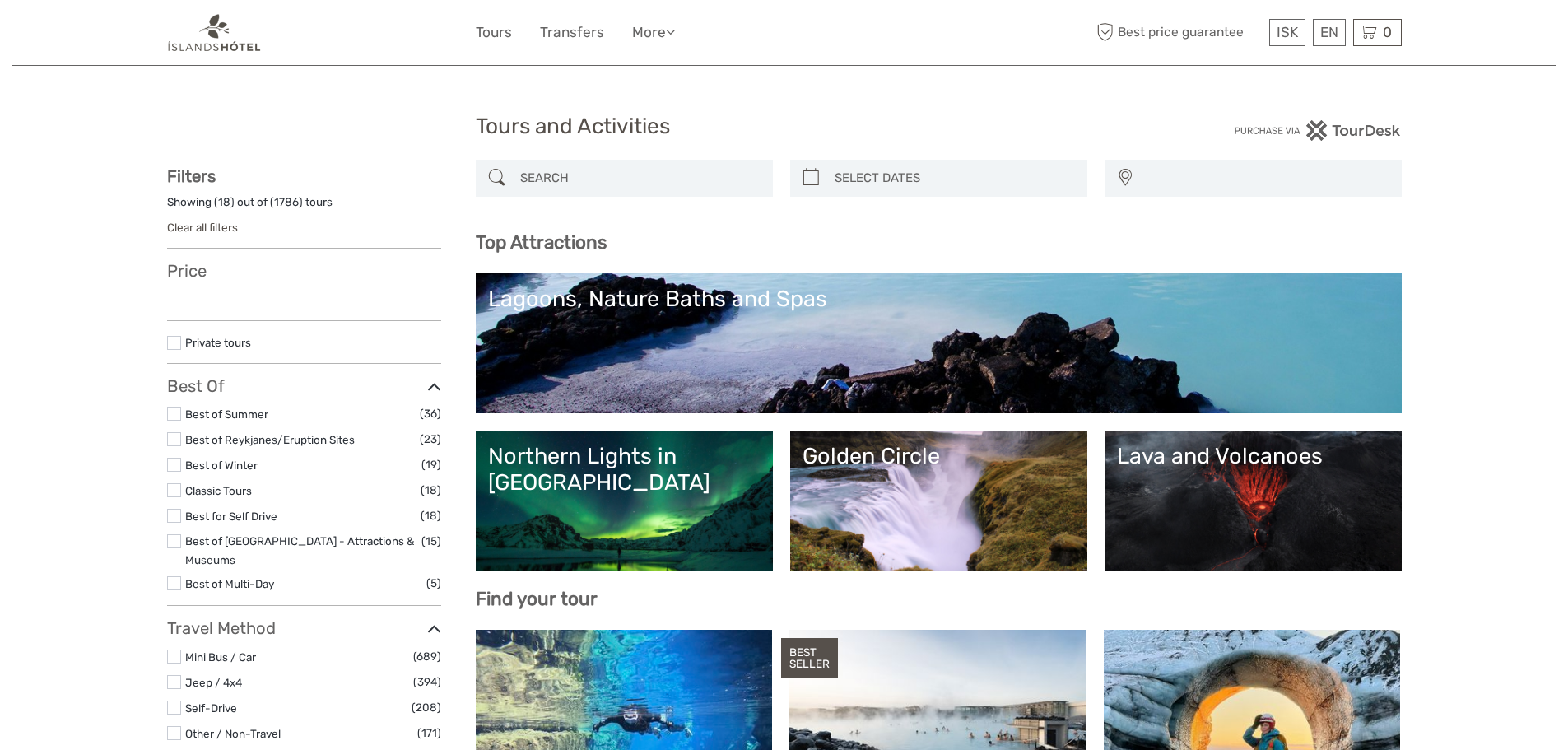
select select
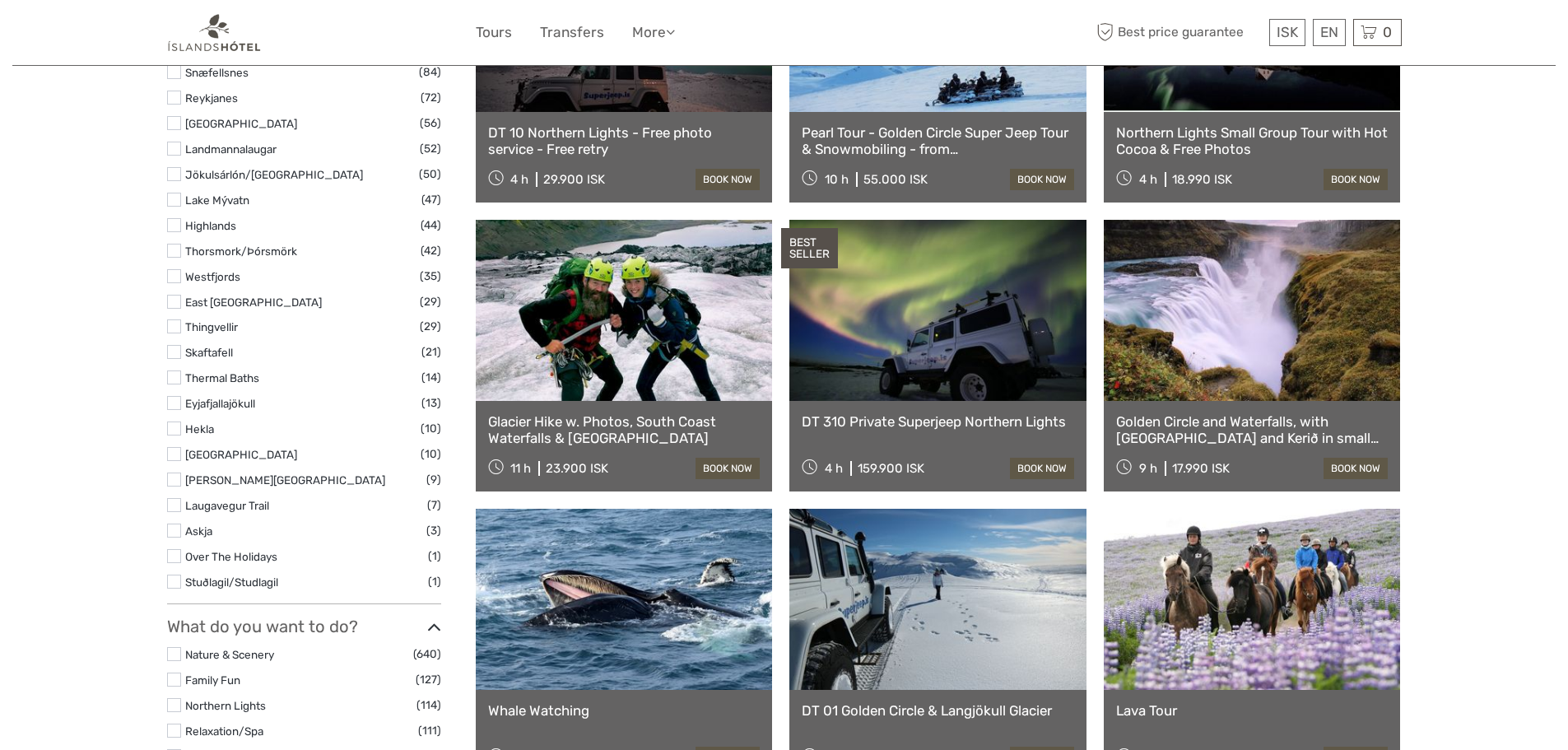
select select
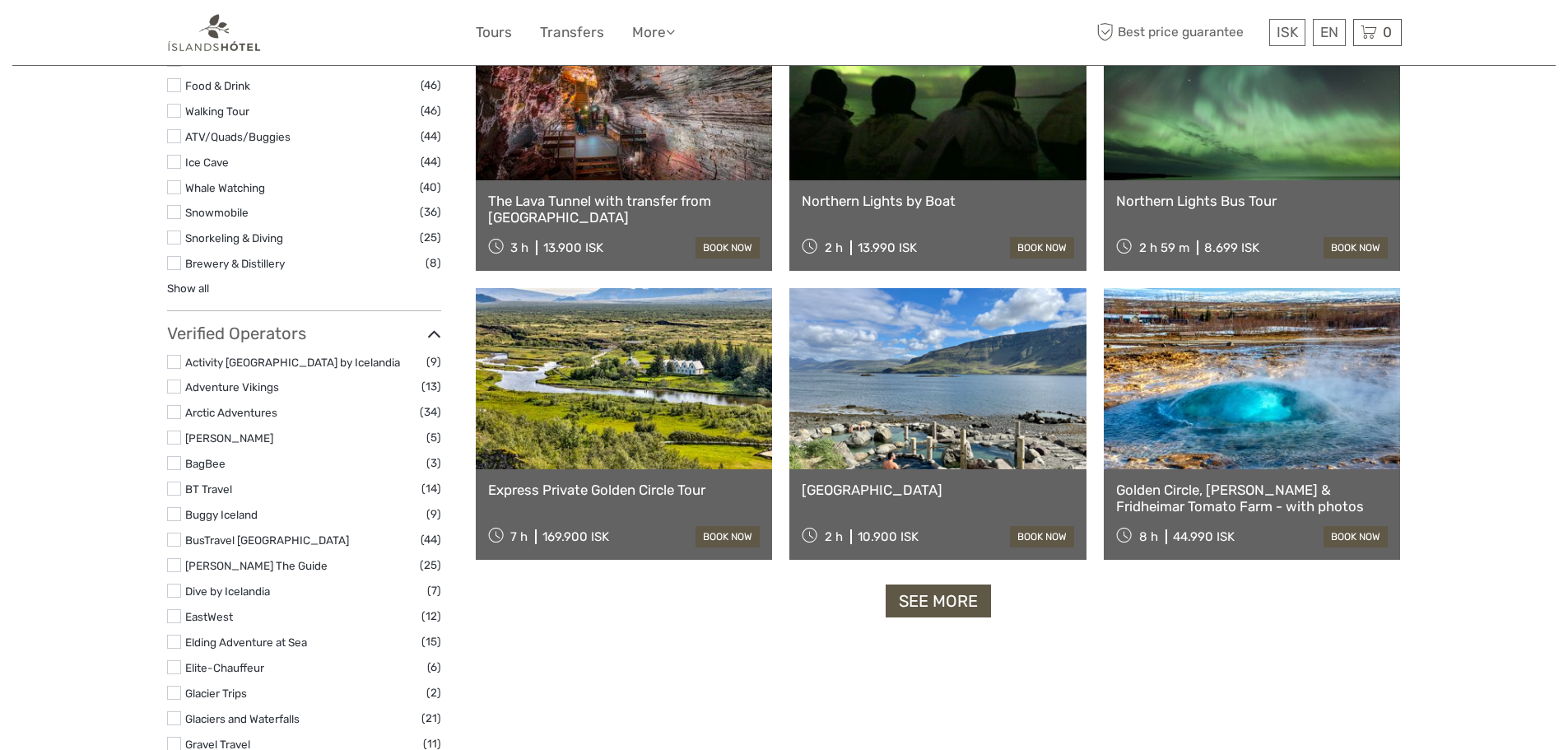
scroll to position [1893, 0]
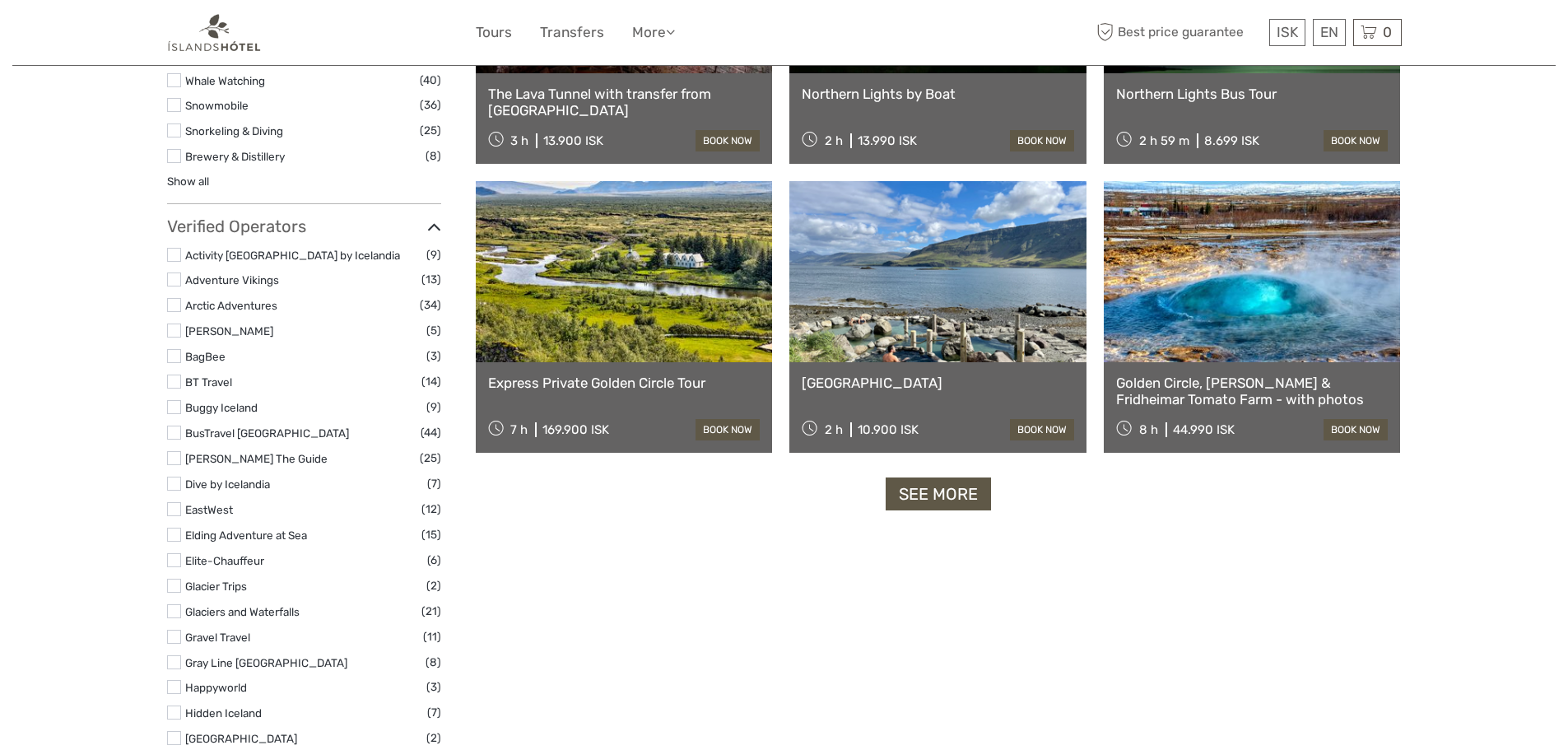
click at [956, 494] on link "See more" at bounding box center [937, 494] width 105 height 34
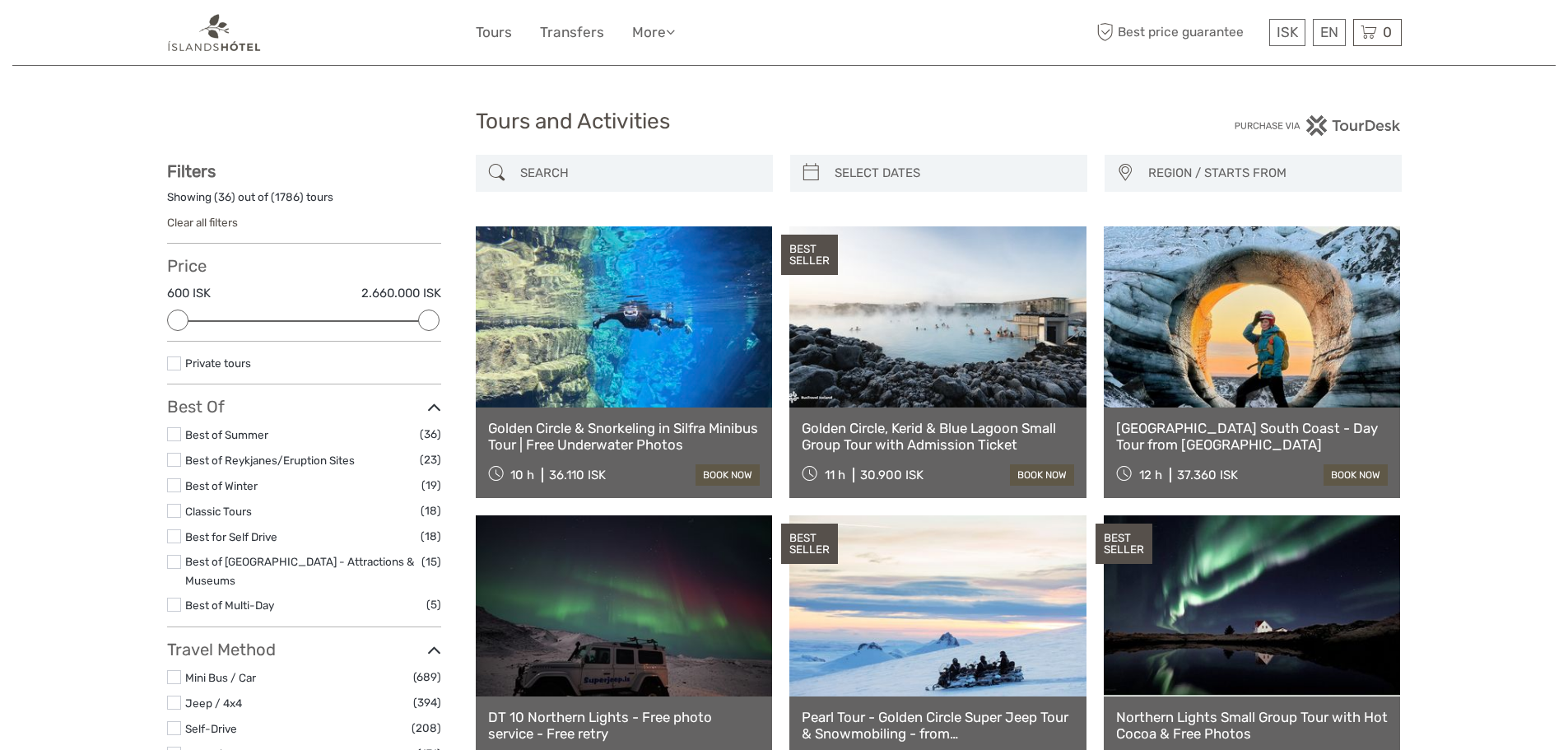
scroll to position [0, 0]
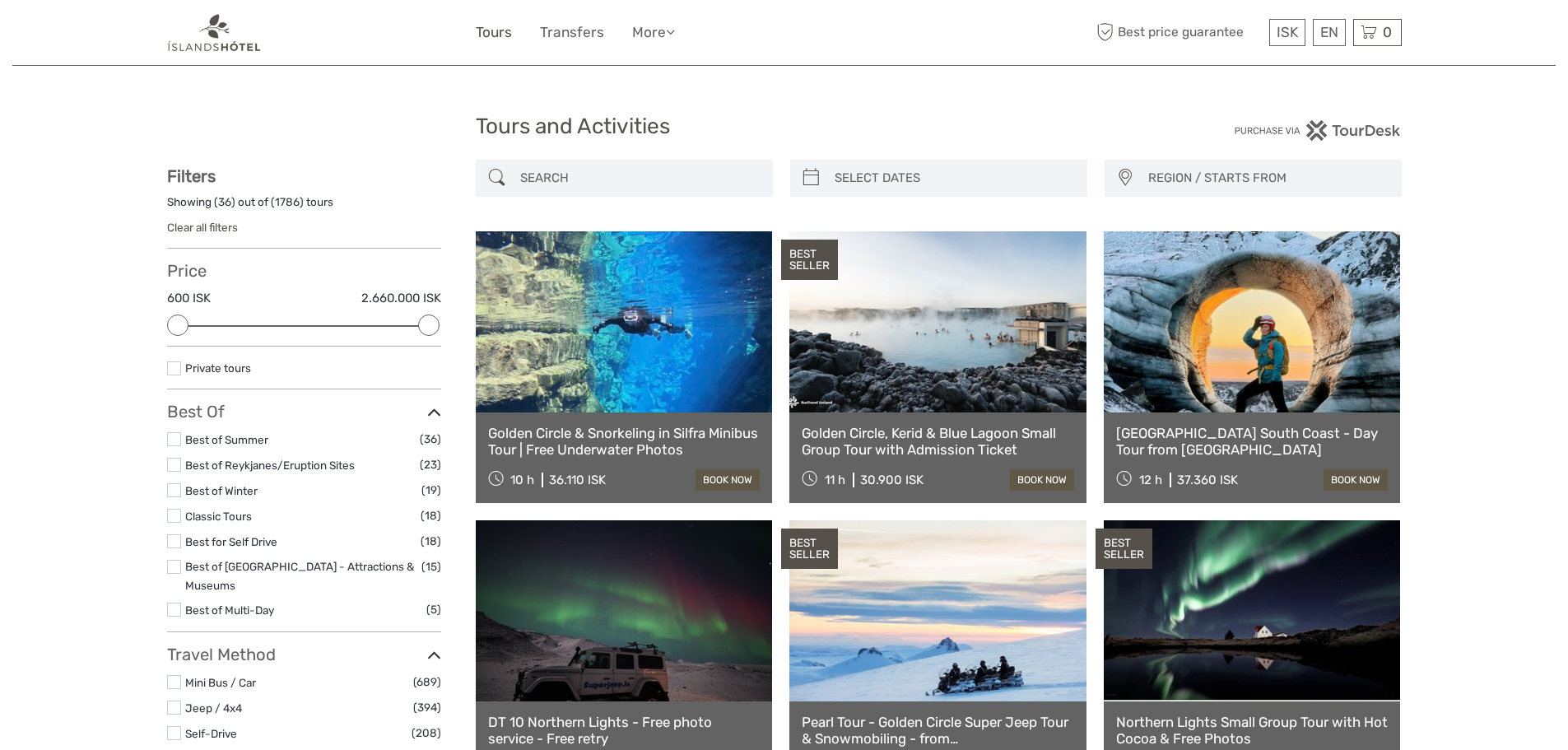
click at [493, 28] on link "Tours" at bounding box center [494, 33] width 36 height 24
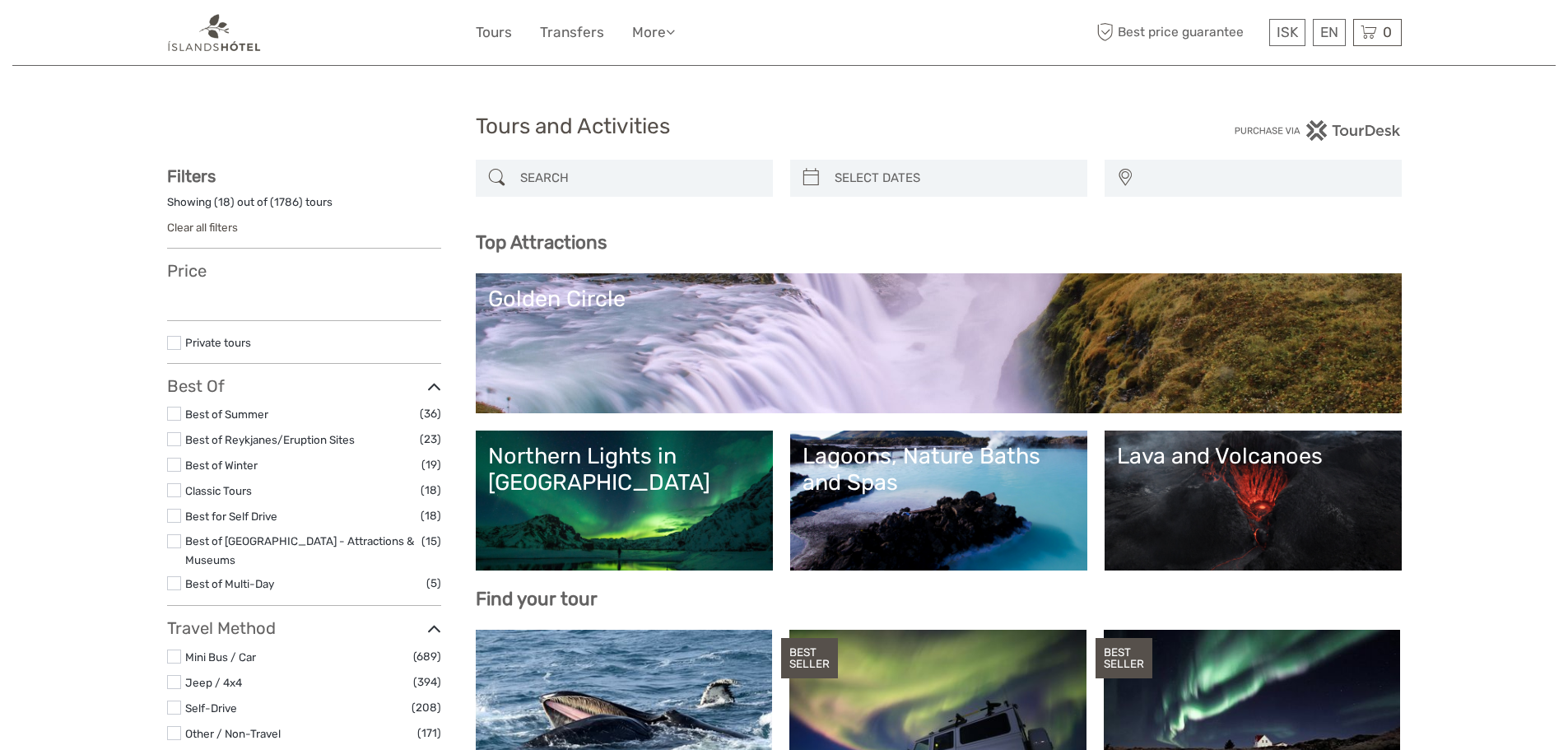
select select
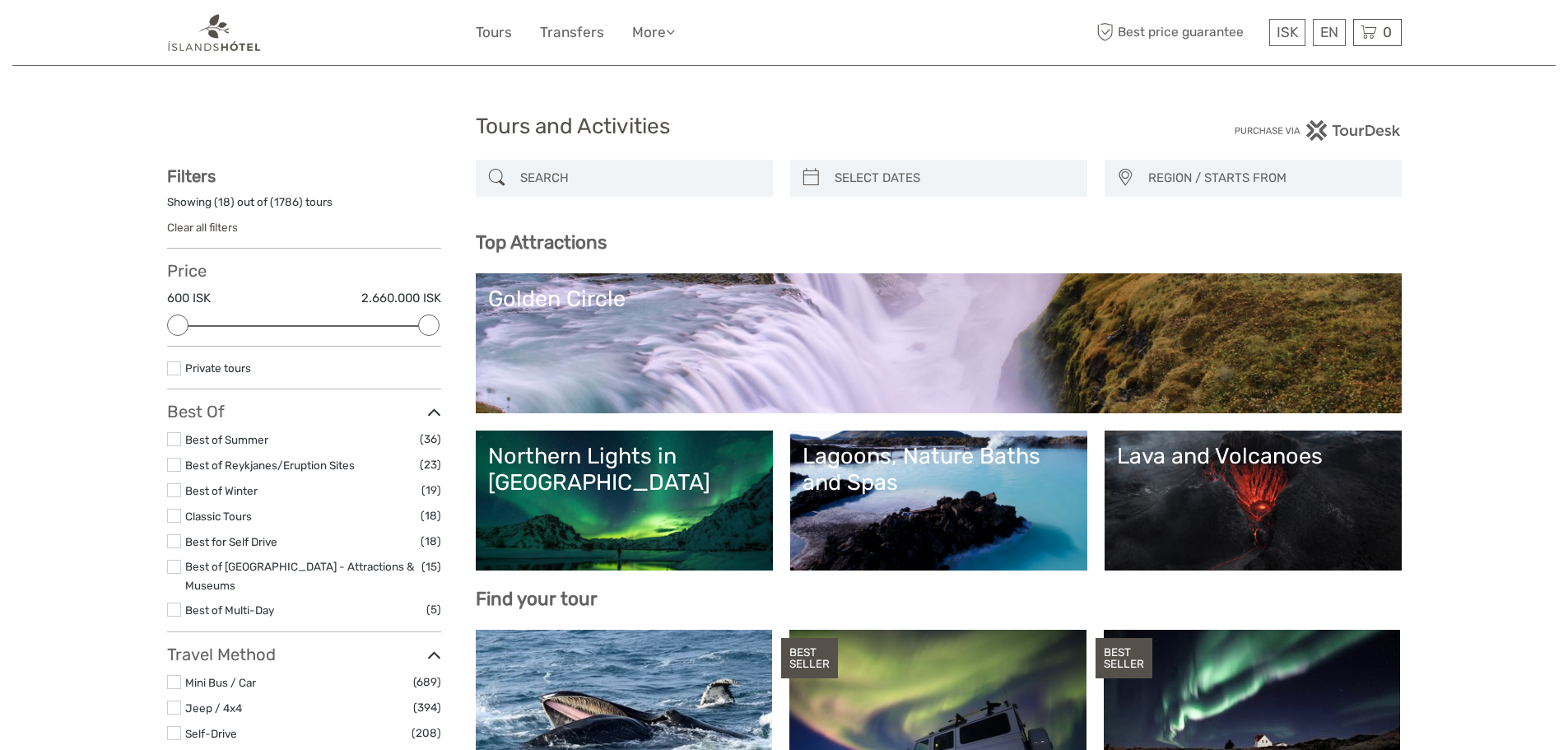
click at [904, 526] on link "Lagoons, Nature Baths and Spas" at bounding box center [938, 500] width 272 height 116
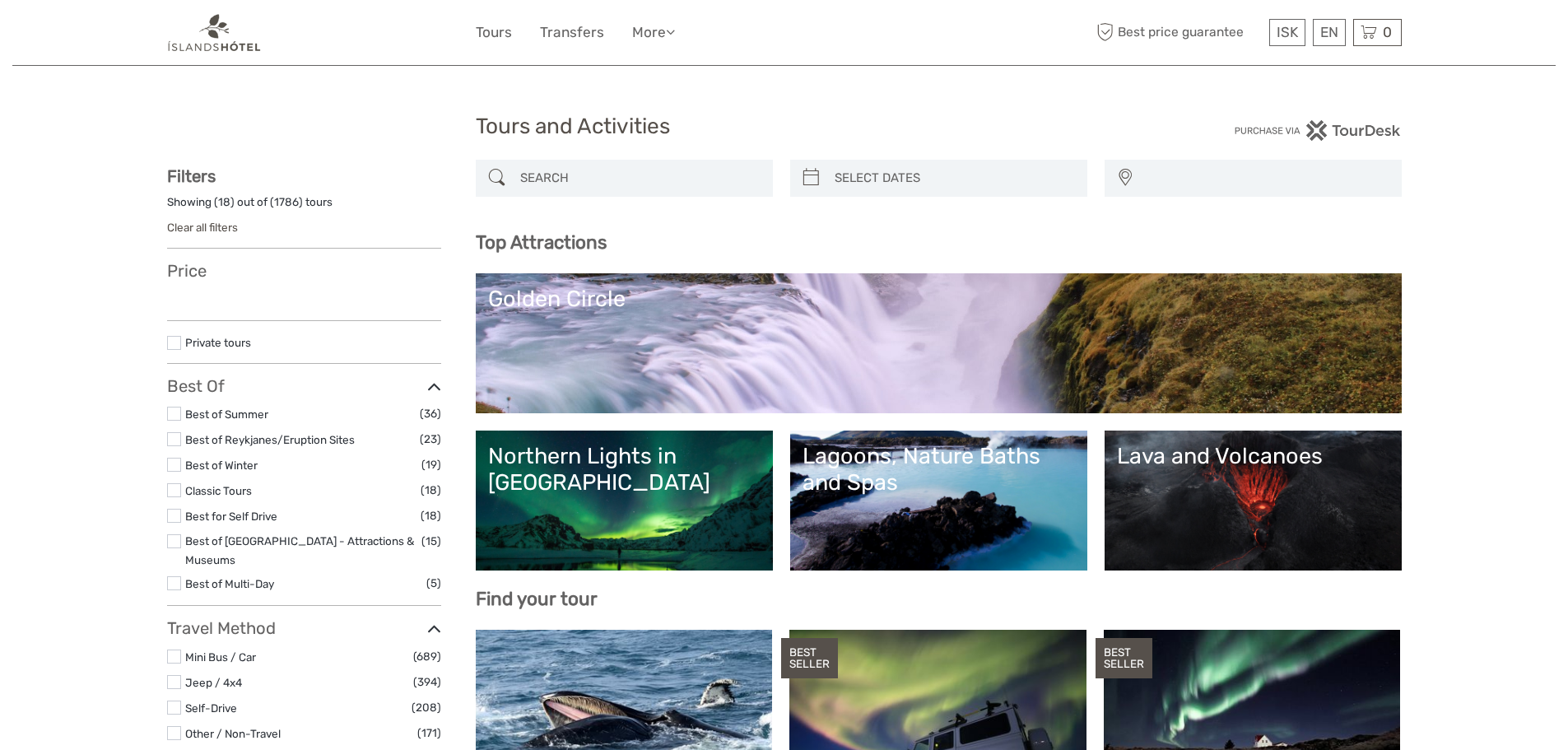
select select
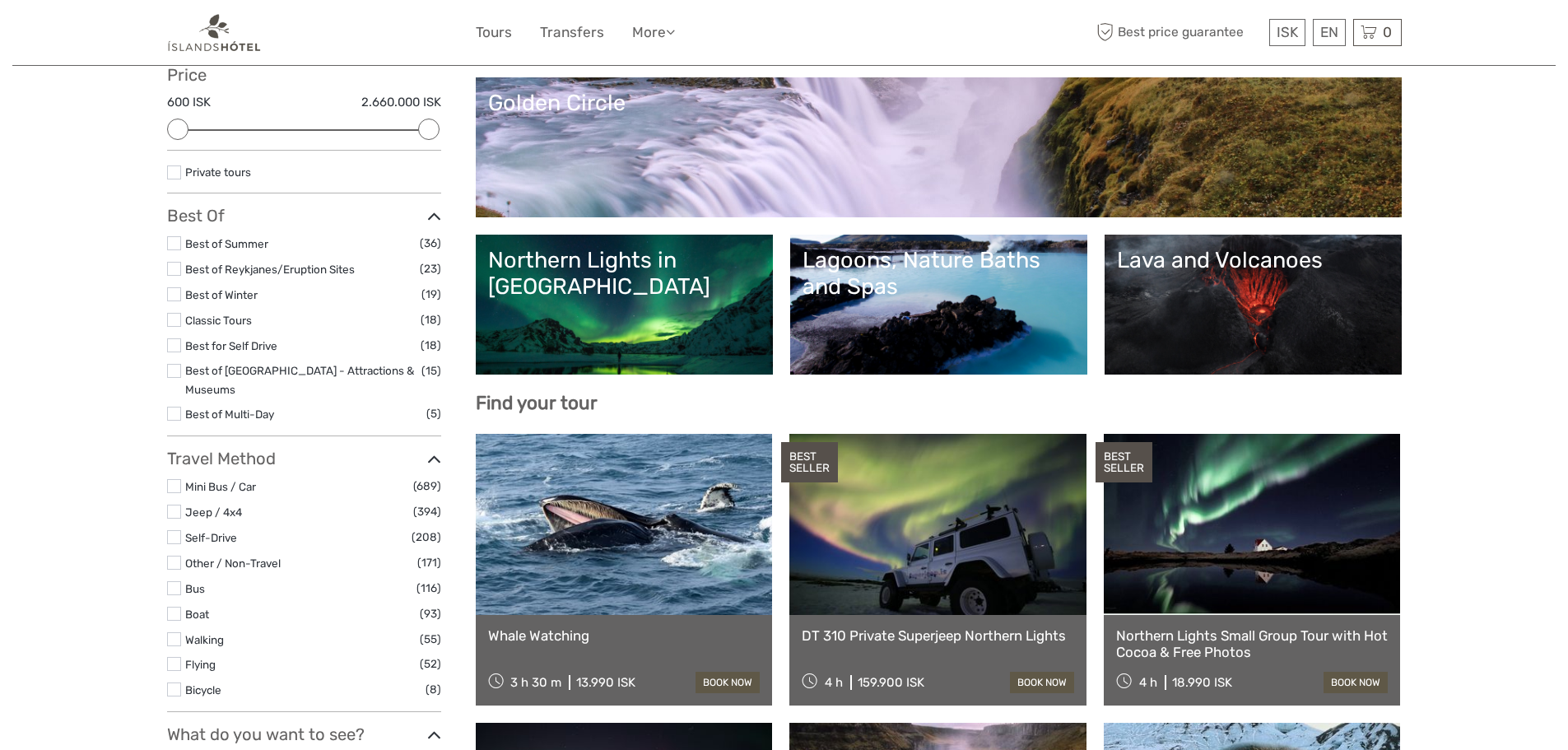
scroll to position [247, 0]
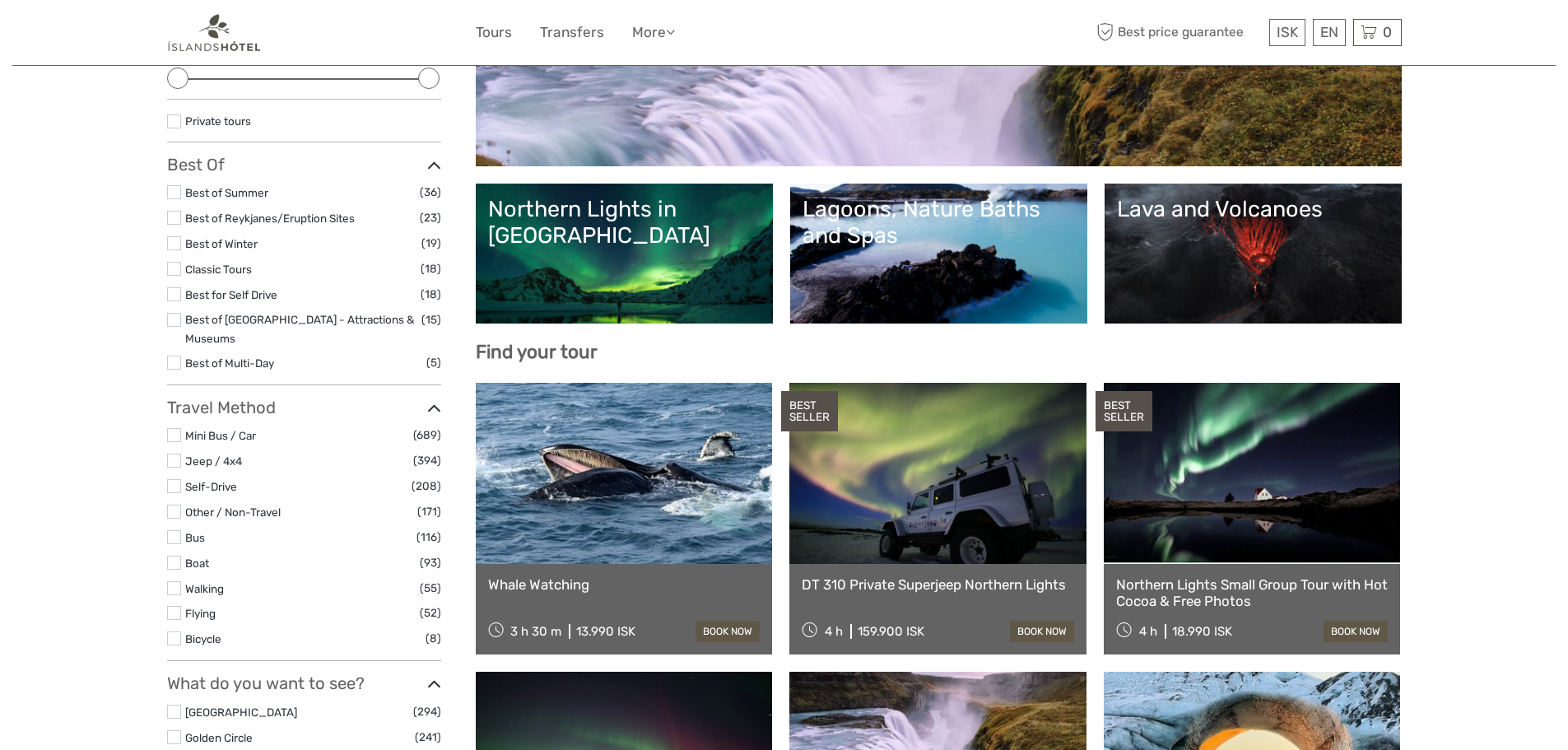
click at [648, 489] on link at bounding box center [624, 473] width 297 height 181
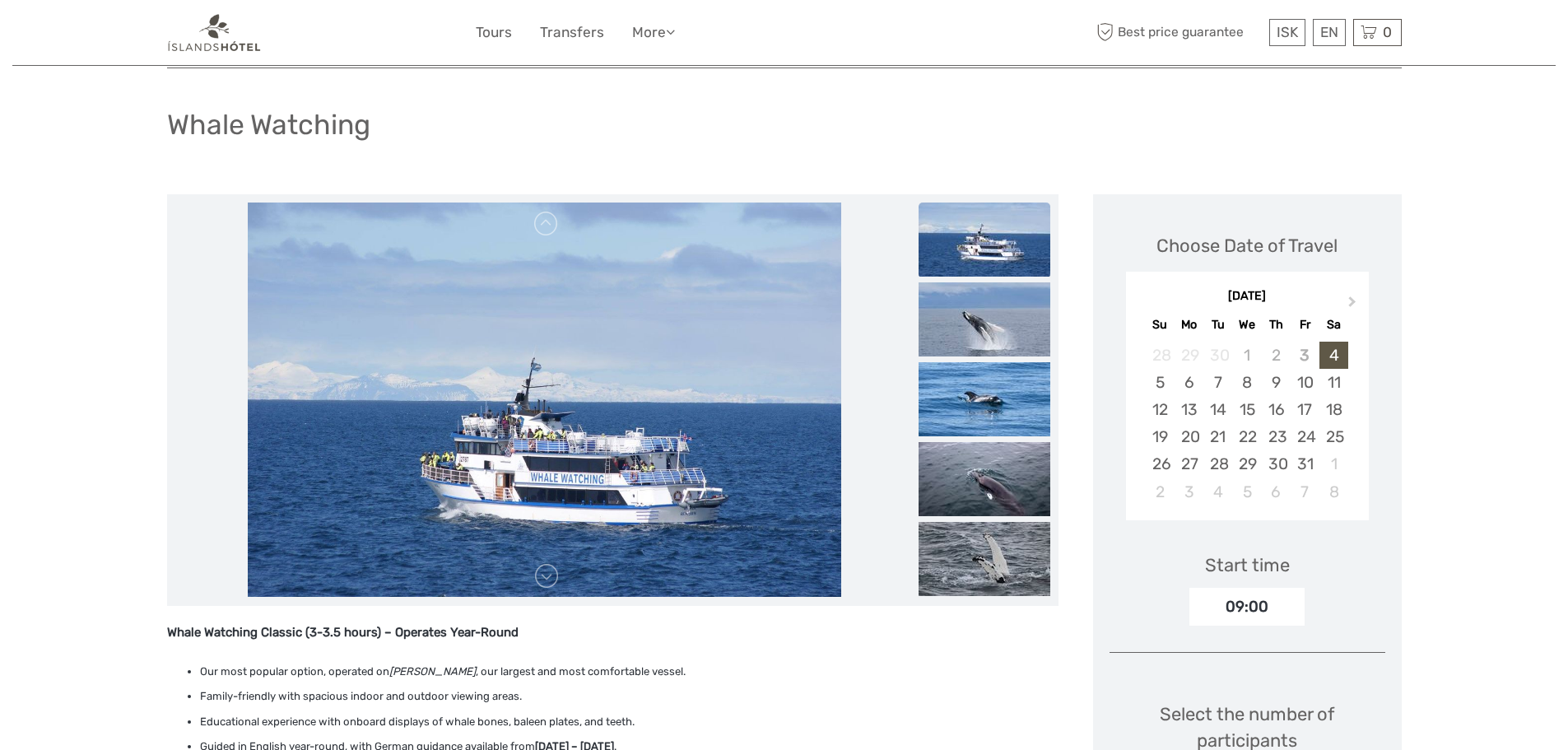
scroll to position [82, 0]
click at [499, 29] on link "Tours" at bounding box center [494, 33] width 36 height 24
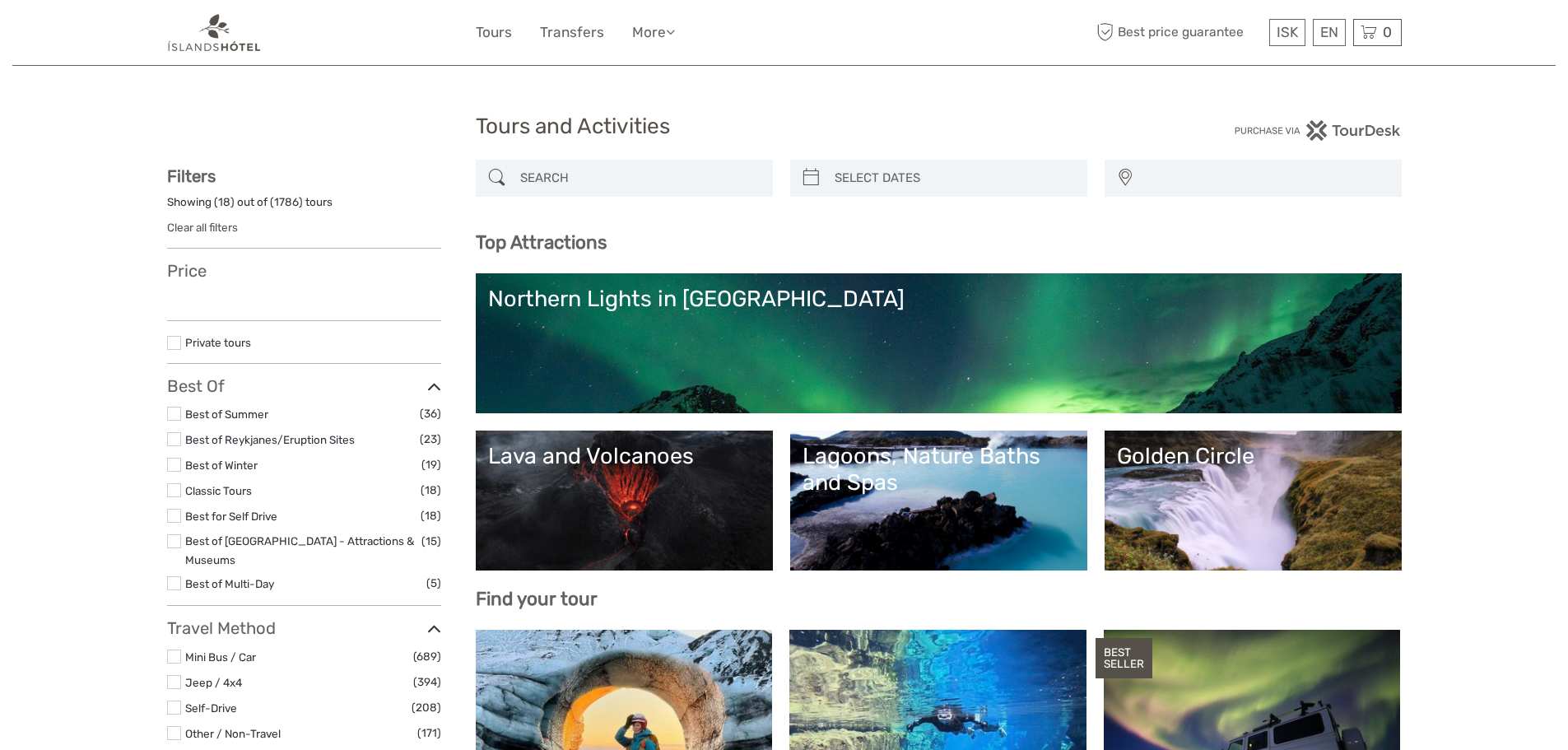
select select
click at [969, 506] on link "Lagoons, Nature Baths and Spas" at bounding box center [938, 500] width 272 height 116
select select
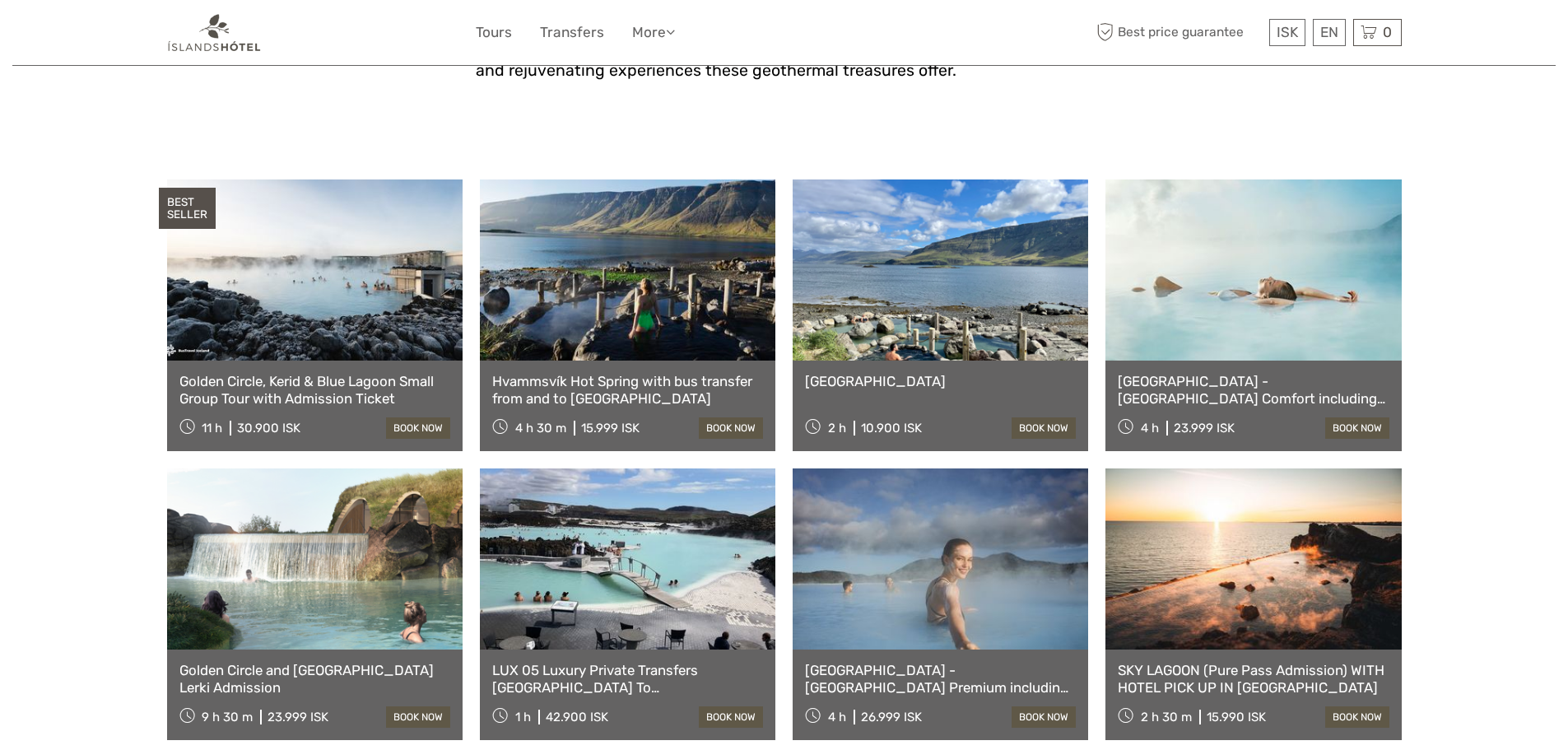
click at [354, 301] on link at bounding box center [314, 270] width 295 height 181
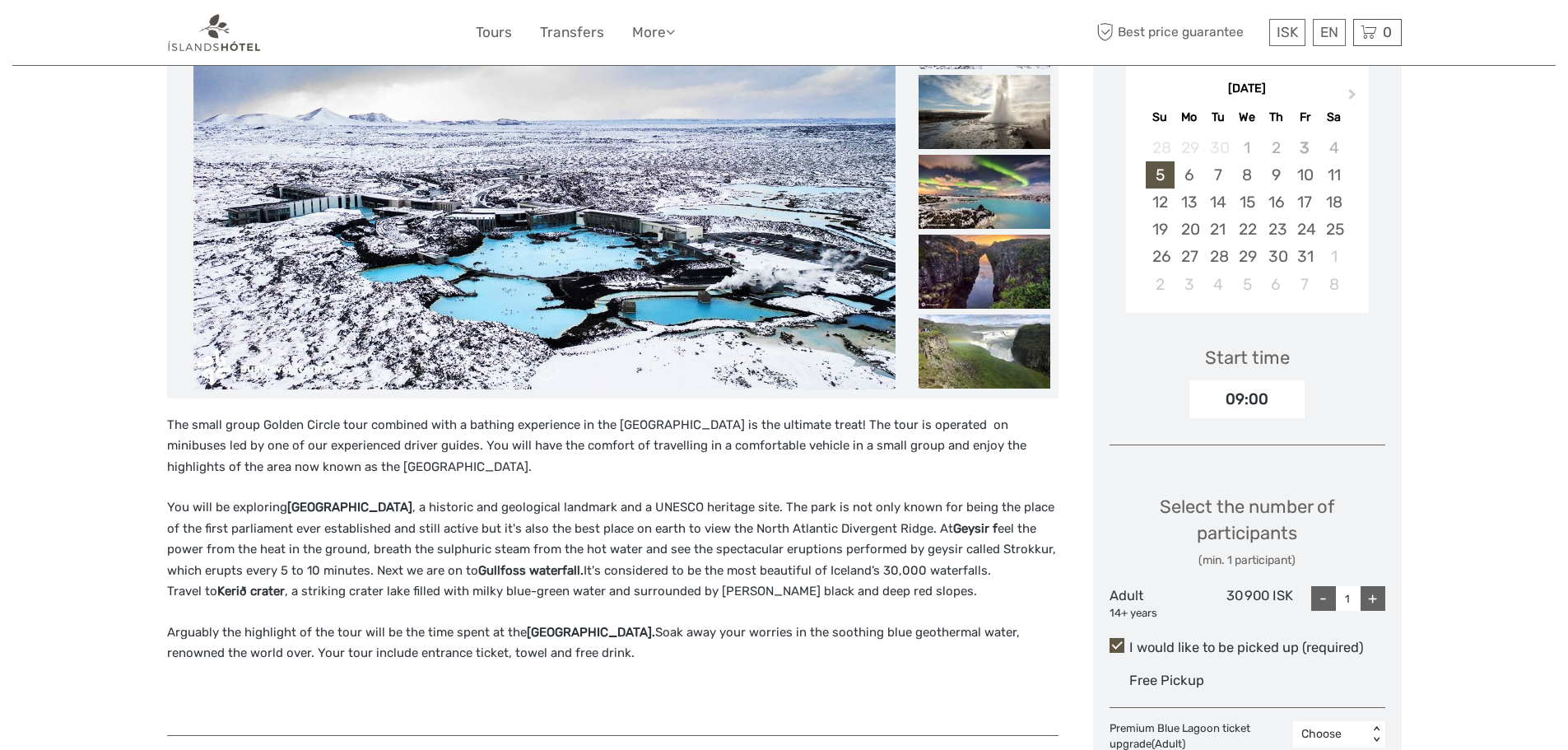
scroll to position [329, 0]
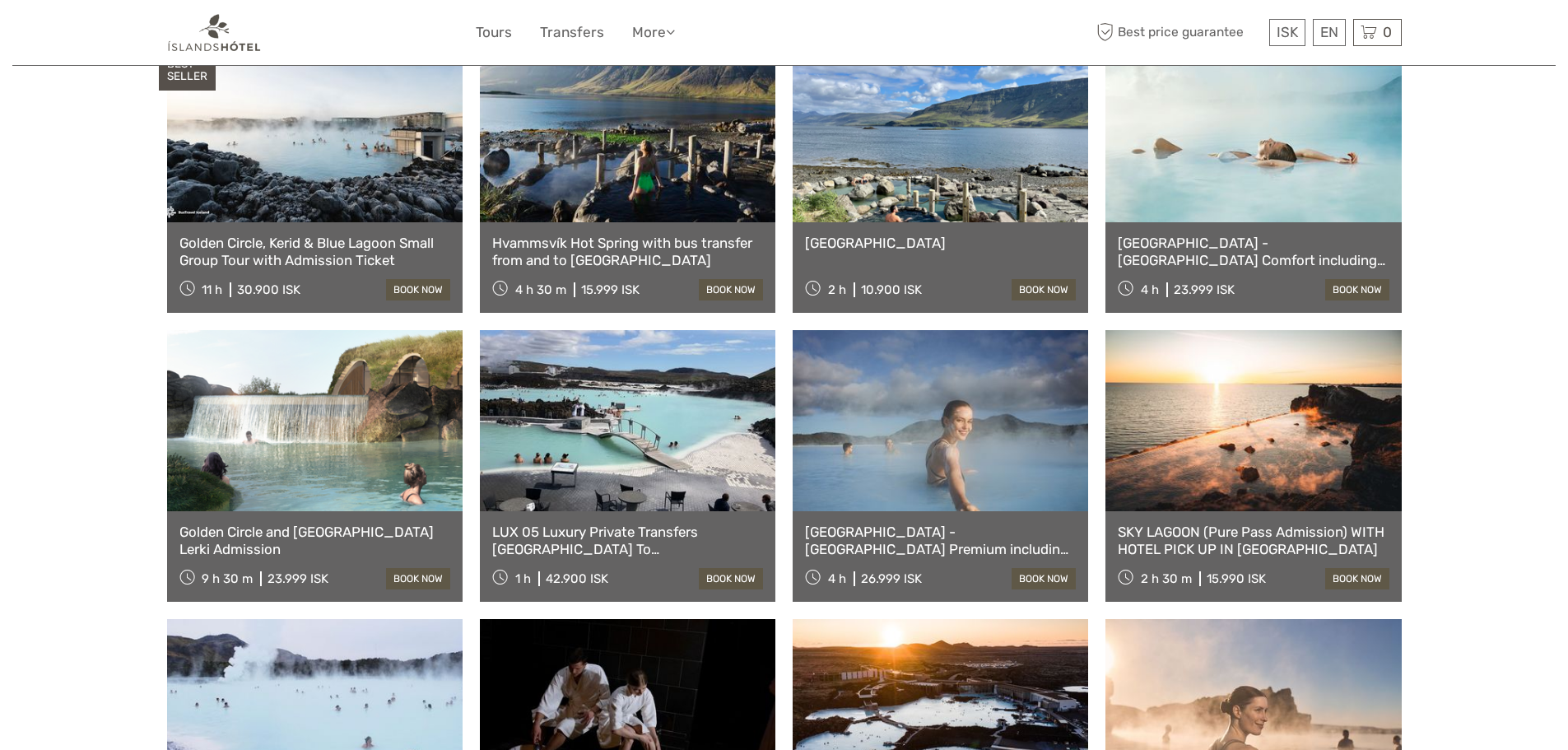
scroll to position [741, 0]
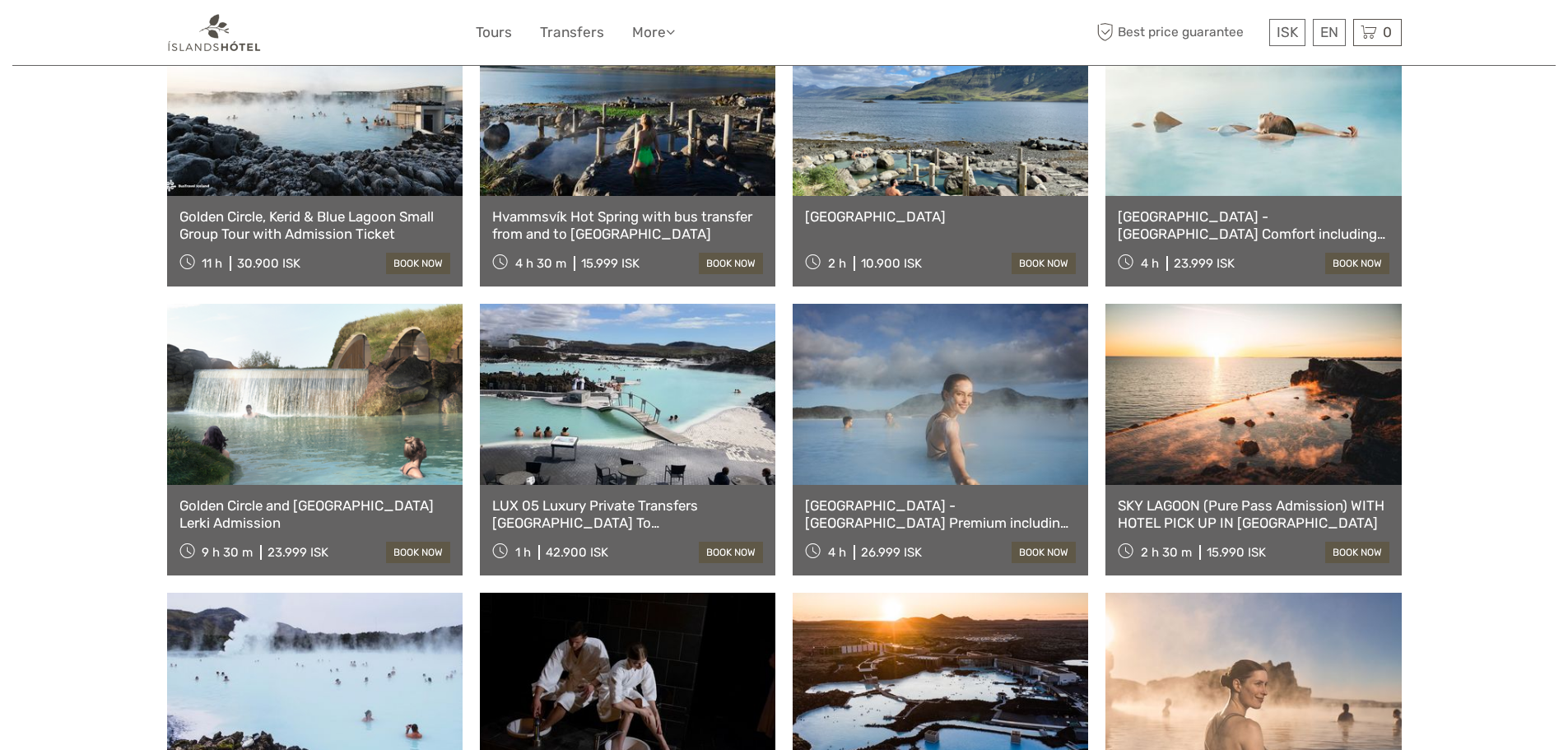
click at [977, 417] on link at bounding box center [940, 394] width 295 height 181
